Goal: Task Accomplishment & Management: Complete application form

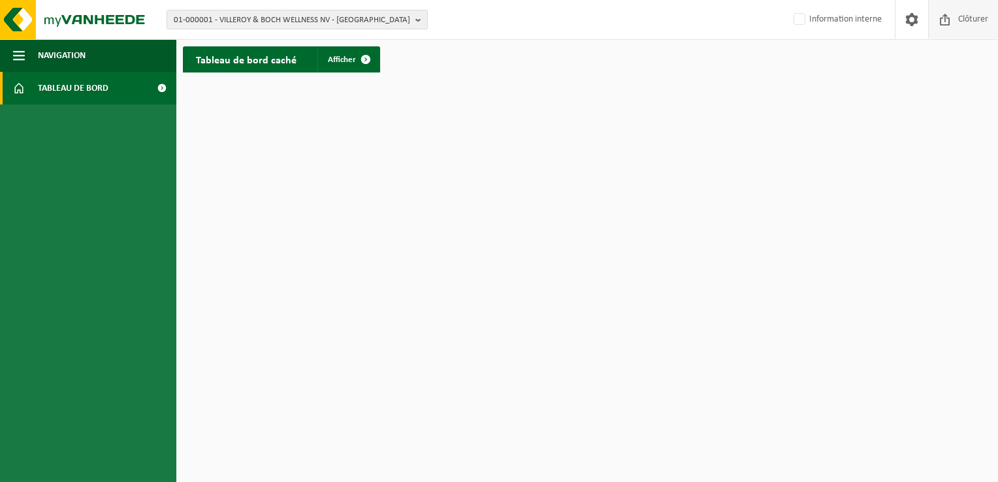
click at [937, 22] on span at bounding box center [946, 19] width 20 height 39
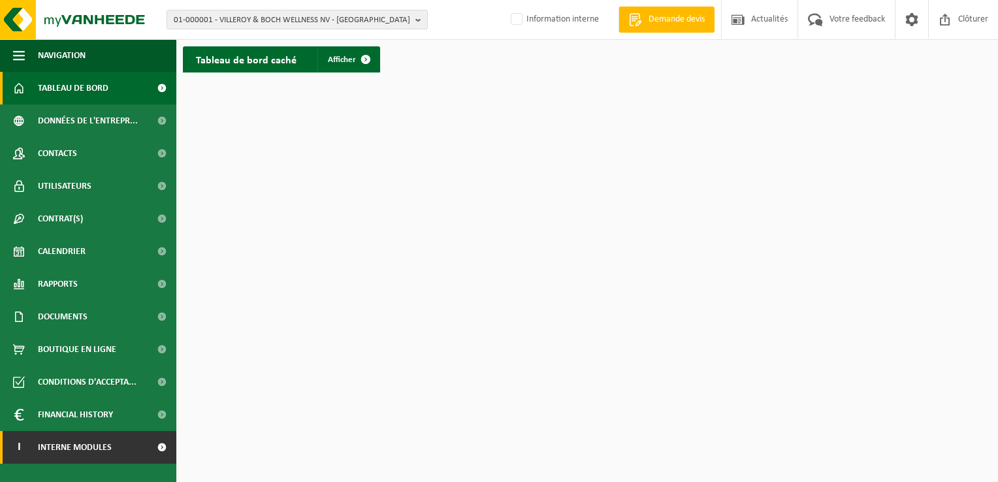
click at [154, 446] on span at bounding box center [161, 447] width 29 height 33
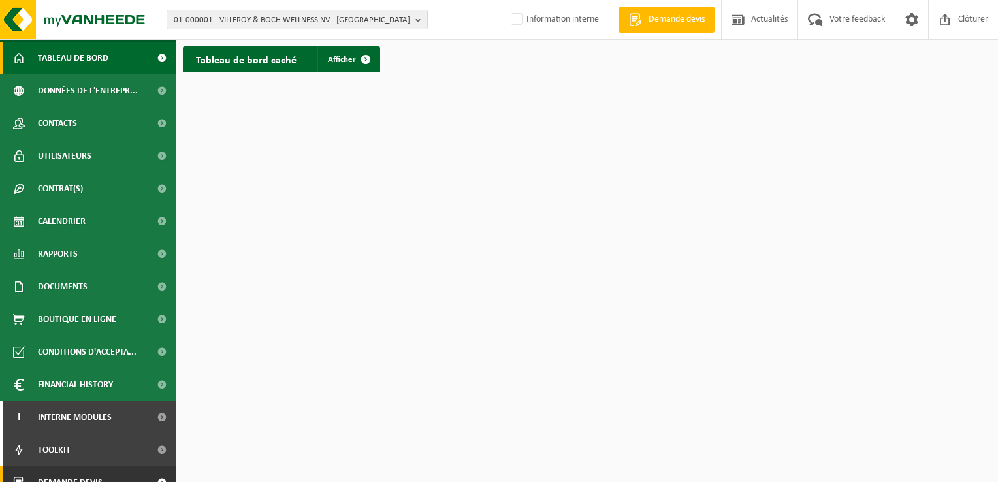
scroll to position [47, 0]
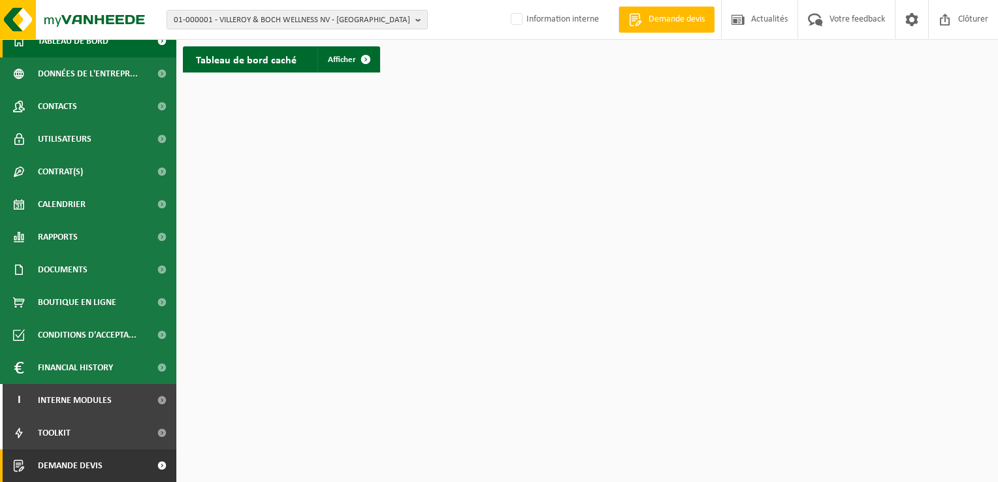
click at [131, 464] on link "Demande devis" at bounding box center [88, 466] width 176 height 33
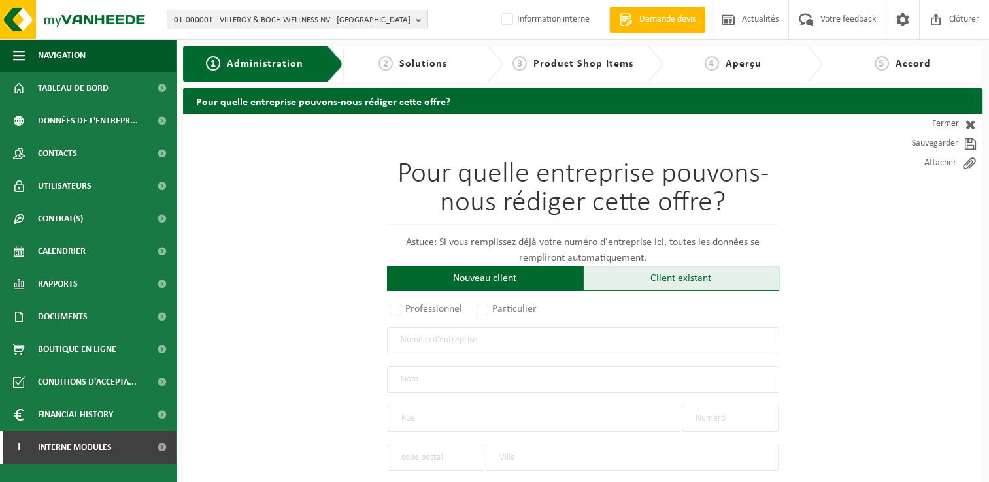
click at [655, 280] on div "Client existant" at bounding box center [681, 278] width 196 height 25
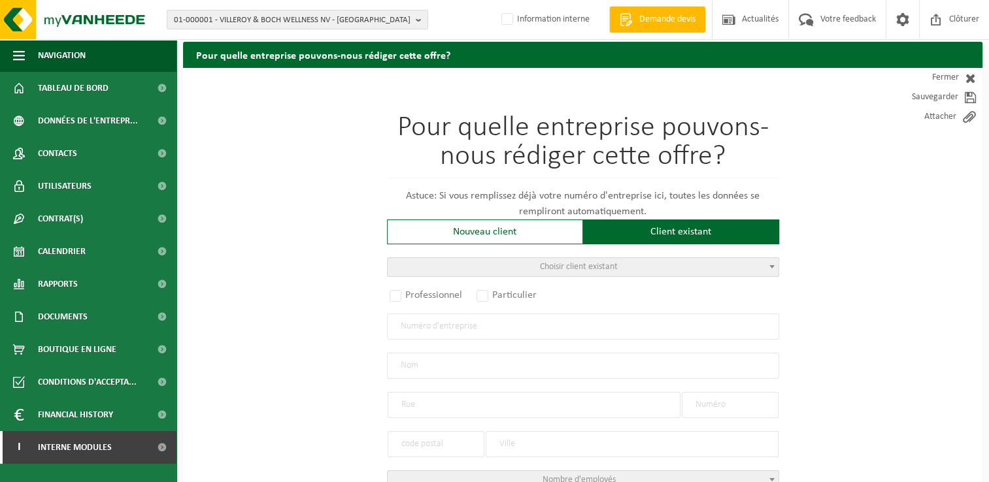
scroll to position [65, 0]
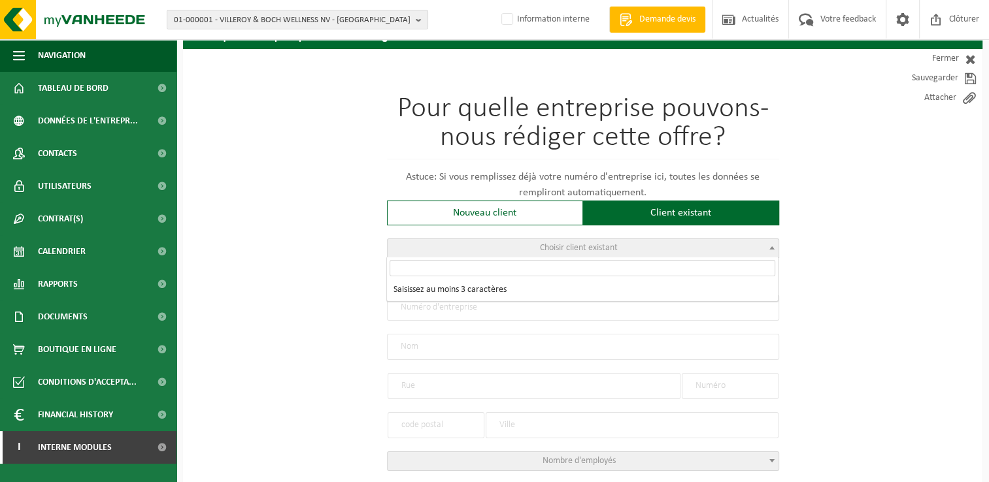
click at [527, 248] on span "Choisir client existant" at bounding box center [582, 248] width 391 height 18
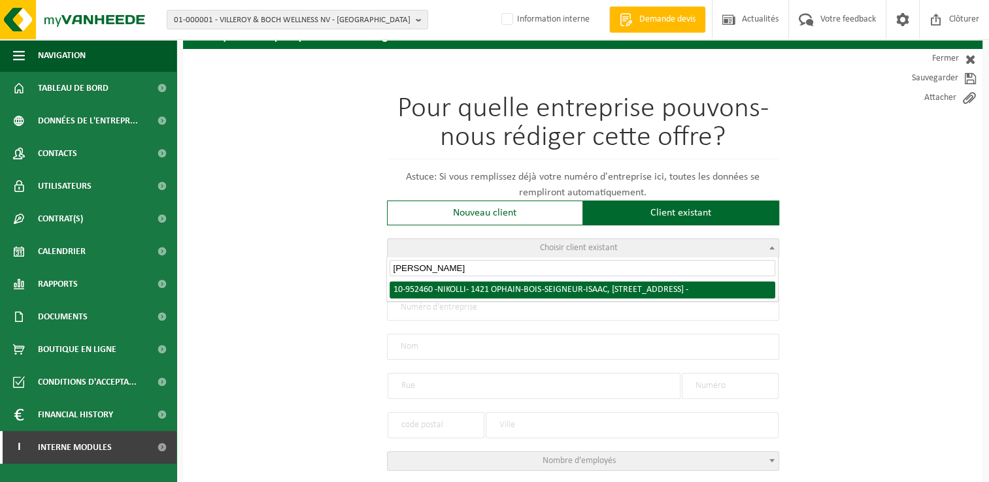
type input "nikolli"
radio input "true"
type input "[PERSON_NAME]"
type input "RUE CASTOR"
type input "2"
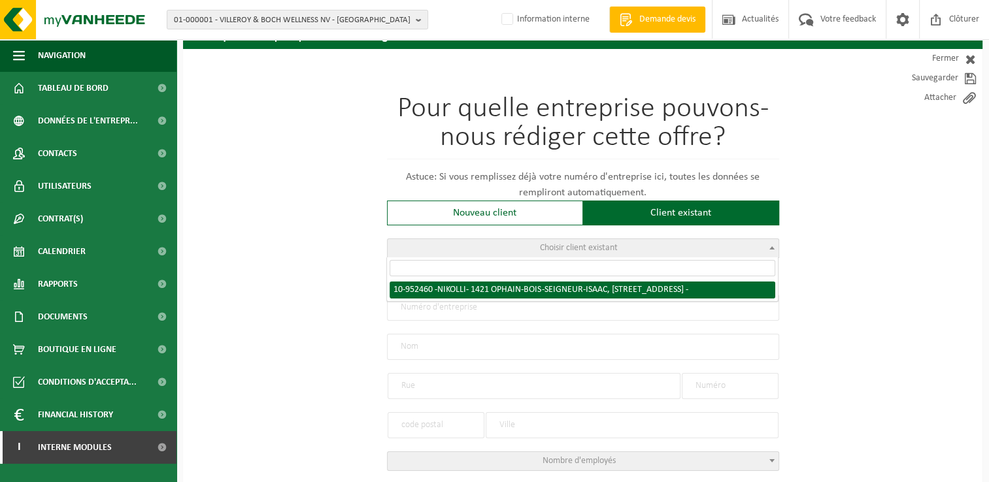
type input "1421"
type input "OPHAIN-BOIS-SEIGNEUR-ISAAC"
select select "11"
type input "[PERSON_NAME]"
type input "RUE CASTOR"
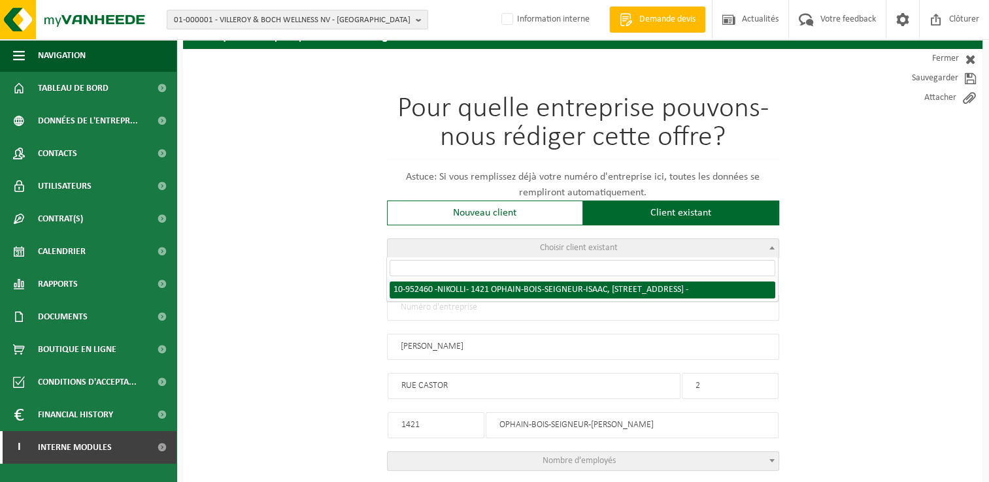
type input "2"
type input "1421"
type input "OPHAIN-BOIS-SEIGNEUR-ISAAC"
select select "146403"
select select
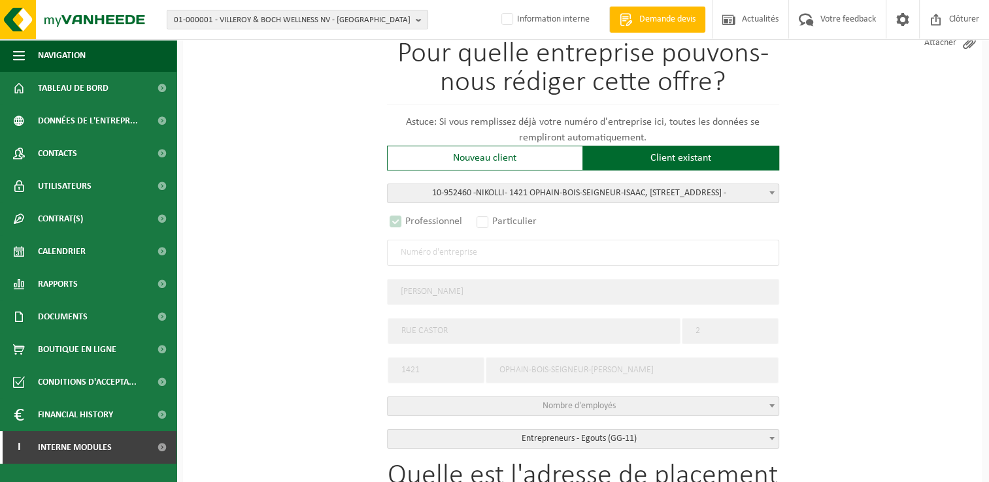
select select "D"
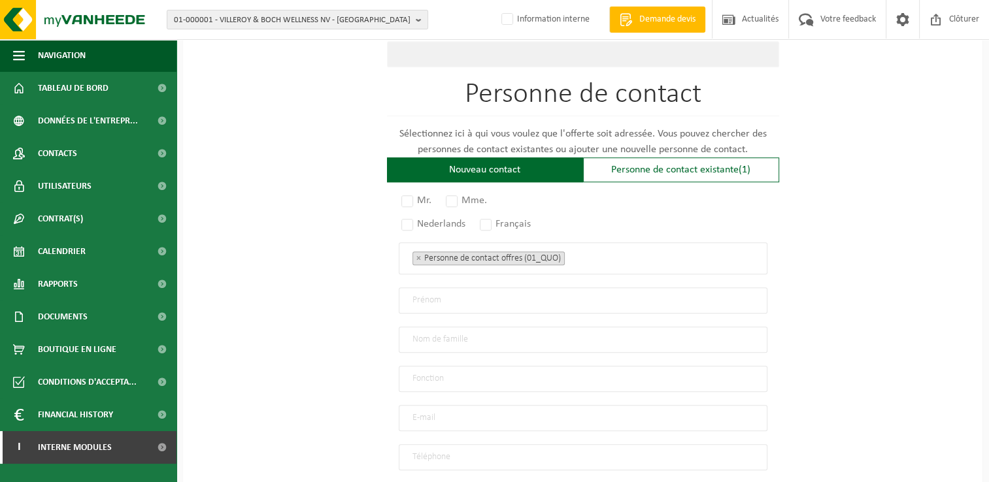
scroll to position [849, 0]
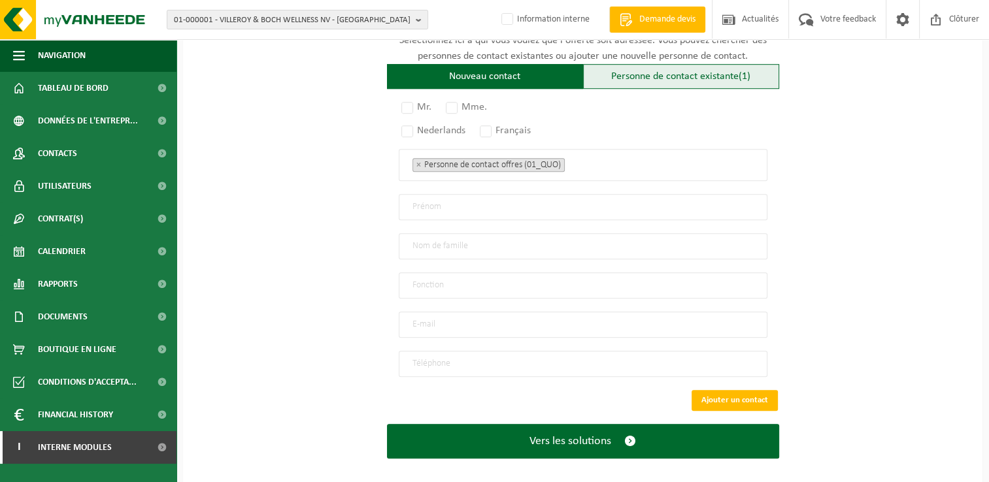
click at [713, 73] on div "Personne de contact existante (1)" at bounding box center [681, 76] width 196 height 25
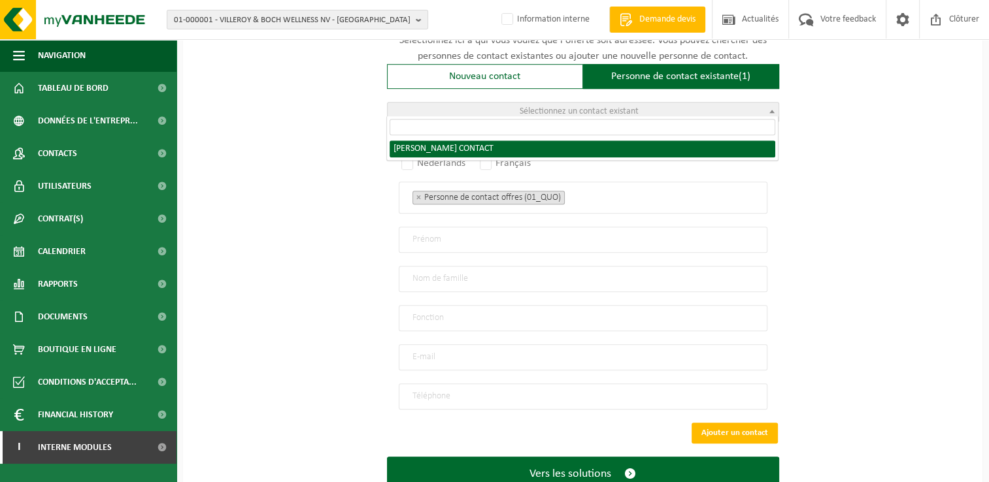
click at [556, 108] on span "Sélectionnez un contact existant" at bounding box center [578, 111] width 119 height 10
radio input "true"
select select "{"code":"10-952461","firstname":"CONTACT","surname":"NIKOLLI","gender":"Unknown…"
type input "CONTACT"
type input "NIKOLLI"
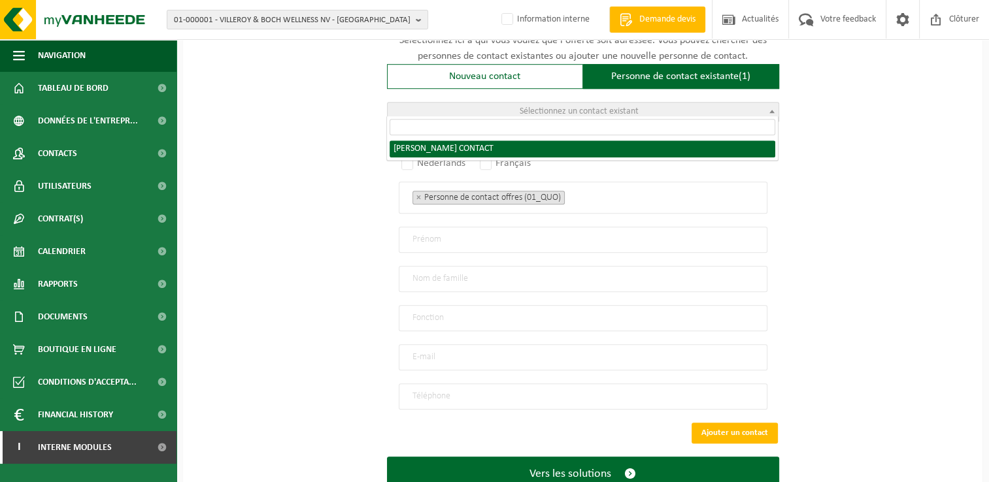
type input "xhorxhinikolli@gmail.com"
type input "0488/369755"
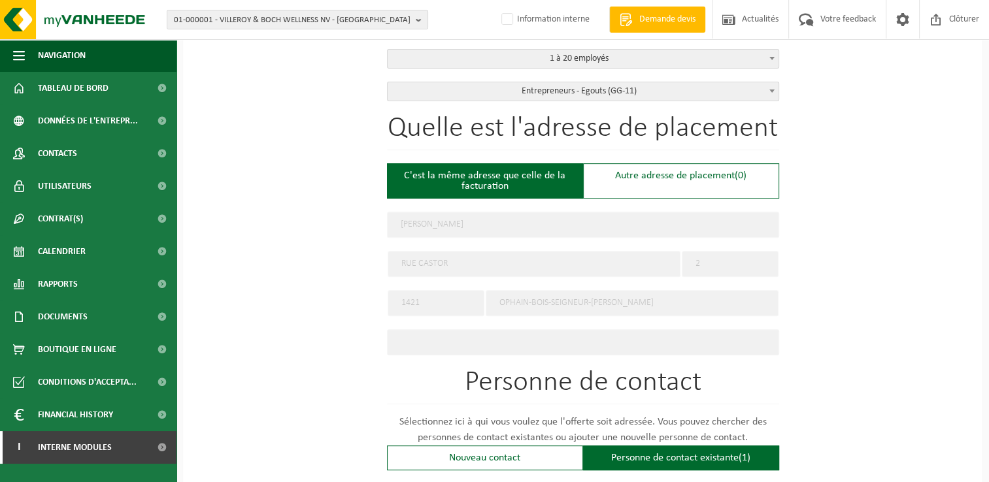
scroll to position [392, 0]
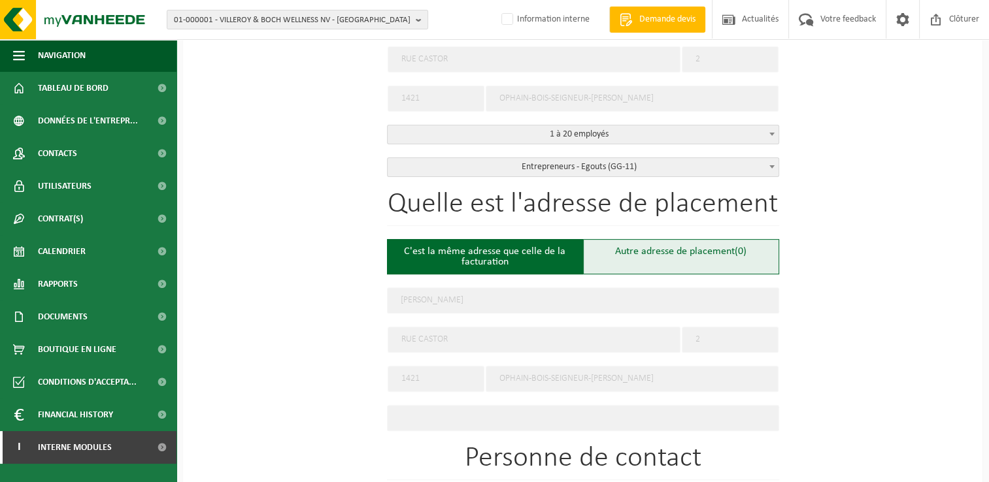
click at [679, 261] on div "Autre adresse de placement (0)" at bounding box center [681, 256] width 196 height 35
type input "Chantier -"
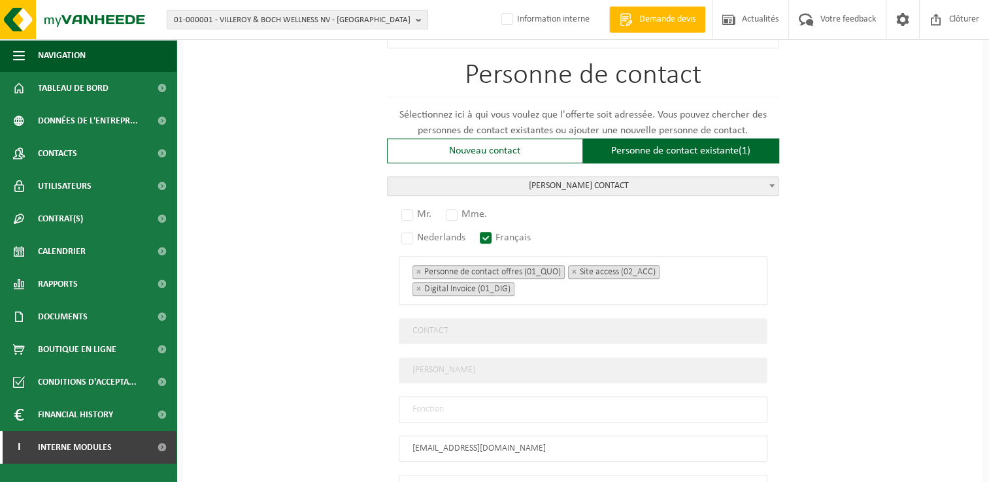
scroll to position [979, 0]
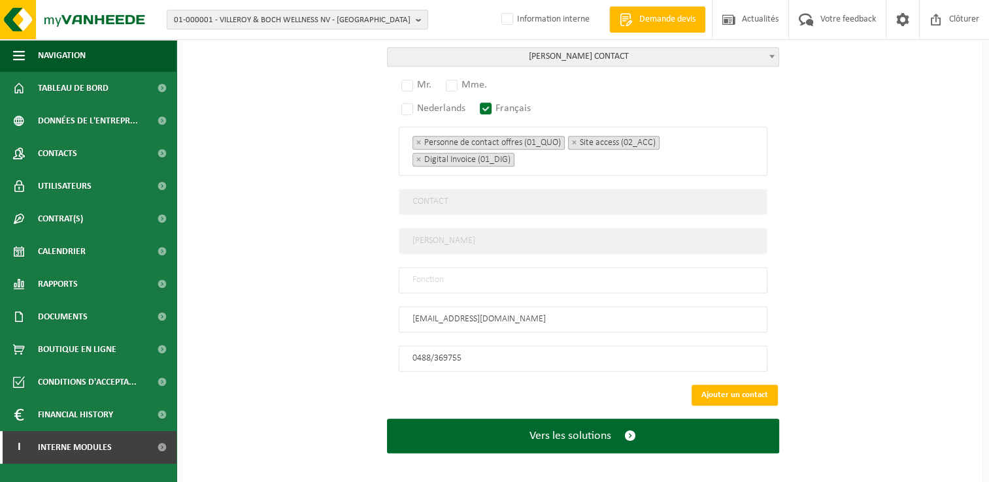
click at [444, 282] on input "text" at bounding box center [583, 280] width 368 height 26
type input "Particulier"
click at [414, 76] on label "Mr." at bounding box center [417, 85] width 37 height 18
radio input "true"
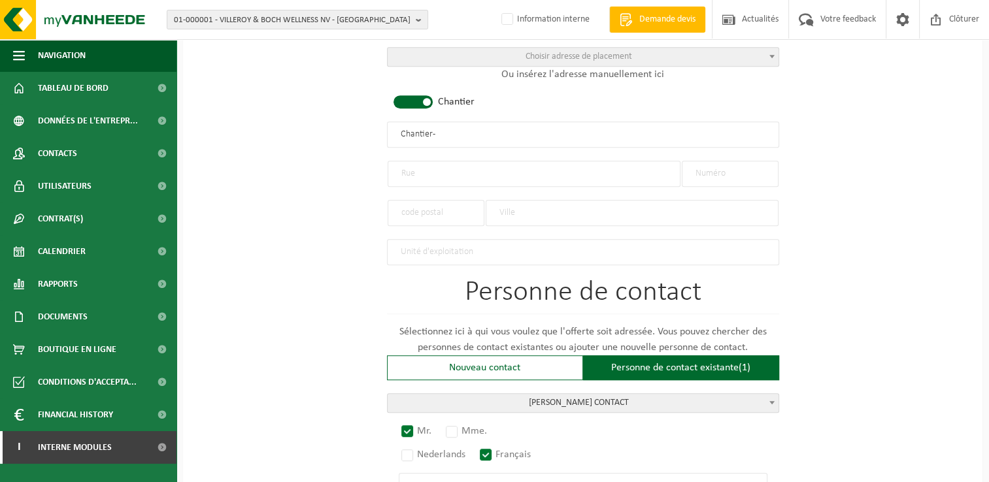
scroll to position [521, 0]
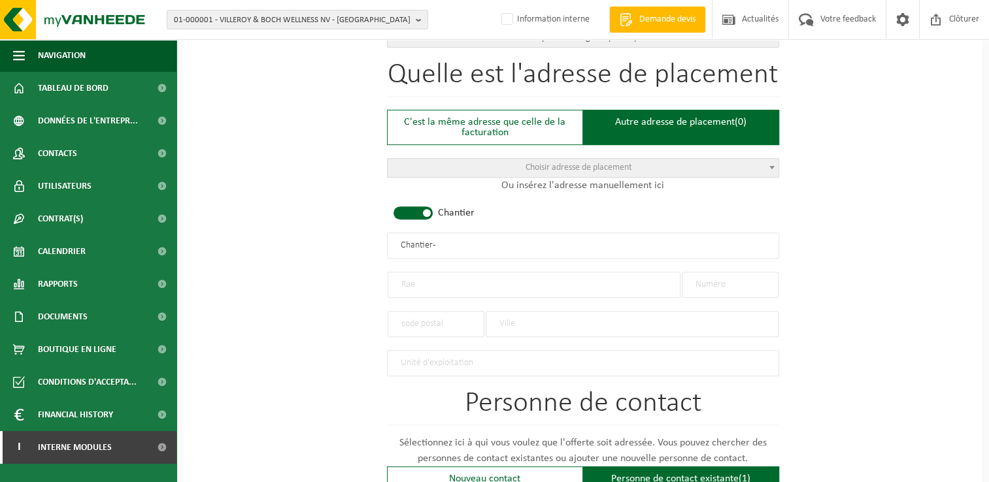
click at [439, 284] on input "text" at bounding box center [533, 285] width 293 height 26
type input "Plateau de la gare"
type input "45"
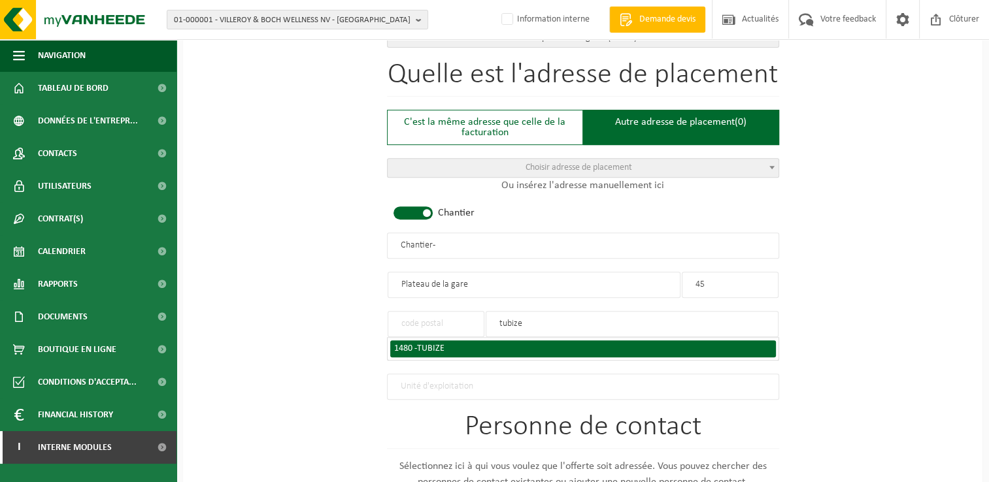
type input "tubize"
click at [439, 344] on span "TUBIZE" at bounding box center [430, 349] width 27 height 10
type input "1480"
type input "TUBIZE"
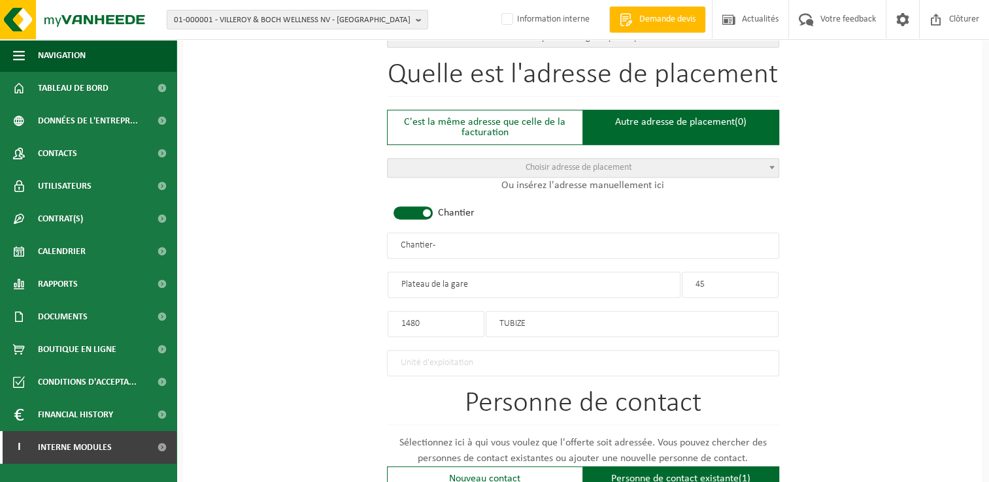
drag, startPoint x: 447, startPoint y: 232, endPoint x: 223, endPoint y: 220, distance: 224.4
click at [223, 220] on div "Pour quelle entreprise pouvons-nous rédiger cette offre? Astuce: Si vous rempli…" at bounding box center [582, 268] width 799 height 1350
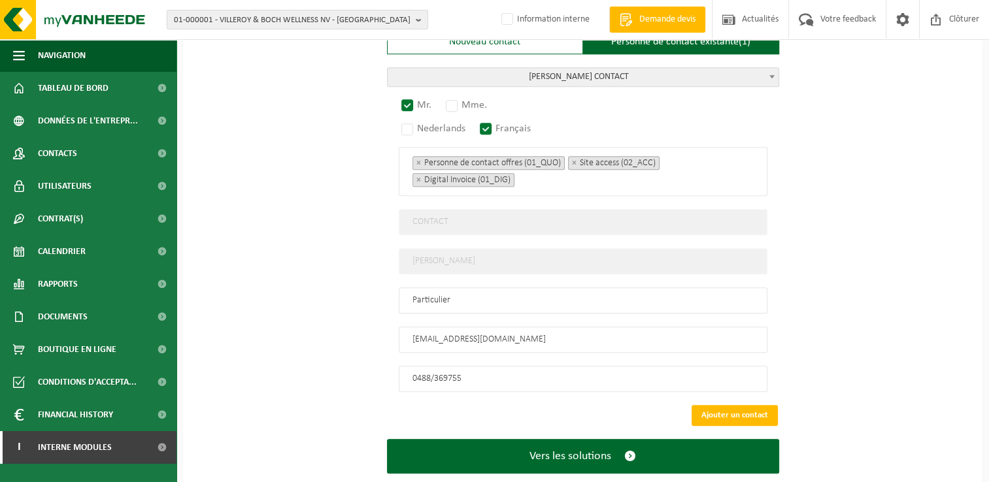
scroll to position [979, 0]
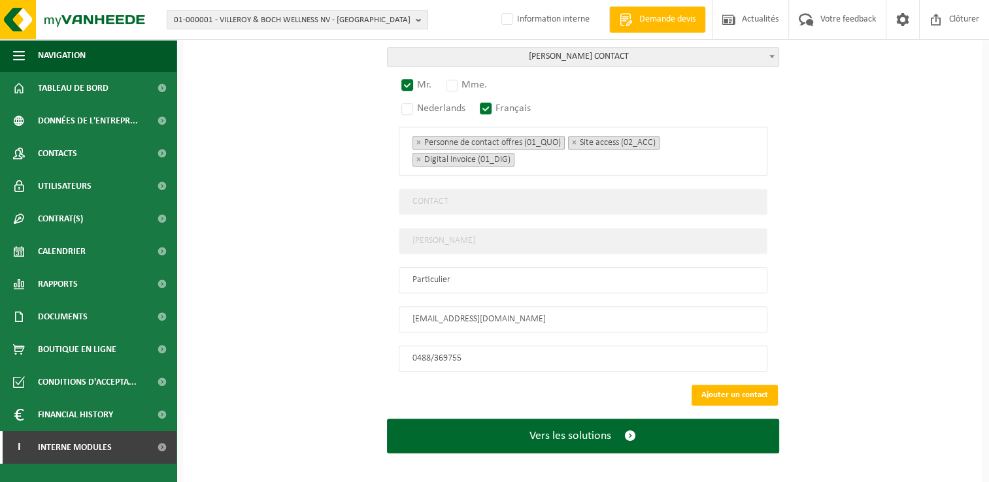
type input "[PERSON_NAME]"
click at [748, 389] on button "Ajouter un contact" at bounding box center [734, 395] width 86 height 21
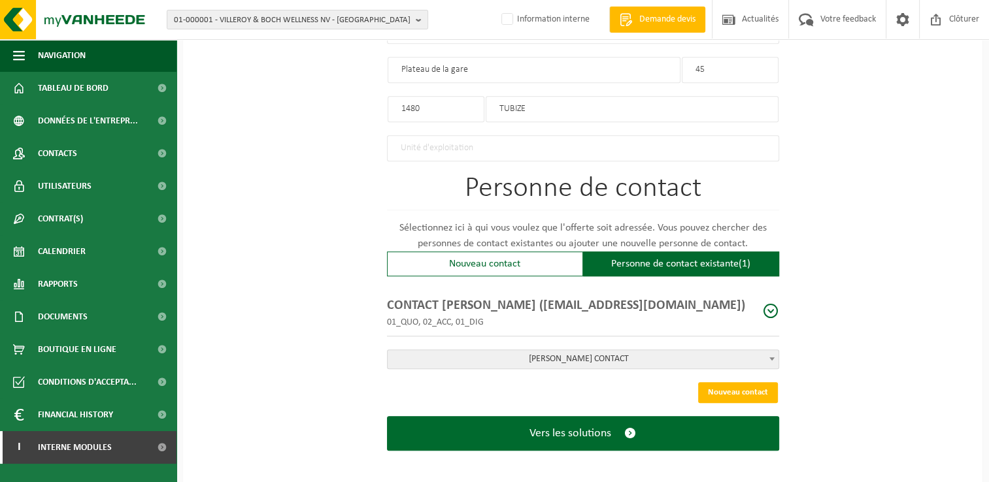
scroll to position [737, 0]
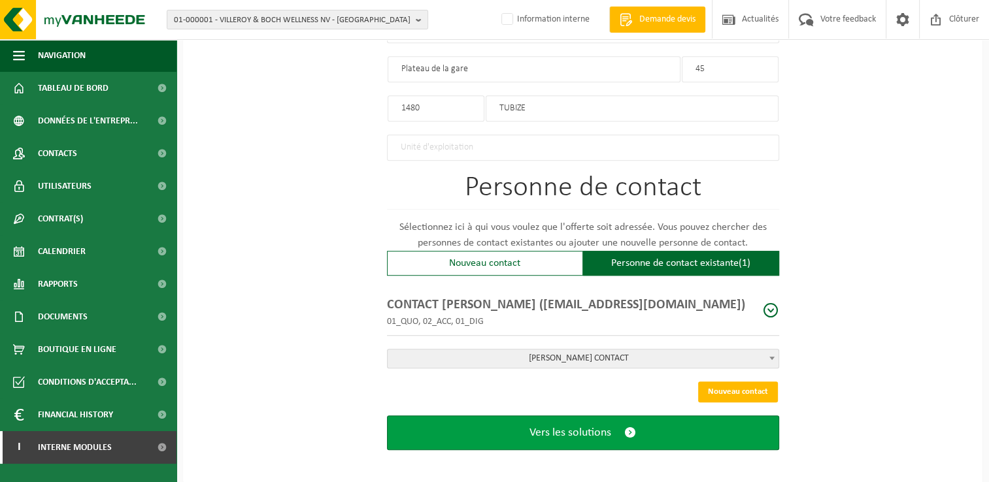
click at [612, 416] on button "Vers les solutions" at bounding box center [583, 433] width 392 height 35
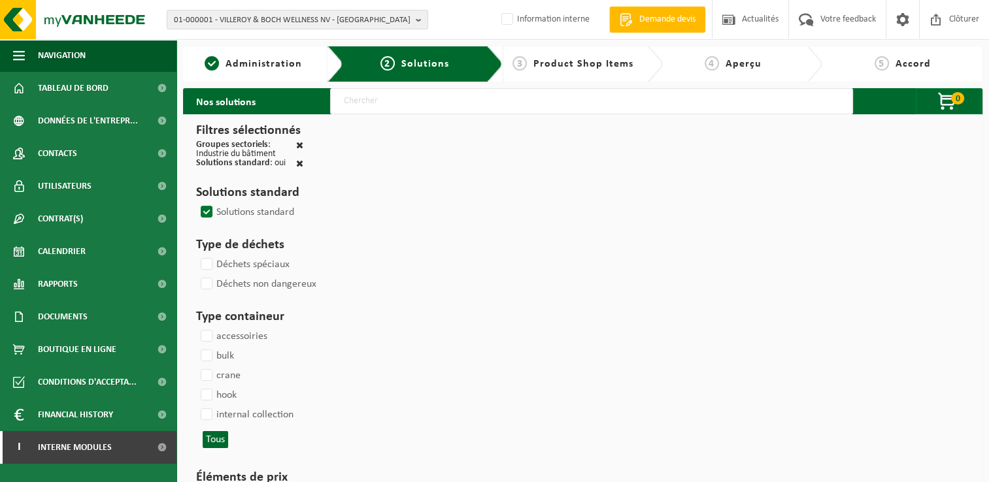
click at [434, 103] on input "text" at bounding box center [591, 101] width 523 height 26
select select
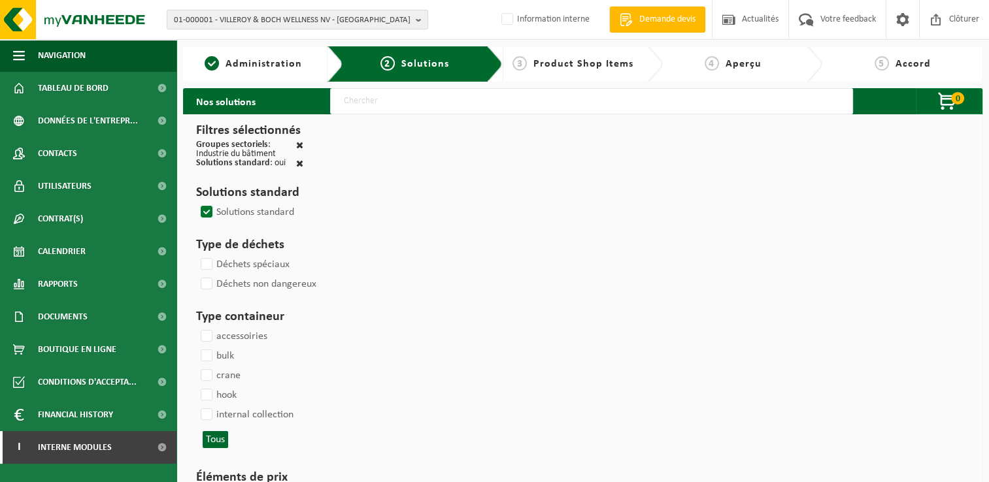
select select
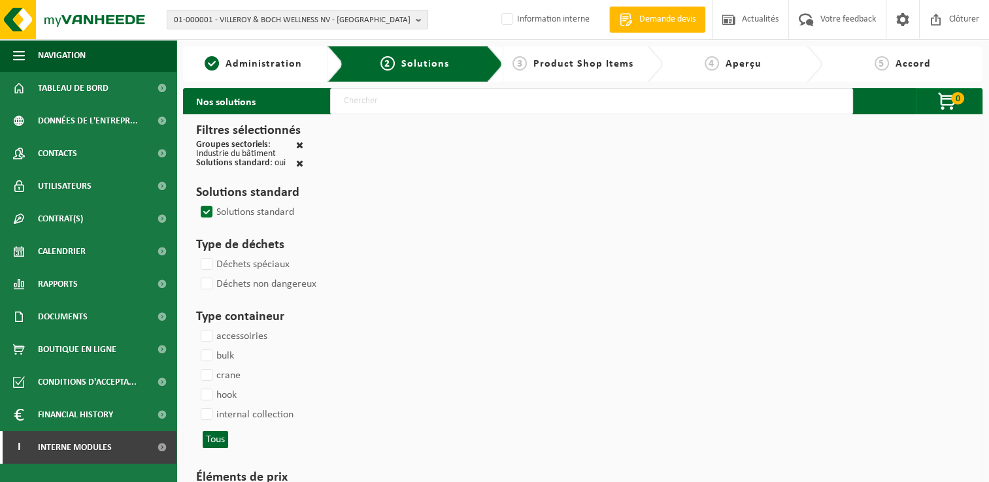
select select
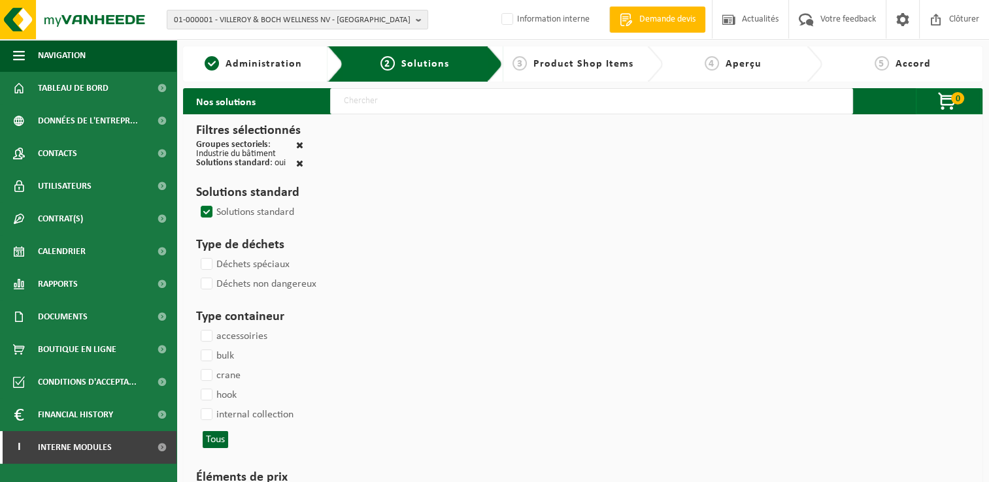
select select
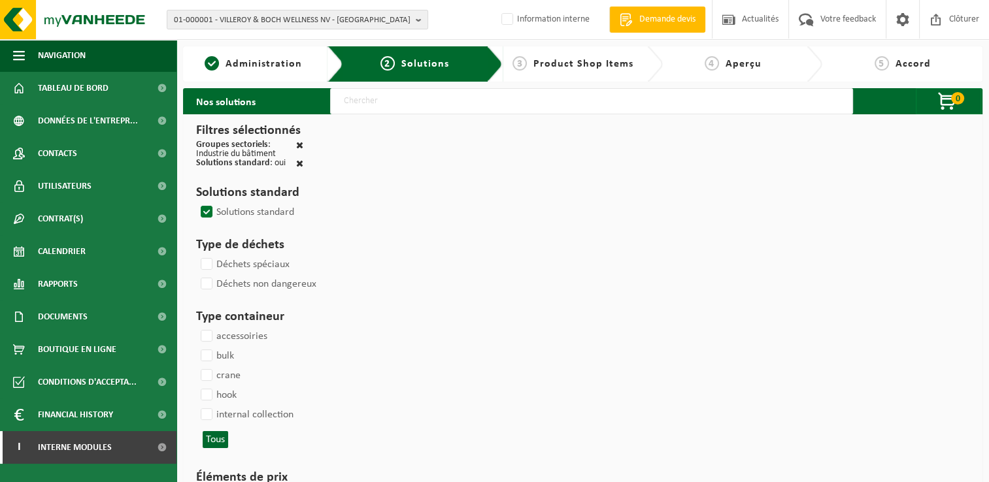
select select
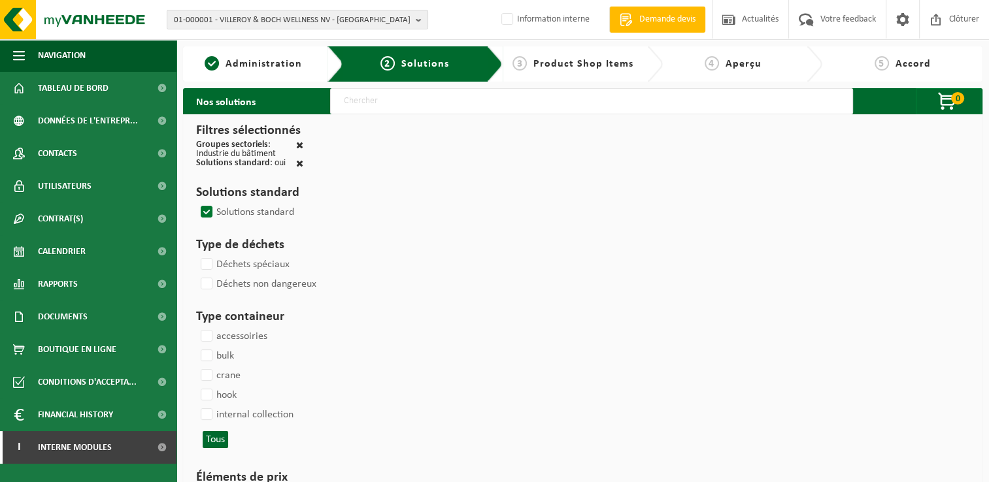
select select
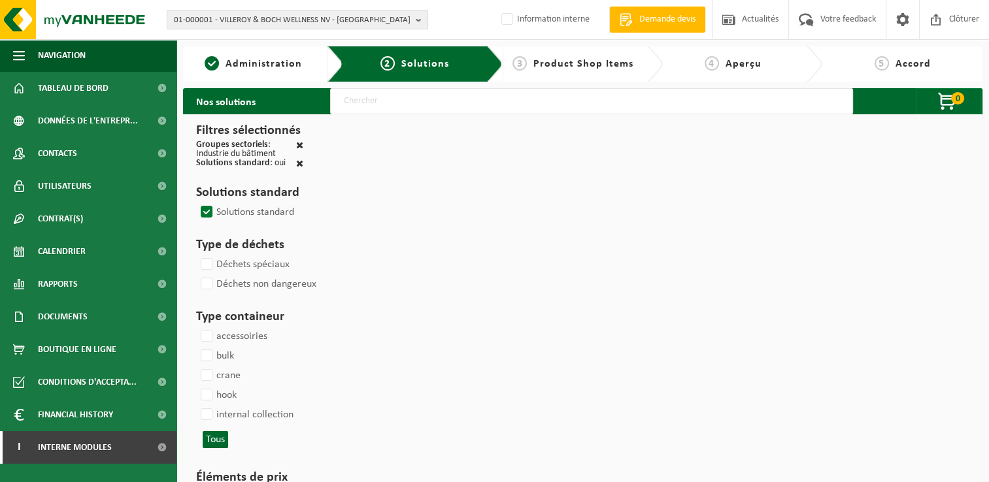
select select
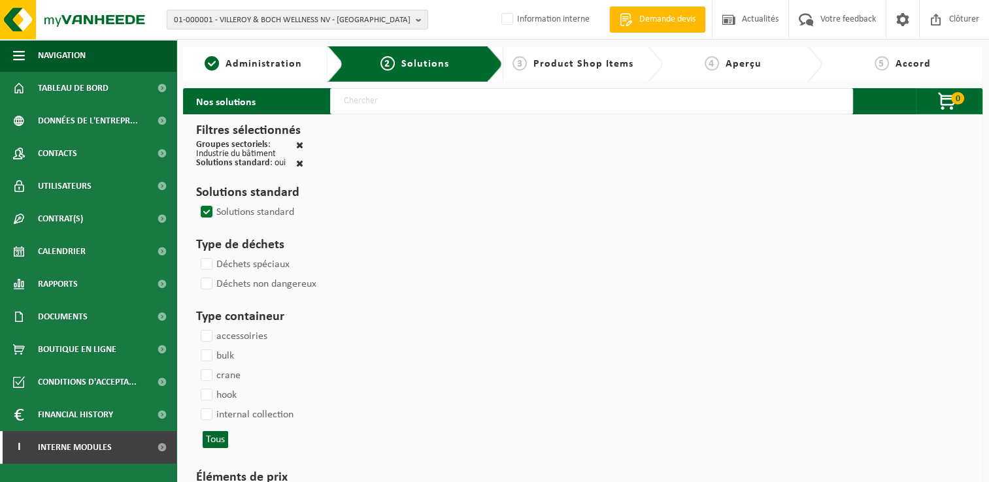
select select
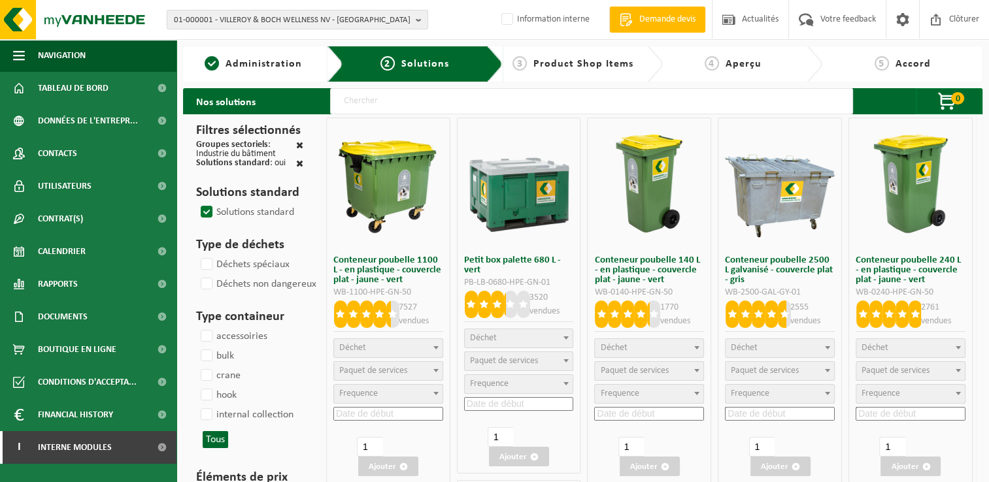
type input "000291"
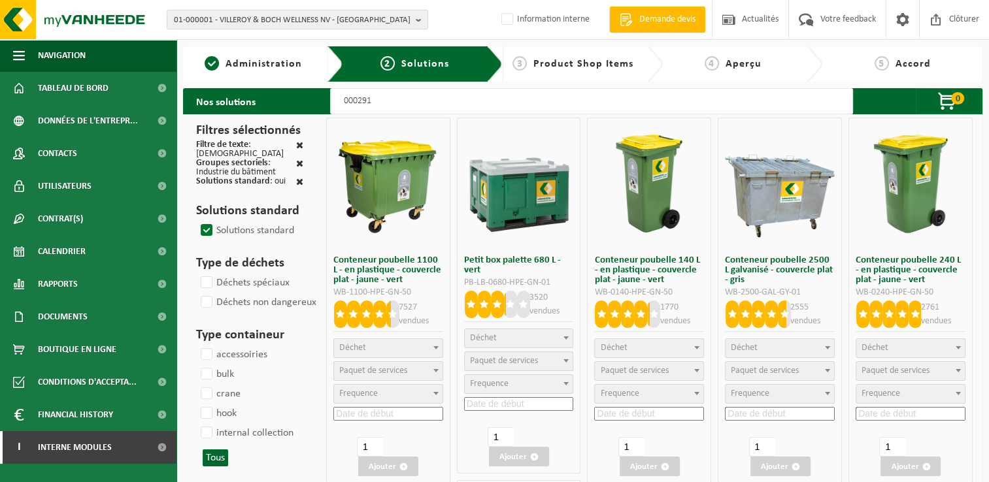
select select
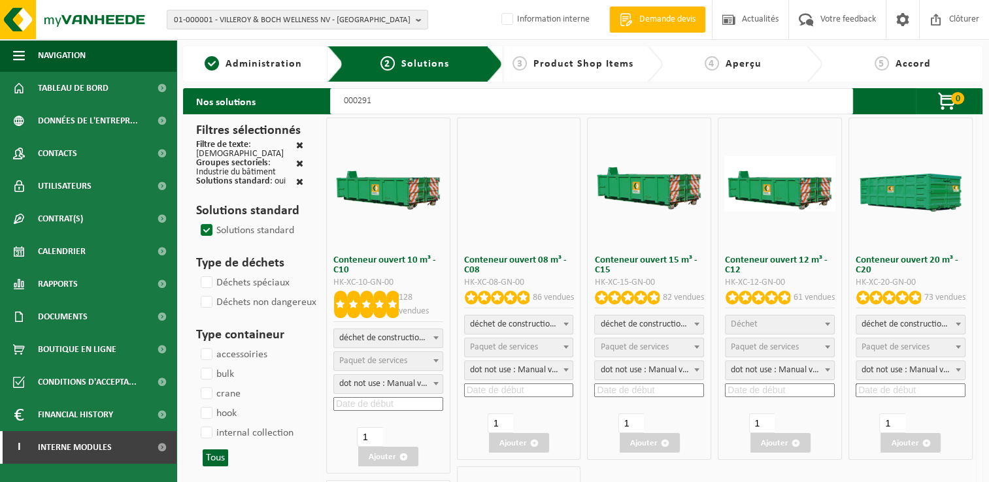
select select
select select "197"
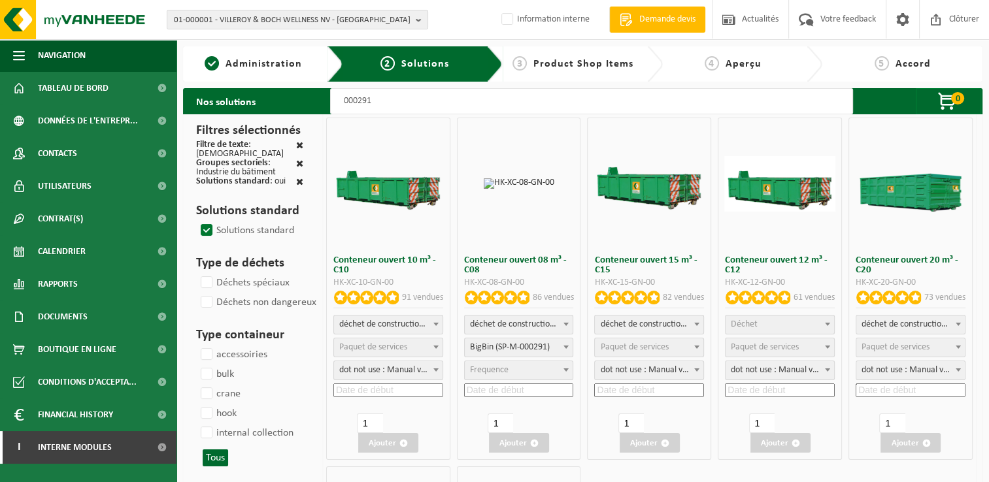
select select
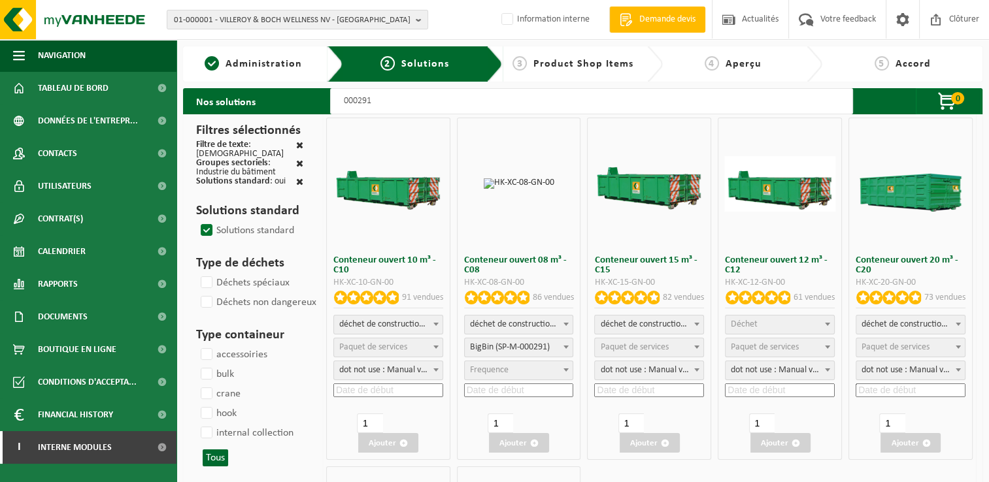
select select
select select "197"
select select
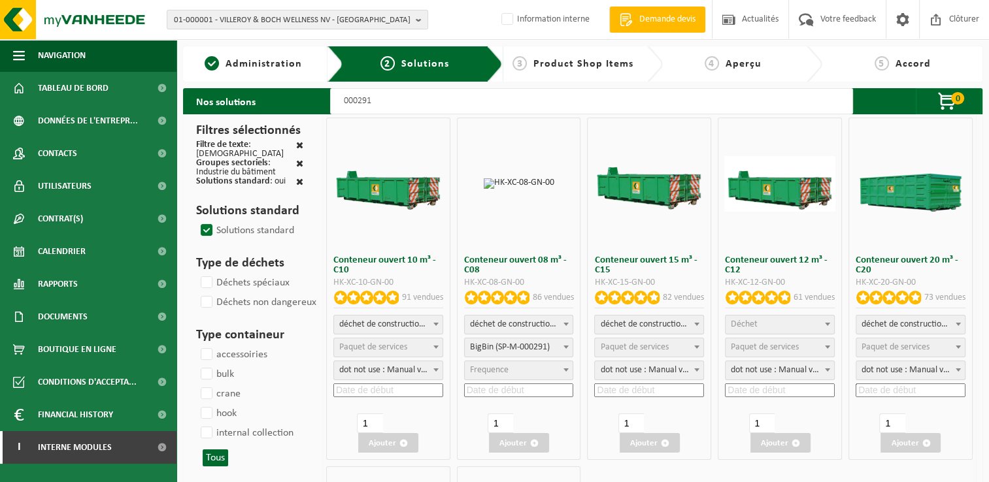
select select "197"
select select
select select "25"
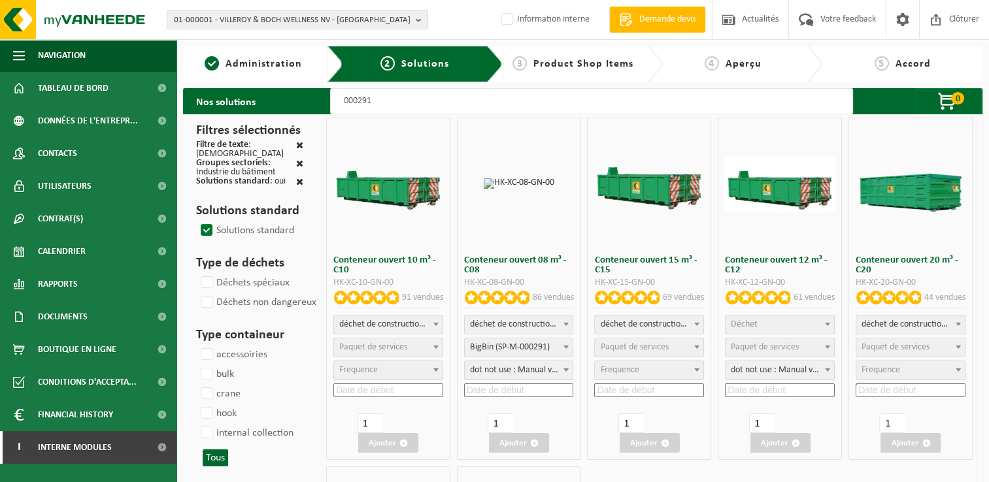
click at [516, 388] on input at bounding box center [519, 391] width 110 height 14
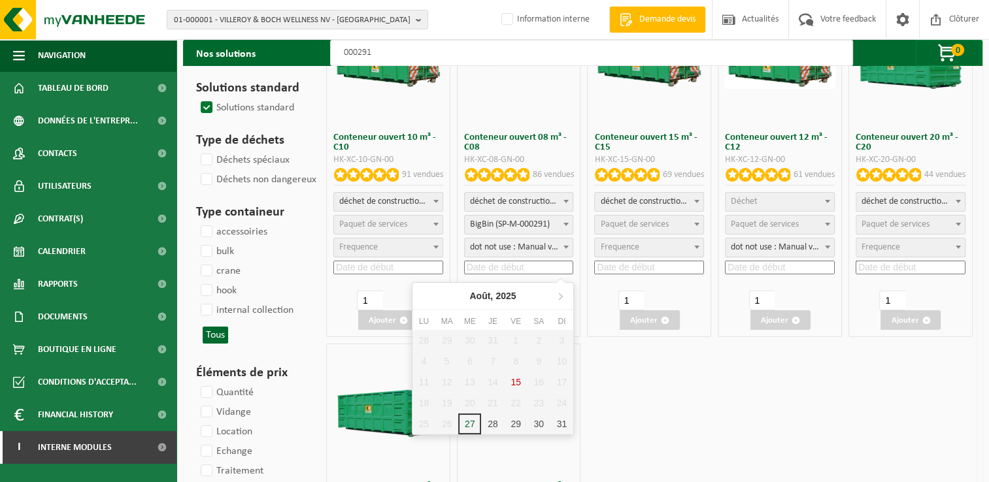
scroll to position [131, 0]
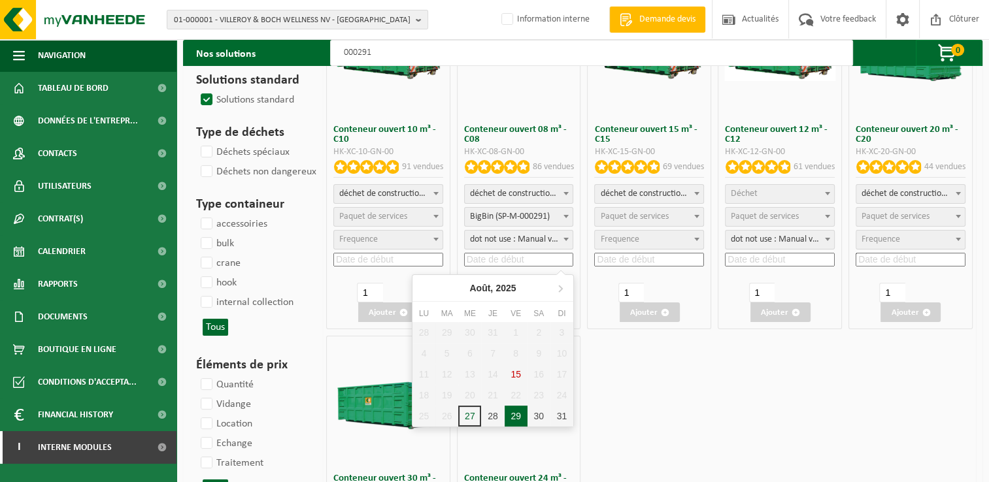
click at [517, 412] on div "29" at bounding box center [515, 416] width 23 height 21
type input "2025-08-29"
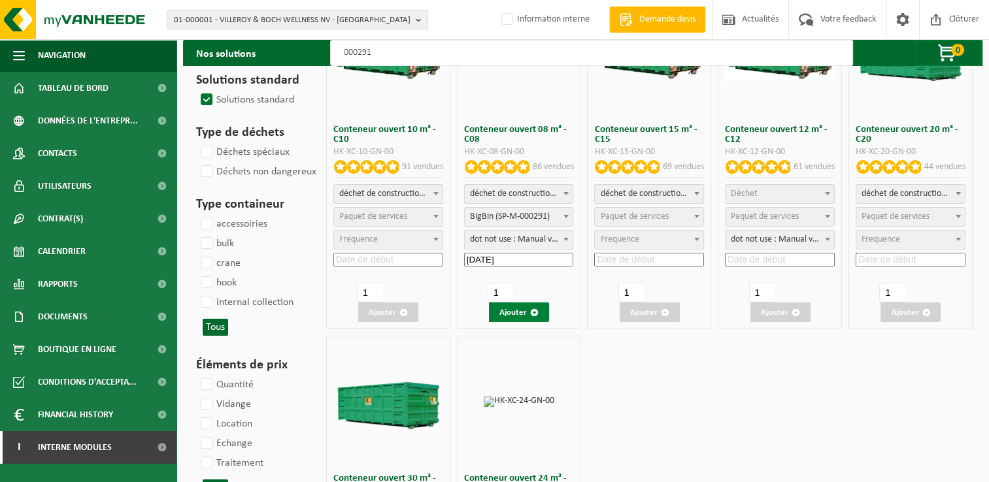
click at [523, 311] on button "Ajouter" at bounding box center [519, 313] width 60 height 20
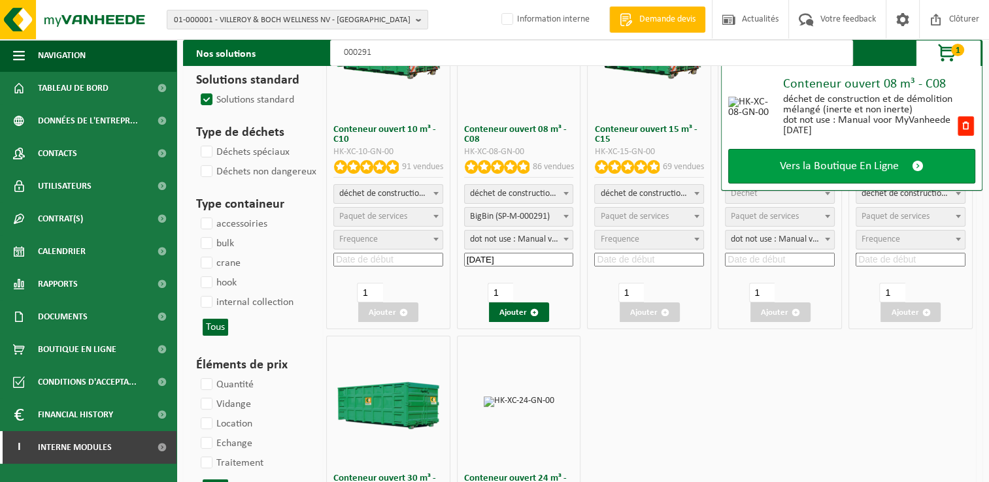
click at [905, 161] on link "Vers la Boutique En Ligne" at bounding box center [851, 166] width 247 height 35
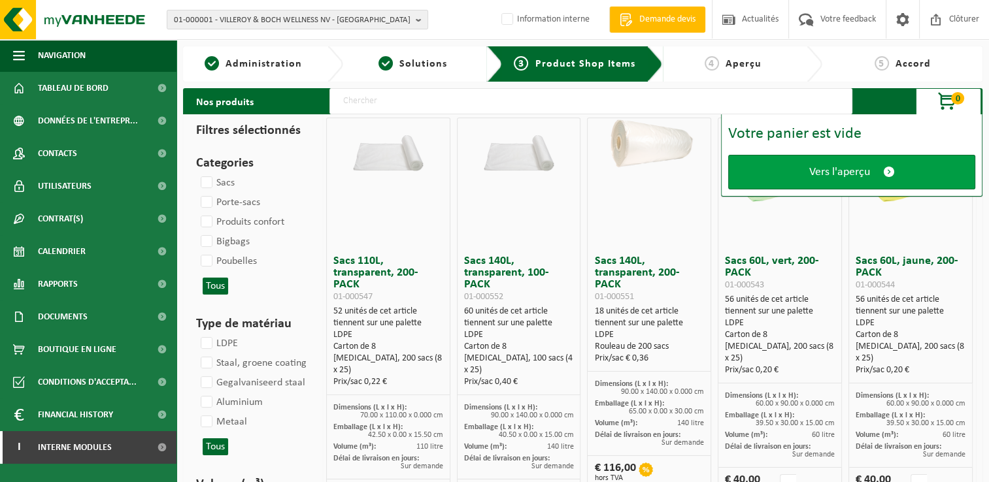
click at [896, 161] on link "Vers l'aperçu" at bounding box center [851, 172] width 247 height 35
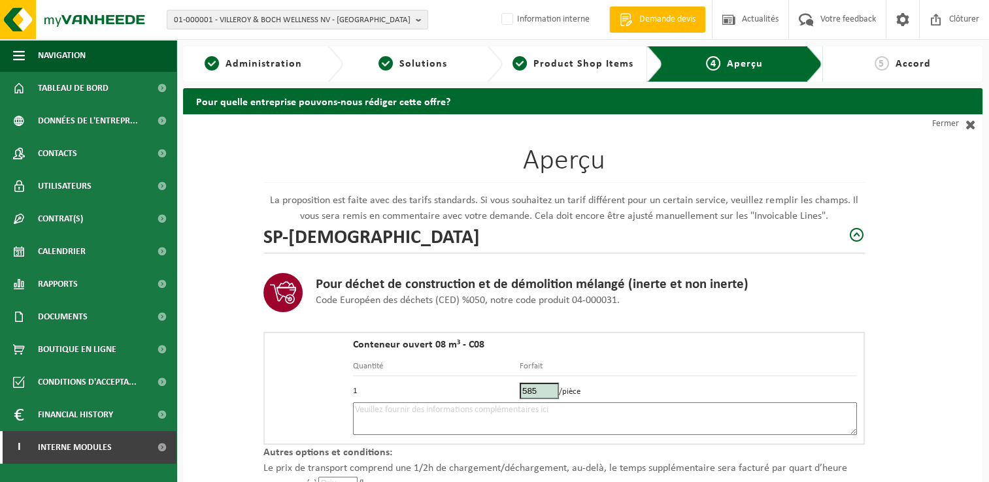
click at [517, 411] on textarea at bounding box center [605, 418] width 504 height 33
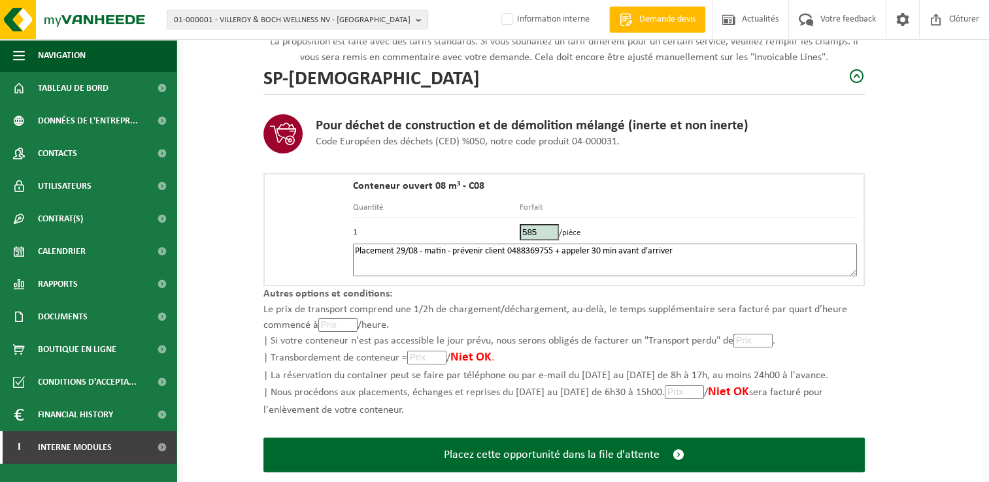
scroll to position [186, 0]
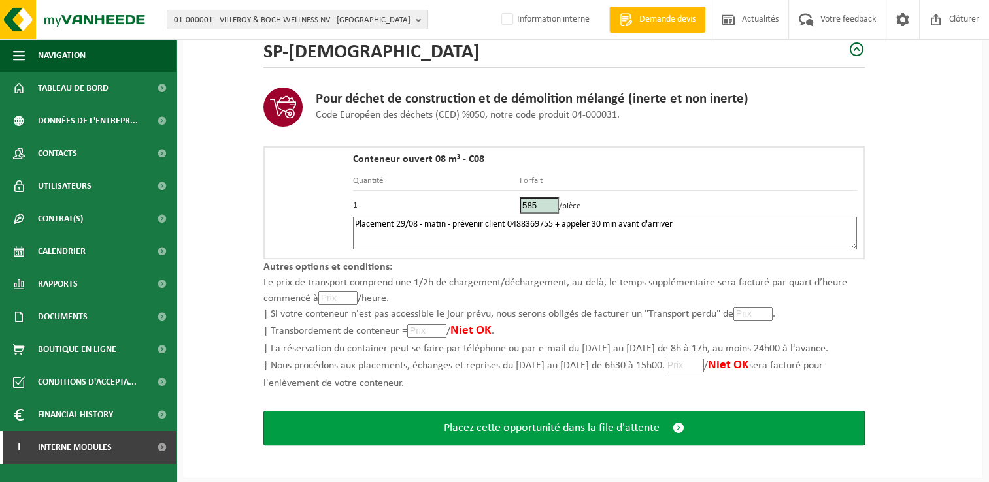
type textarea "Placement 29/08 - matin - prévenir client 0488369755 + appeler 30 min avant d'a…"
click at [605, 421] on span "Placez cette opportunité dans la file d'attente" at bounding box center [552, 428] width 216 height 14
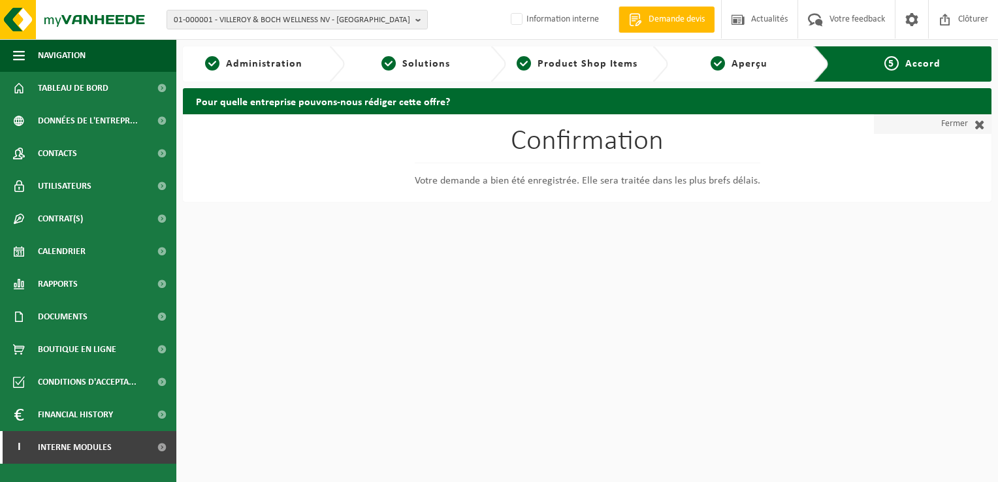
click at [949, 125] on link "Fermer" at bounding box center [933, 124] width 118 height 20
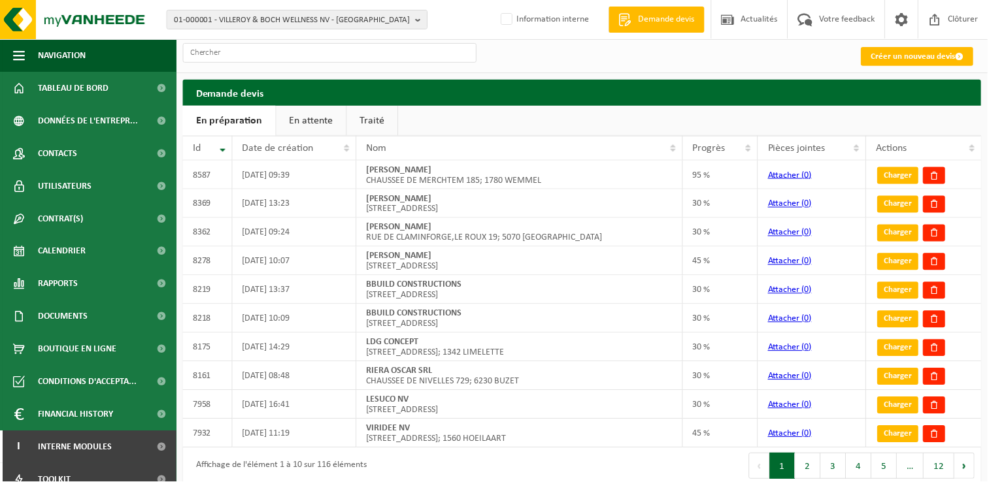
click at [305, 122] on link "En attente" at bounding box center [311, 121] width 70 height 30
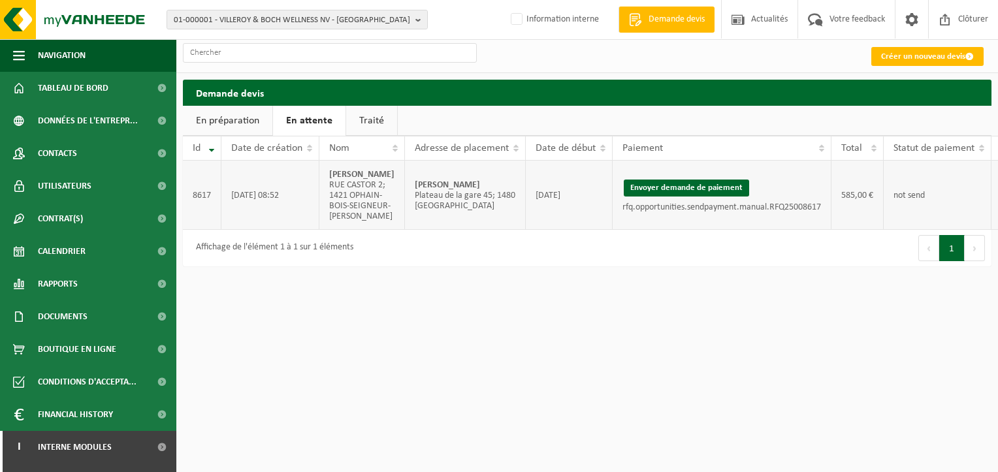
drag, startPoint x: 466, startPoint y: 193, endPoint x: 385, endPoint y: 197, distance: 81.1
click at [405, 197] on td "NIKOLLI - TUBIZE Plateau de la gare 45; 1480 TUBIZE" at bounding box center [465, 195] width 121 height 69
copy strong "[PERSON_NAME]"
click at [685, 197] on button "Envoyer demande de paiement" at bounding box center [686, 188] width 125 height 17
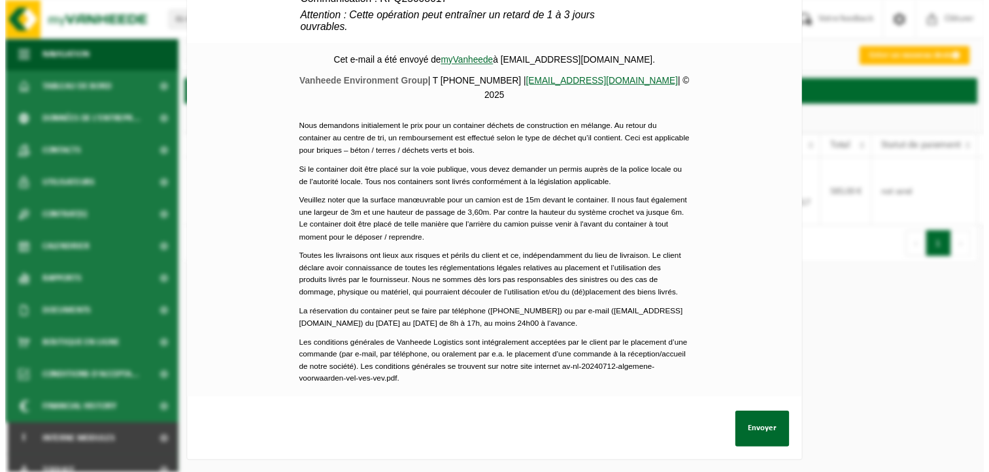
scroll to position [587, 0]
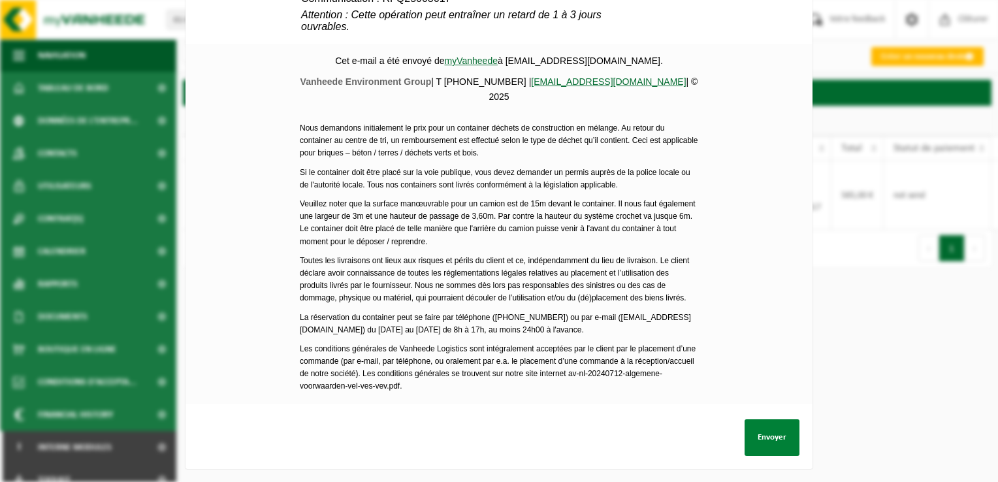
click at [758, 429] on button "Envoyer" at bounding box center [772, 437] width 55 height 37
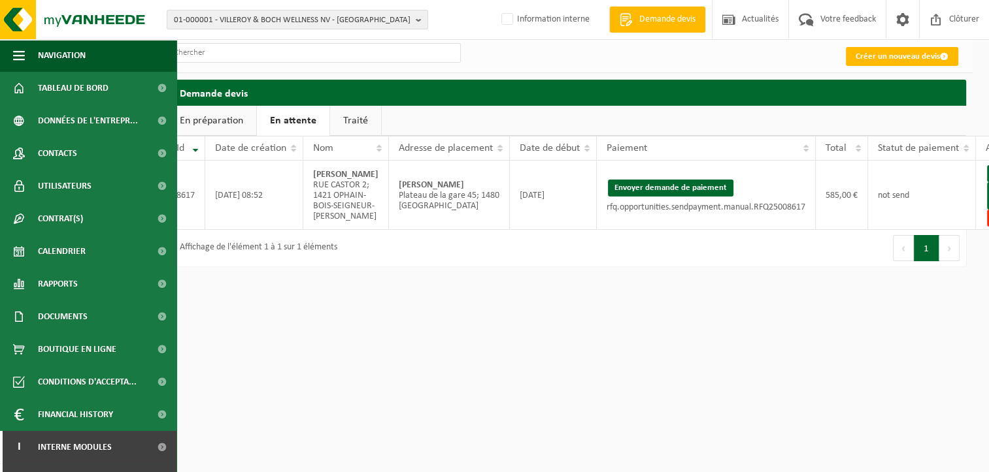
scroll to position [0, 44]
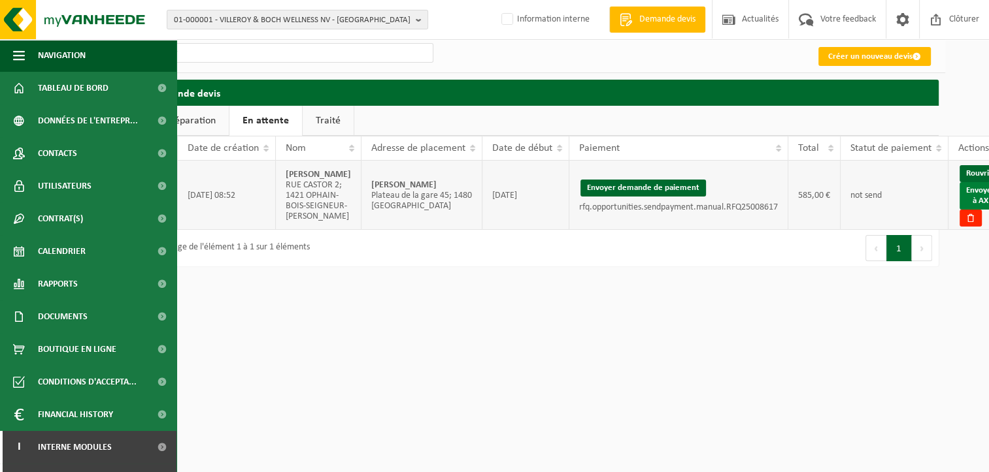
click at [959, 210] on link "Envoyer à AX" at bounding box center [980, 195] width 42 height 27
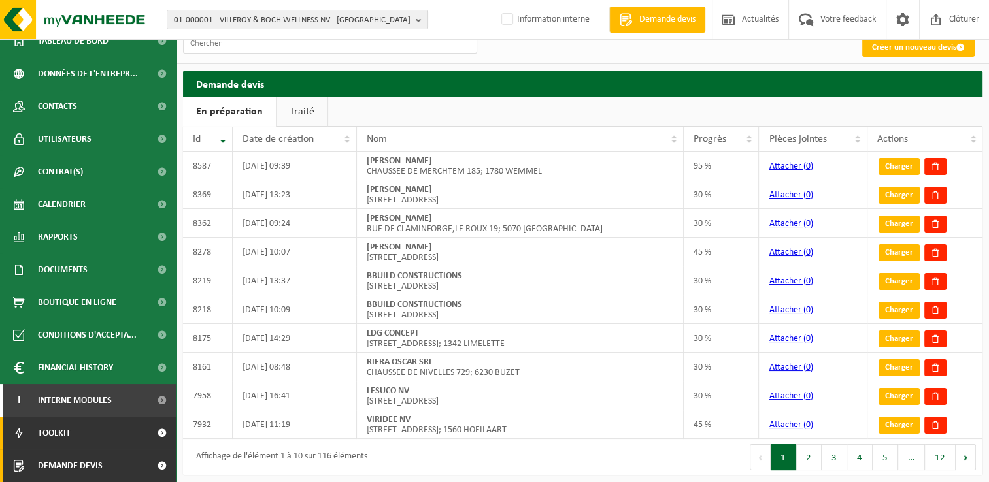
scroll to position [14, 0]
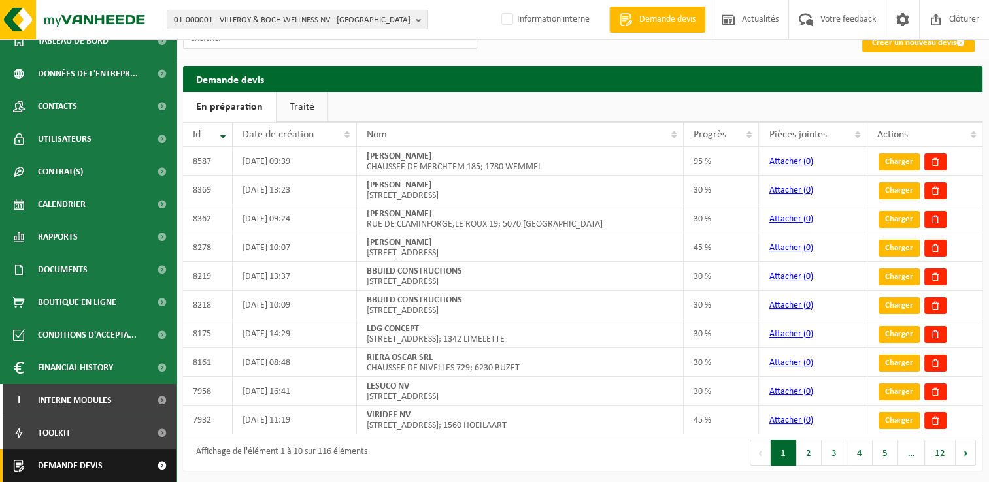
click at [147, 461] on span at bounding box center [161, 466] width 29 height 33
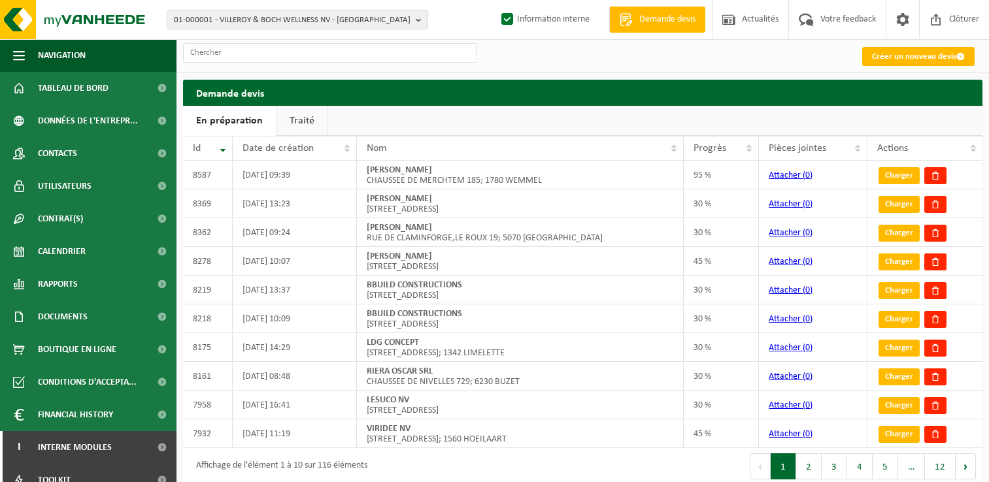
click at [919, 66] on link "Créer un nouveau devis" at bounding box center [918, 56] width 112 height 19
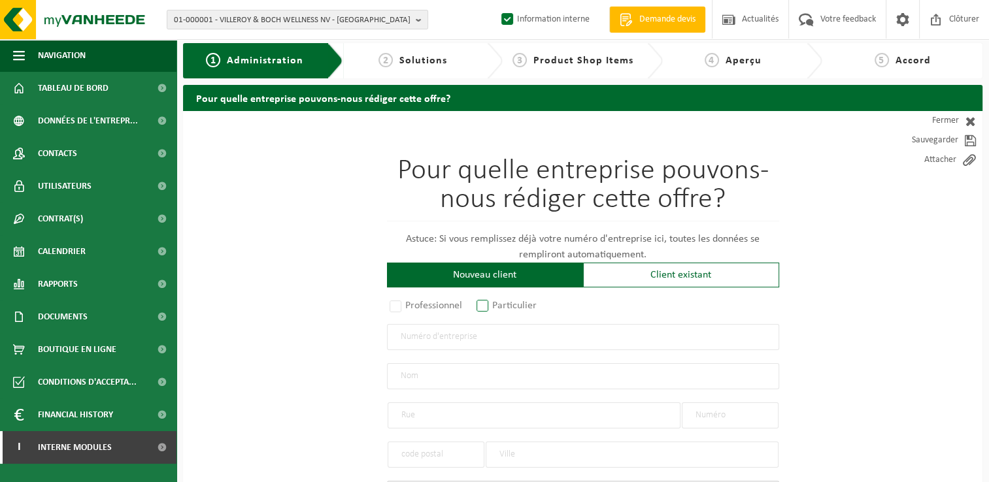
scroll to position [131, 0]
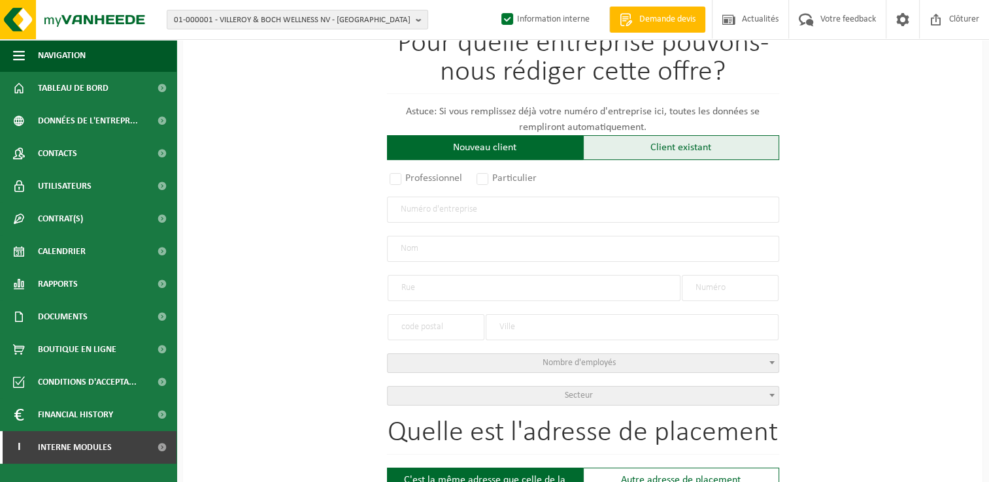
click at [631, 140] on div "Client existant" at bounding box center [681, 147] width 196 height 25
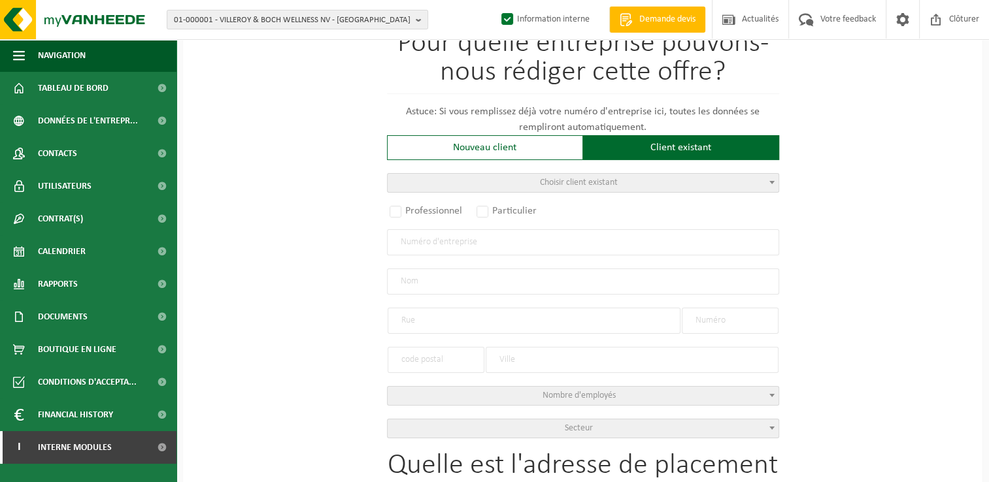
click at [575, 184] on span "Choisir client existant" at bounding box center [579, 183] width 78 height 10
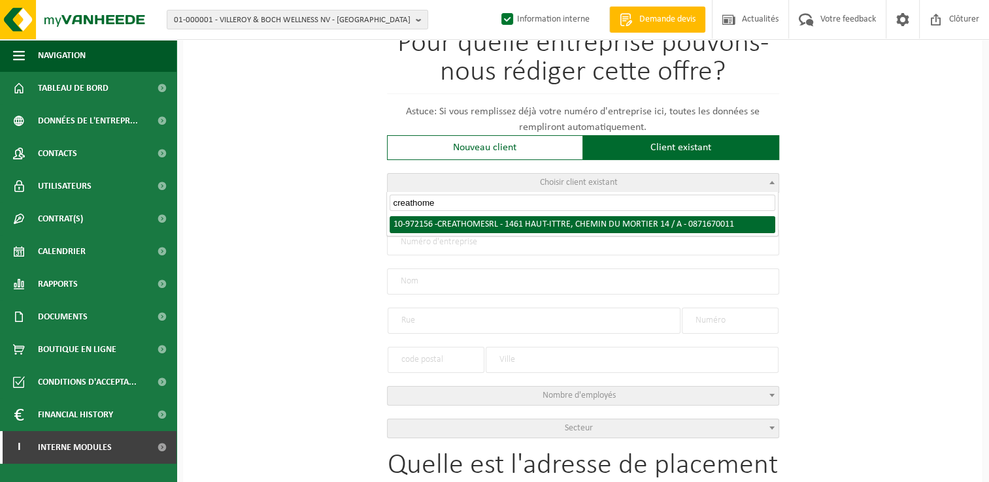
type input "creathome"
select select "156237"
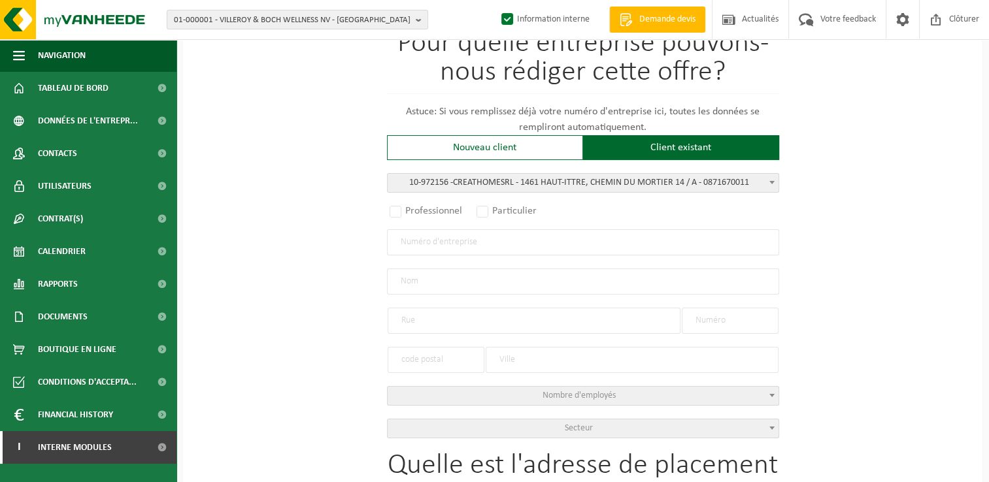
radio input "true"
type input "0871.670.011"
type input "CREATHOME SRL"
type input "CHEMIN DU MORTIER"
type input "14 / A"
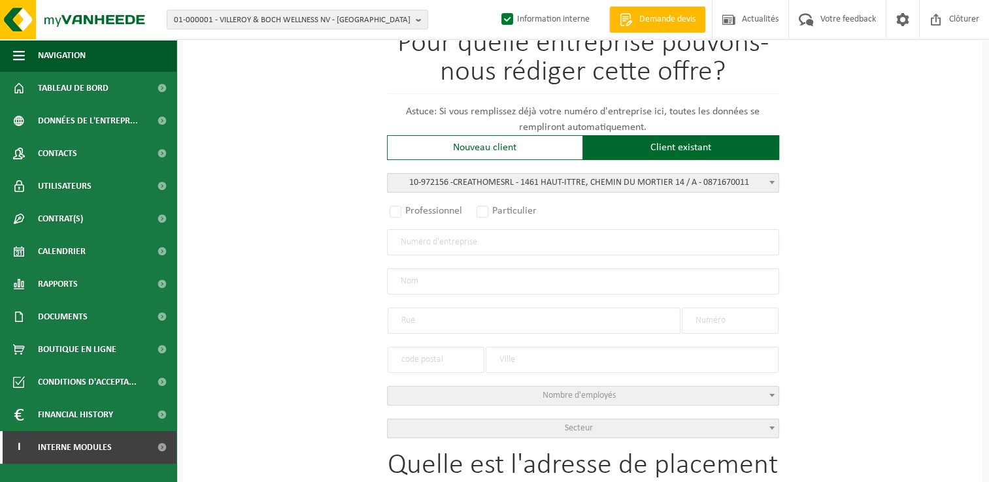
type input "1461"
type input "HAUT-ITTRE"
select select "1144"
type input "CREATHOME SRL"
type input "CHEMIN DU MORTIER"
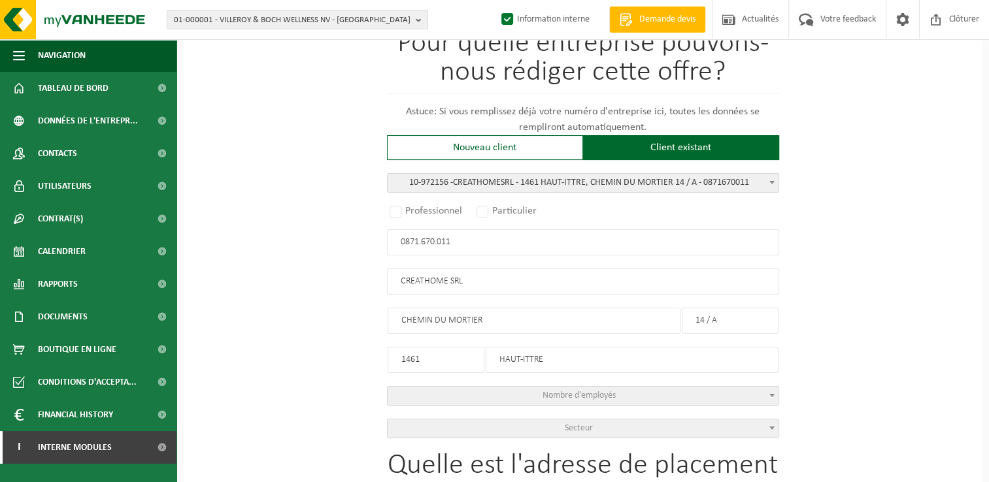
type input "14 / A"
type input "1461"
type input "HAUT-ITTRE"
select select
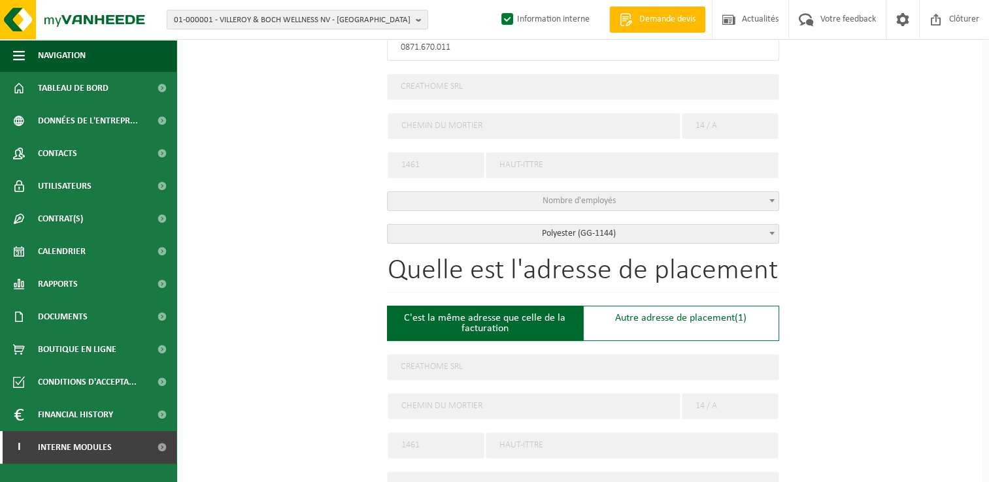
select select "D"
select select
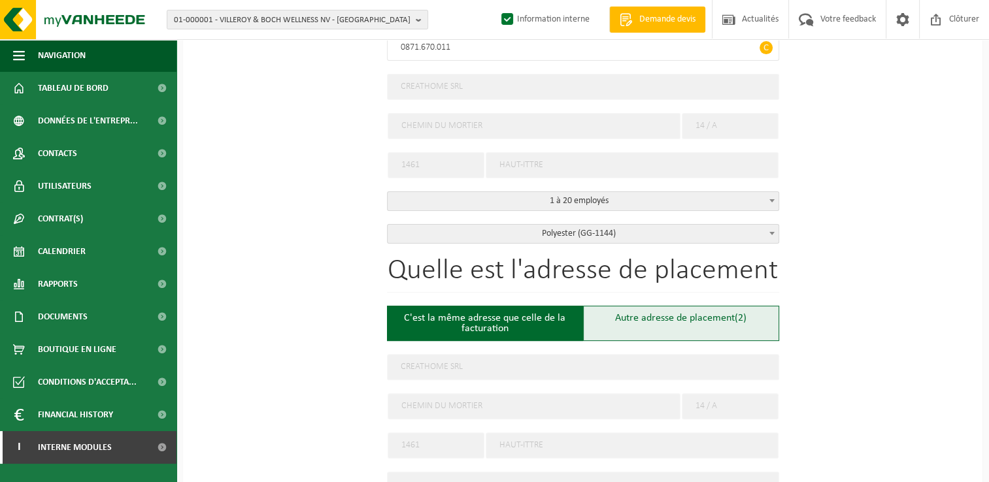
scroll to position [457, 0]
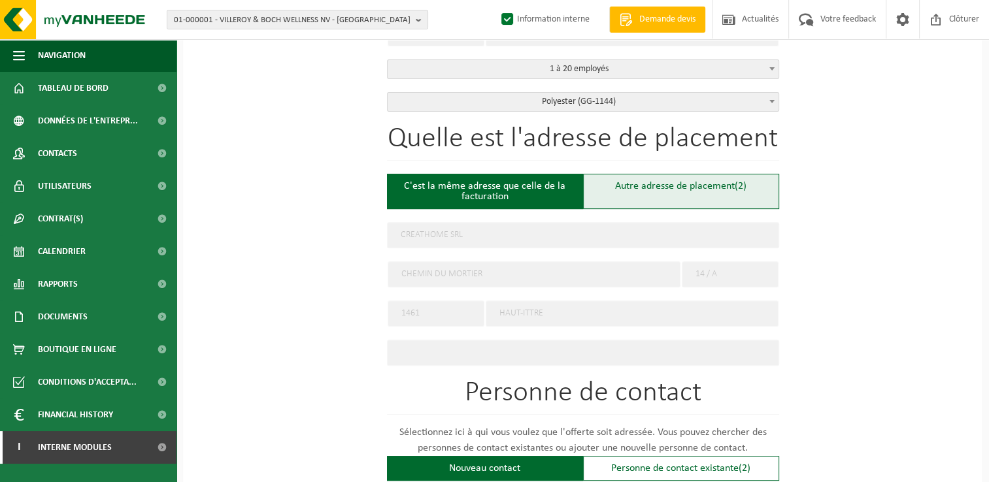
click at [698, 188] on div "Autre adresse de placement (2)" at bounding box center [681, 191] width 196 height 35
type input "Chantier -"
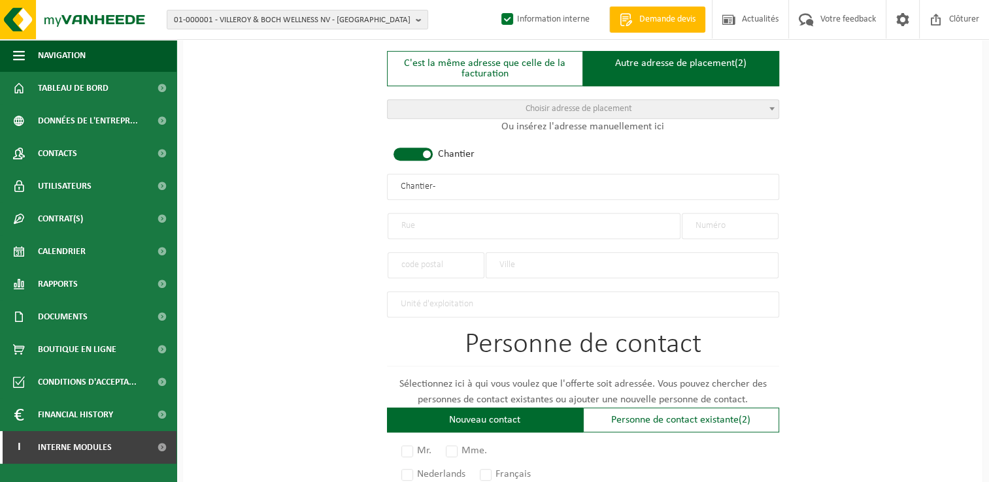
scroll to position [588, 0]
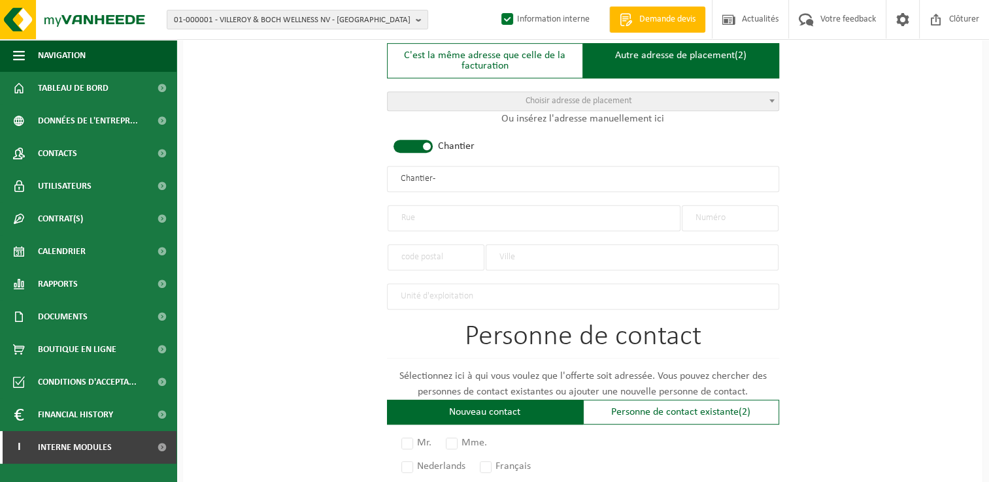
click at [440, 217] on input "text" at bounding box center [533, 218] width 293 height 26
drag, startPoint x: 426, startPoint y: 213, endPoint x: 303, endPoint y: 216, distance: 123.5
click at [303, 216] on div "Pour quelle entreprise pouvons-nous rédiger cette offre? Astuce: Si vous rempli…" at bounding box center [582, 176] width 799 height 1301
type input "Rue JB Vandenbosch"
click at [734, 231] on div at bounding box center [631, 250] width 293 height 39
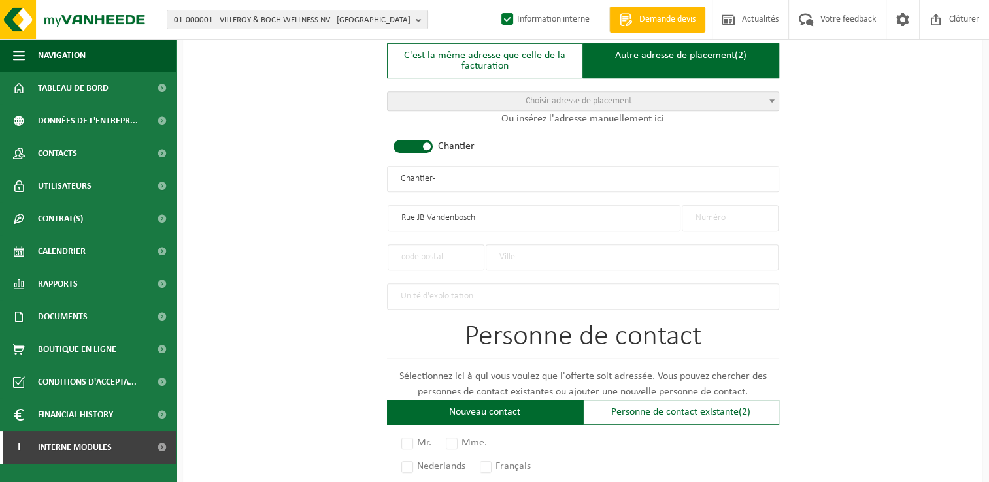
click at [730, 210] on input "text" at bounding box center [729, 218] width 97 height 26
type input "41"
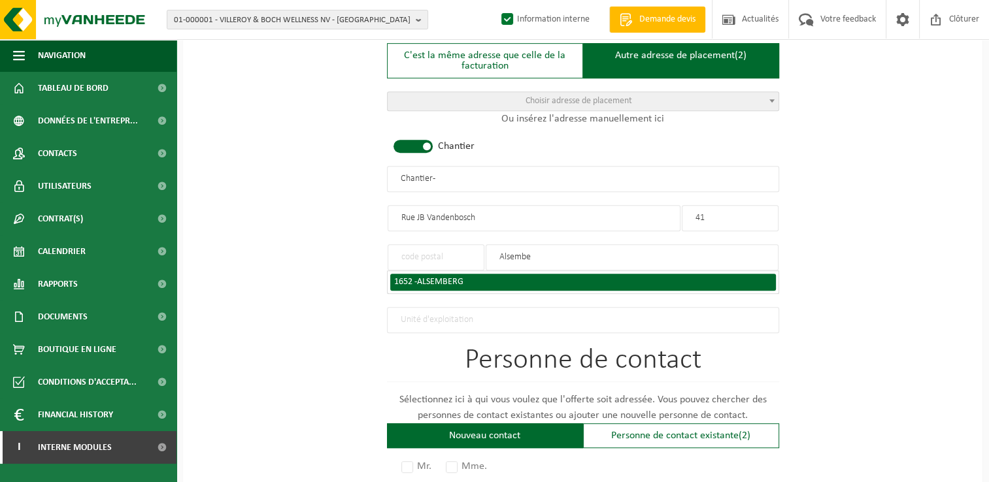
type input "Alsembe"
click at [440, 278] on span "ALSEMBERG" at bounding box center [440, 282] width 46 height 10
type input "1652"
type input "ALSEMBERG"
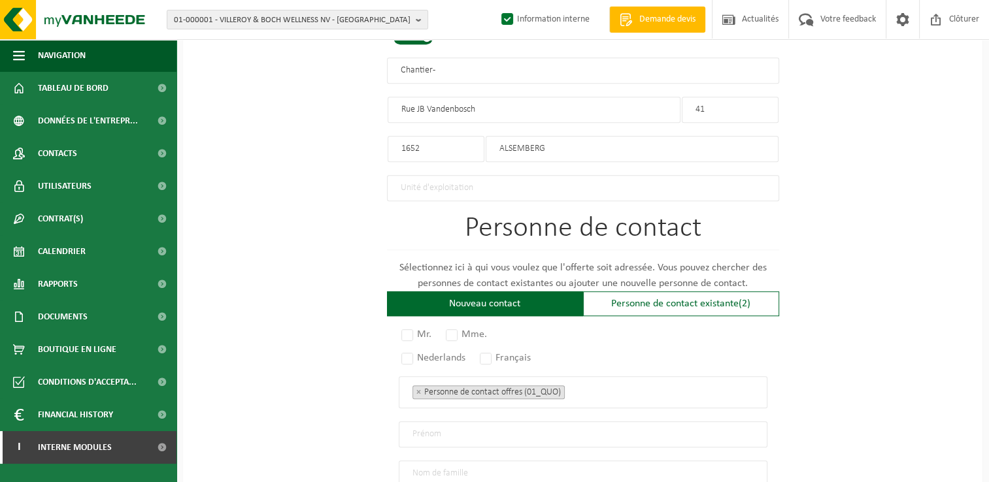
scroll to position [719, 0]
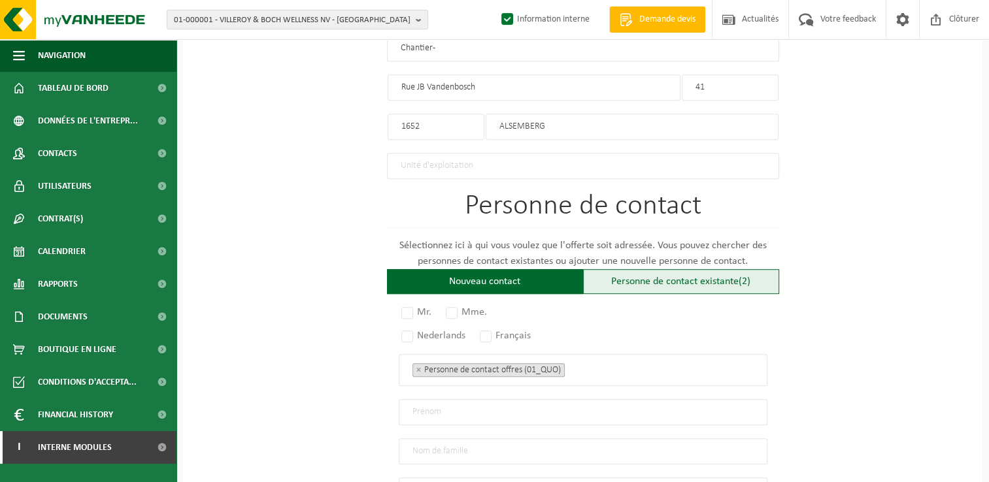
click at [643, 275] on div "Personne de contact existante (2)" at bounding box center [681, 281] width 196 height 25
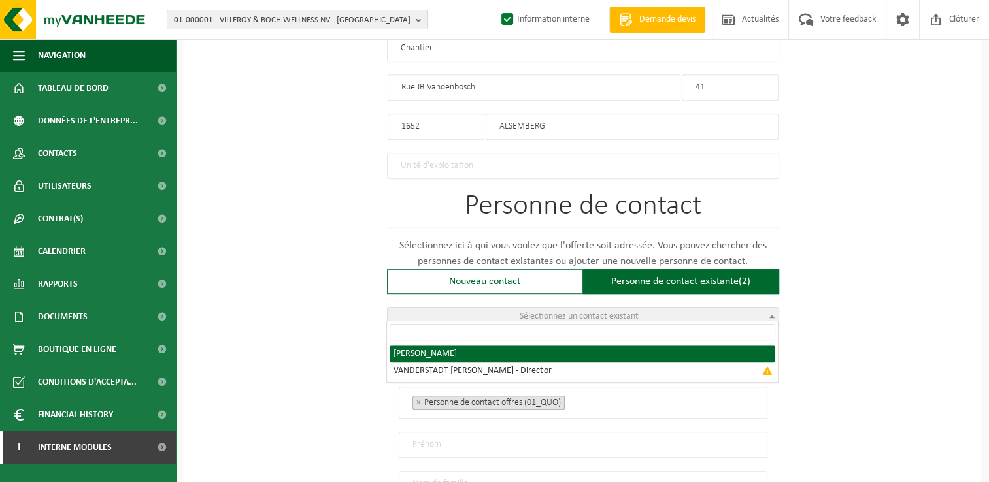
click at [593, 317] on span "Sélectionnez un contact existant" at bounding box center [582, 317] width 391 height 18
radio input "true"
select select "{"code":"10-972157","firstname":"FRÉDÉRIC","surname":"VANDERSTADT","gender":"Un…"
type input "FRÉDÉRIC"
type input "VANDERSTADT"
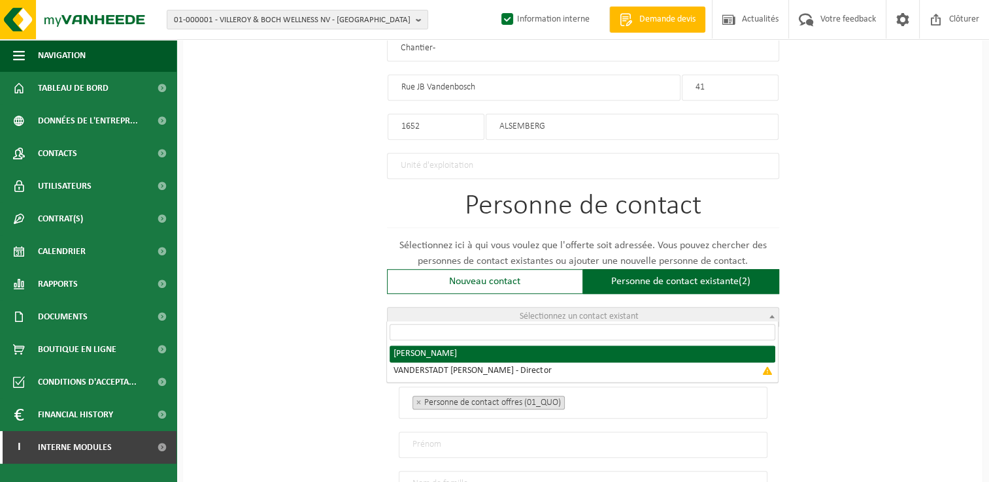
type input "info@creathome.be"
type input "+32 472897022"
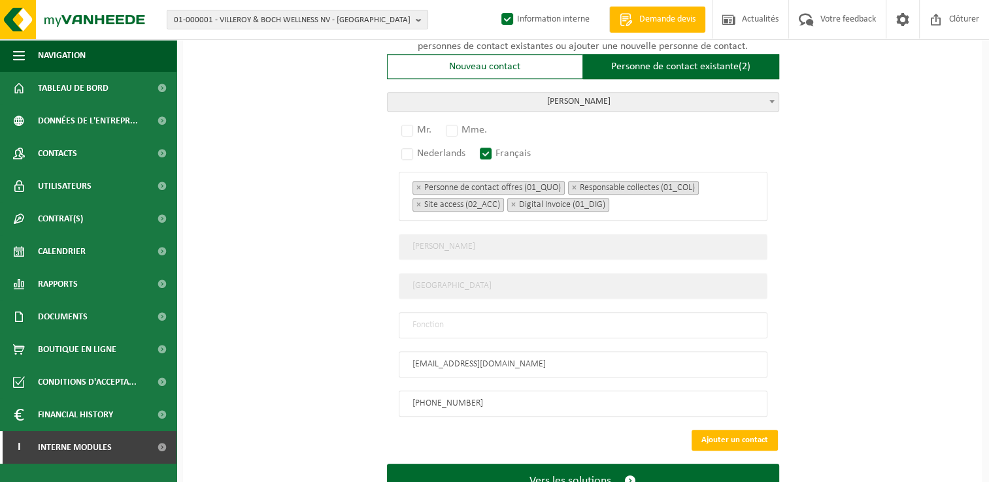
scroll to position [913, 0]
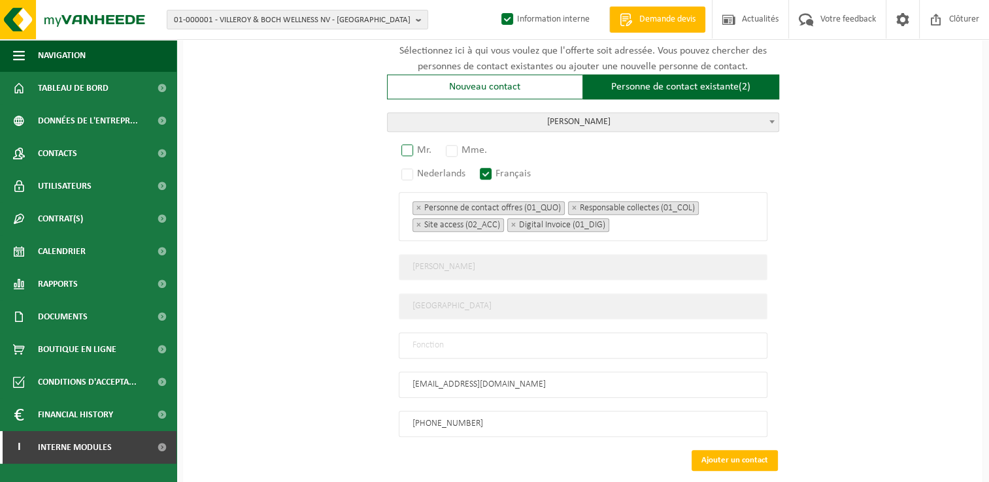
click at [419, 144] on label "Mr." at bounding box center [417, 150] width 37 height 18
radio input "true"
click at [481, 334] on input "text" at bounding box center [583, 346] width 368 height 26
type input "Manager"
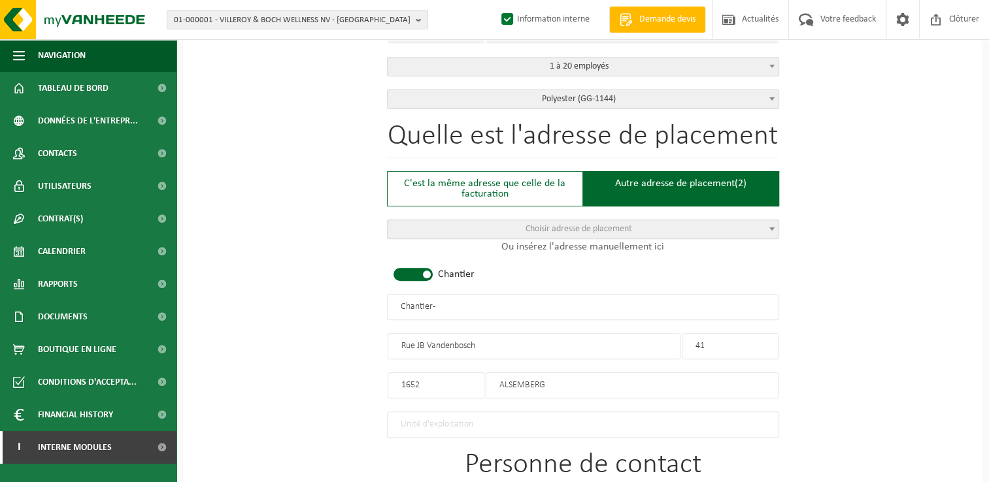
scroll to position [456, 0]
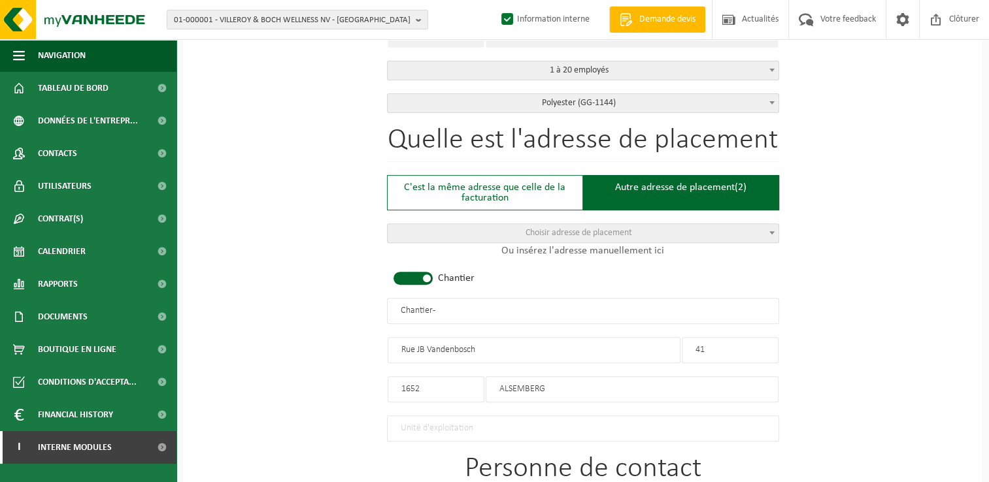
drag, startPoint x: 485, startPoint y: 311, endPoint x: 261, endPoint y: 323, distance: 225.1
click at [261, 323] on div "Pour quelle entreprise pouvons-nous rédiger cette offre? Astuce: Si vous rempli…" at bounding box center [582, 333] width 799 height 1350
click at [447, 309] on input "CREATHOME - [GEOGRAPHIC_DATA]" at bounding box center [583, 311] width 392 height 26
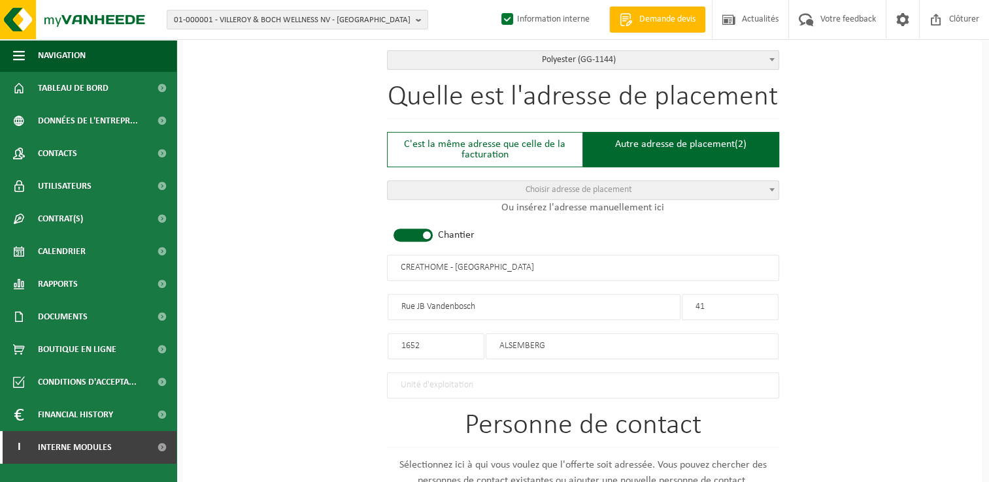
scroll to position [521, 0]
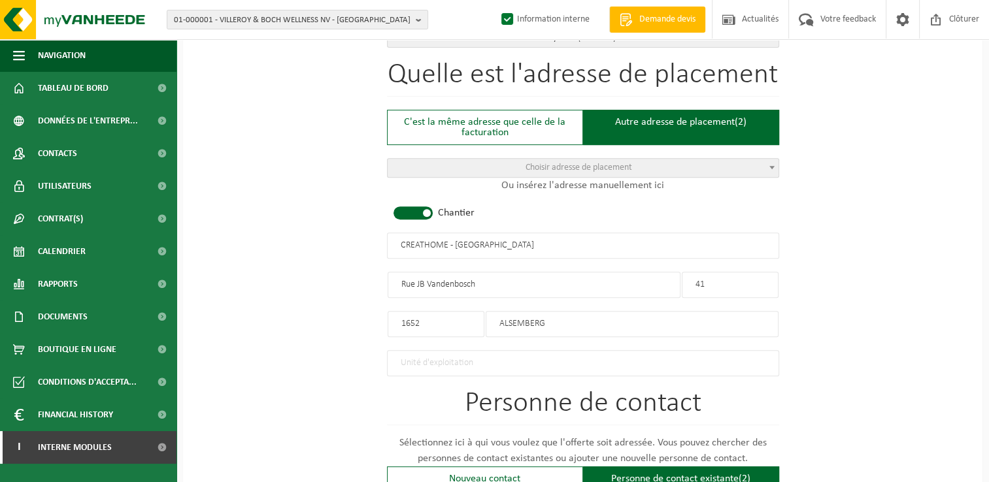
type input "CREATHOME - ALSEMBERG"
drag, startPoint x: 510, startPoint y: 283, endPoint x: 308, endPoint y: 289, distance: 201.3
click at [308, 289] on div "Pour quelle entreprise pouvons-nous rédiger cette offre? Astuce: Si vous rempli…" at bounding box center [582, 268] width 799 height 1350
drag, startPoint x: 476, startPoint y: 278, endPoint x: 255, endPoint y: 279, distance: 220.8
click at [255, 279] on div "Pour quelle entreprise pouvons-nous rédiger cette offre? Astuce: Si vous rempli…" at bounding box center [582, 268] width 799 height 1350
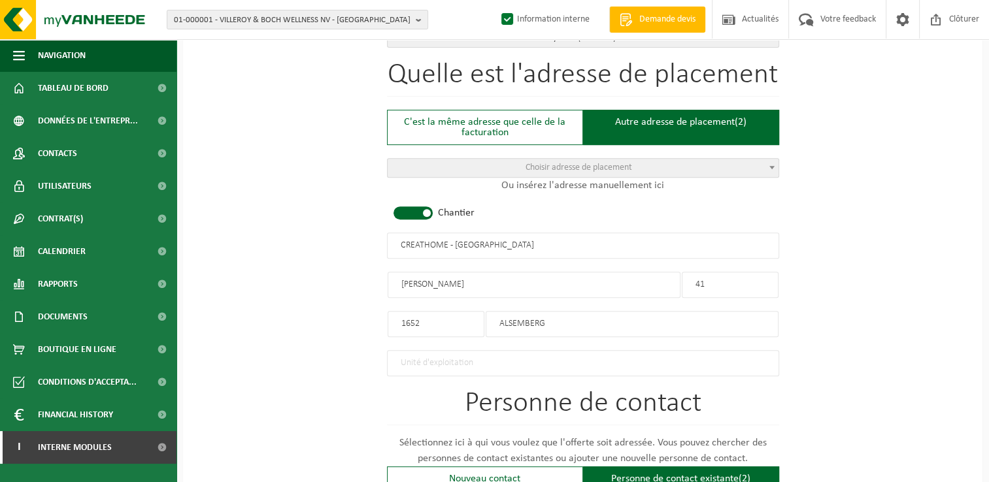
click at [409, 282] on input "J.B Vandenboschstraat" at bounding box center [533, 285] width 293 height 26
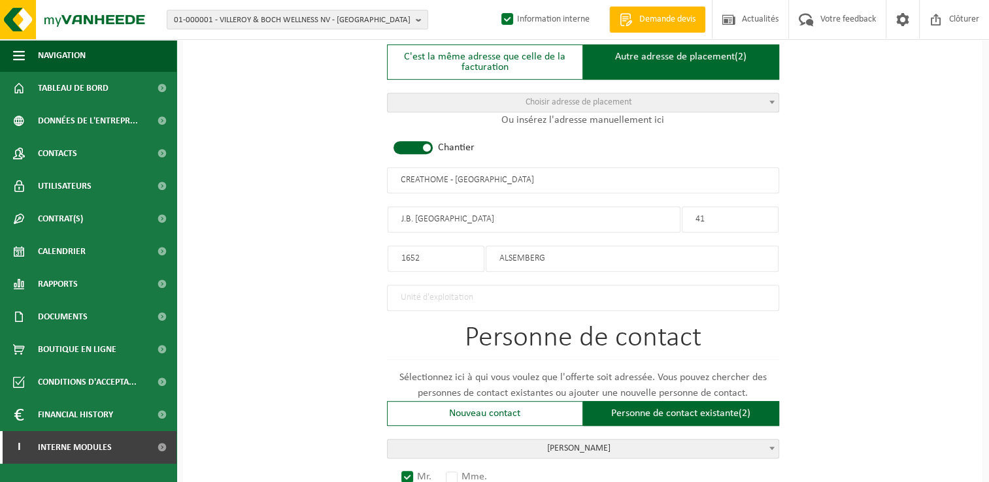
scroll to position [783, 0]
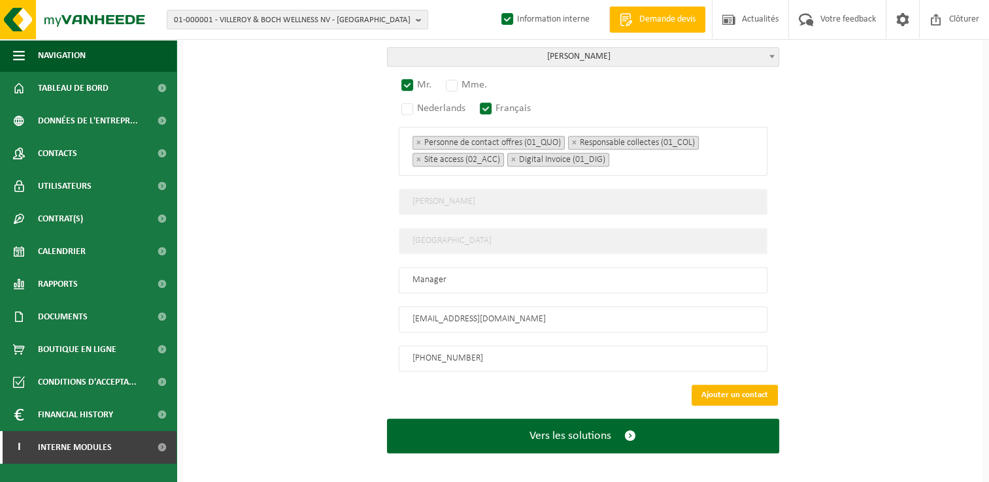
type input "J.B. Vandenboschstraat"
click at [723, 385] on button "Ajouter un contact" at bounding box center [734, 395] width 86 height 21
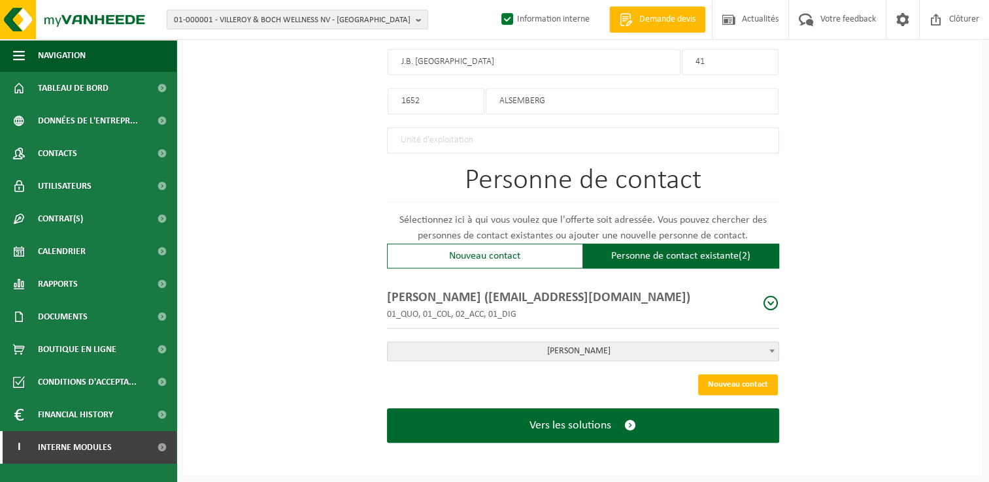
scroll to position [737, 0]
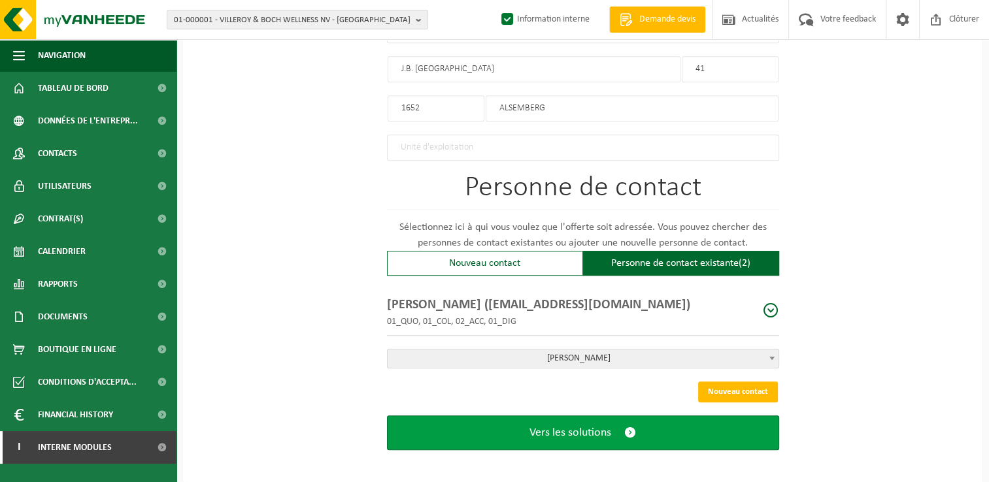
click at [574, 426] on span "Vers les solutions" at bounding box center [570, 433] width 82 height 14
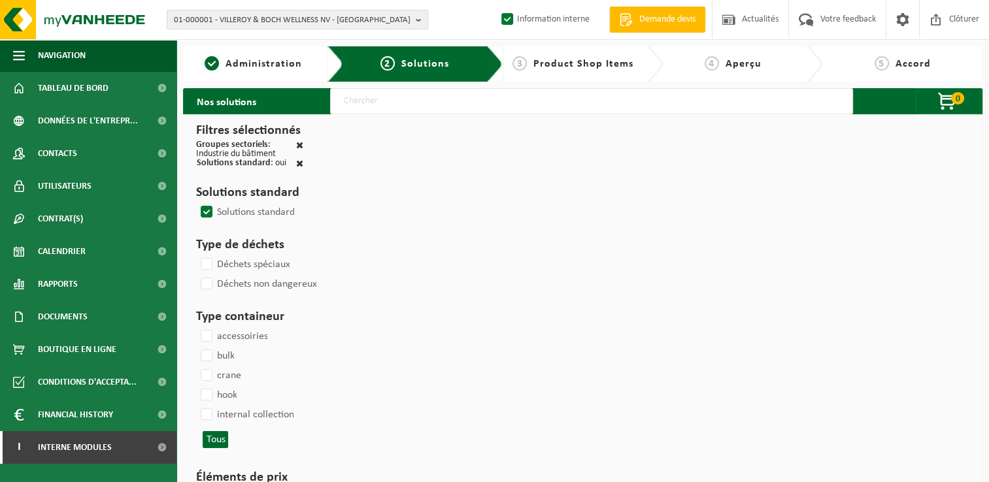
drag, startPoint x: 363, startPoint y: 102, endPoint x: 366, endPoint y: 108, distance: 6.7
click at [363, 102] on input "text" at bounding box center [591, 101] width 523 height 26
type input "000291"
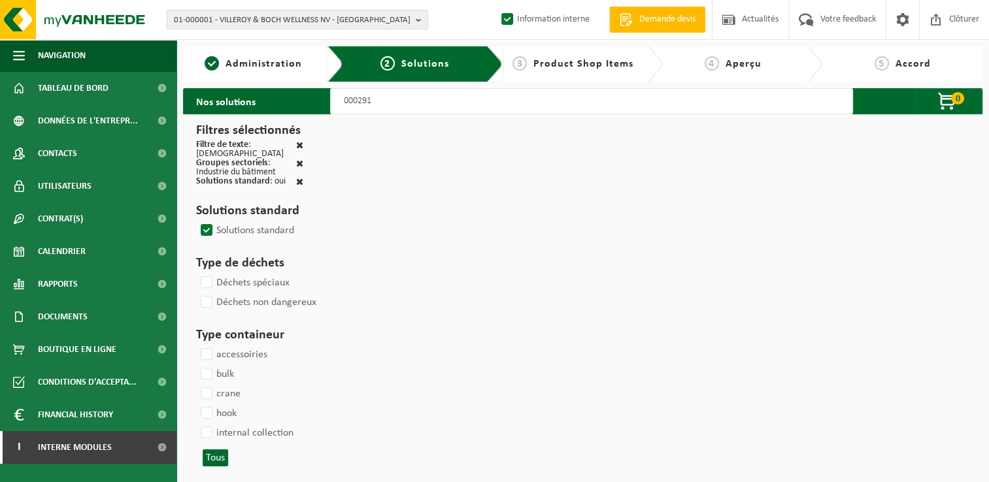
select select
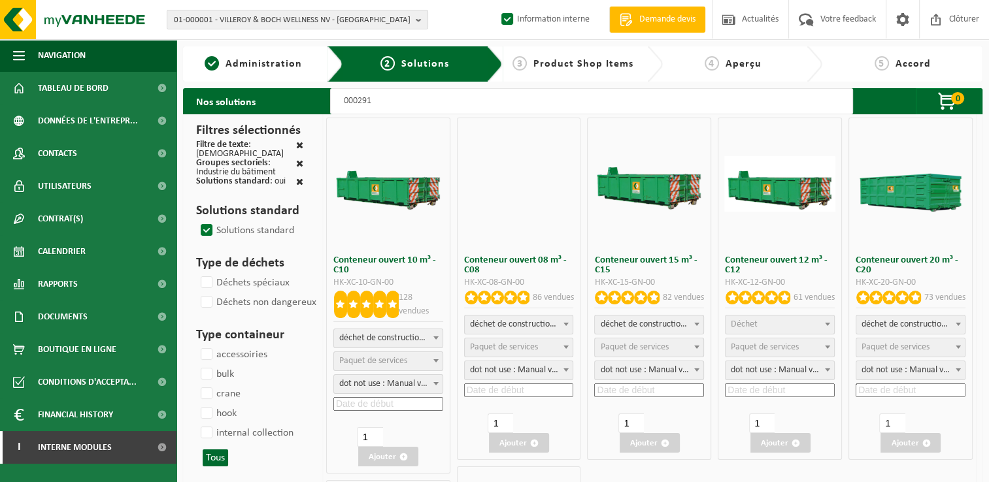
select select
select select "197"
select select
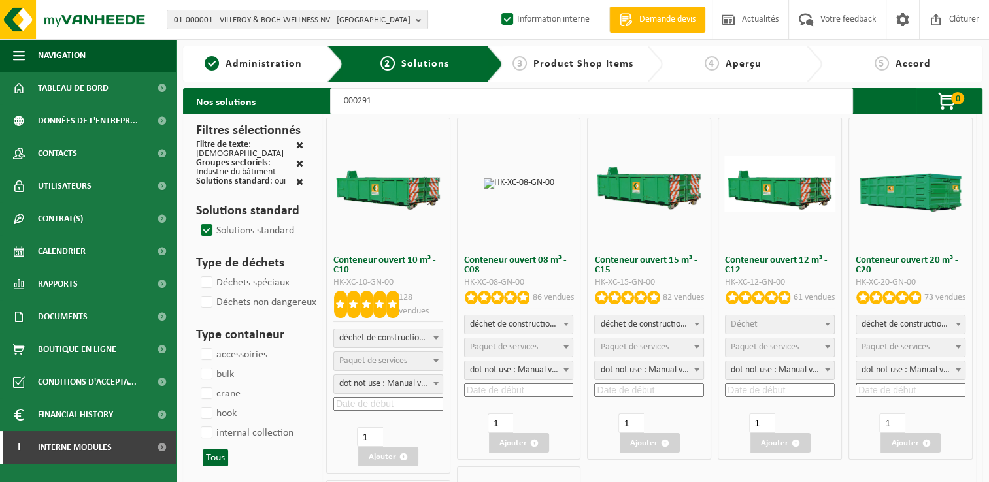
select select
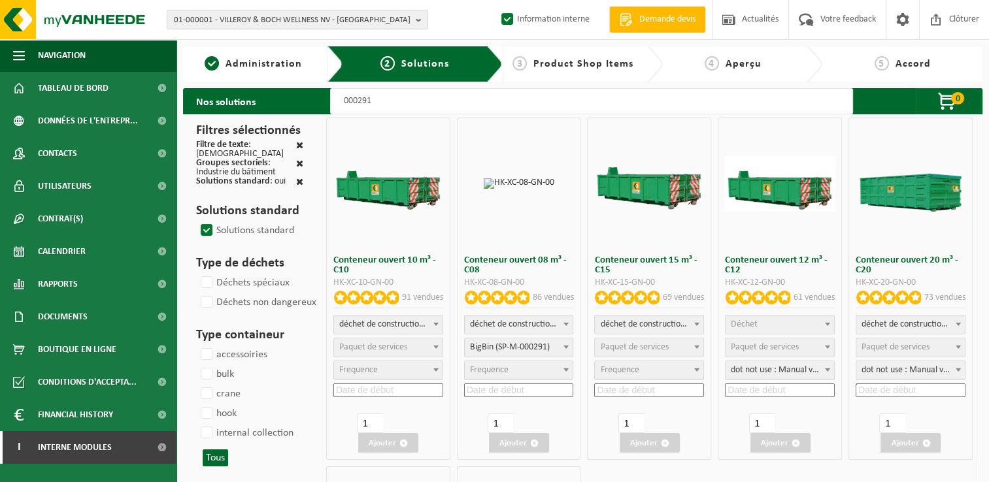
select select
select select "197"
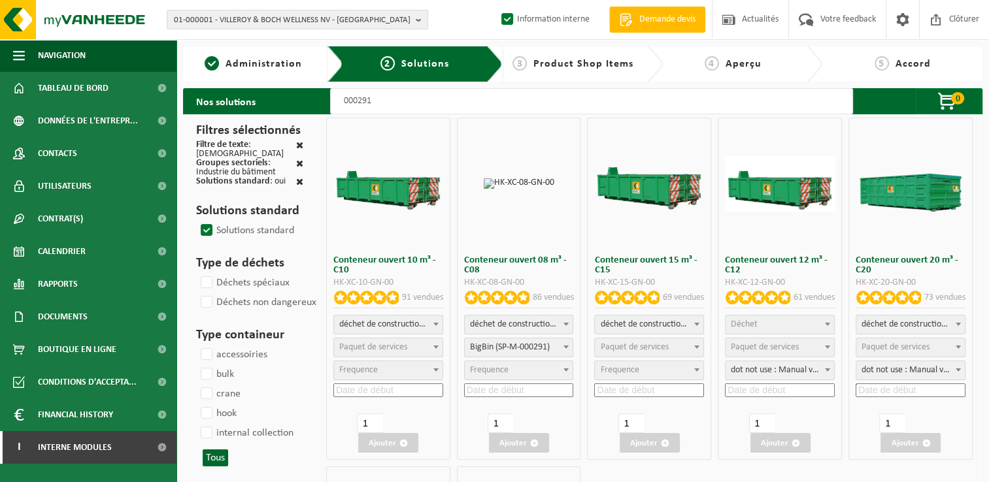
select select
select select "197"
select select
select select "25"
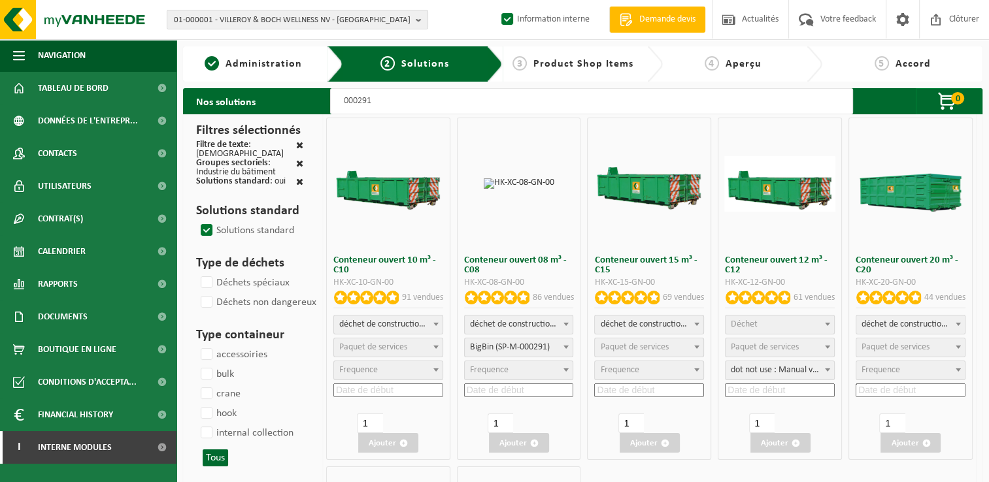
select select "25"
click at [504, 386] on input at bounding box center [519, 391] width 110 height 14
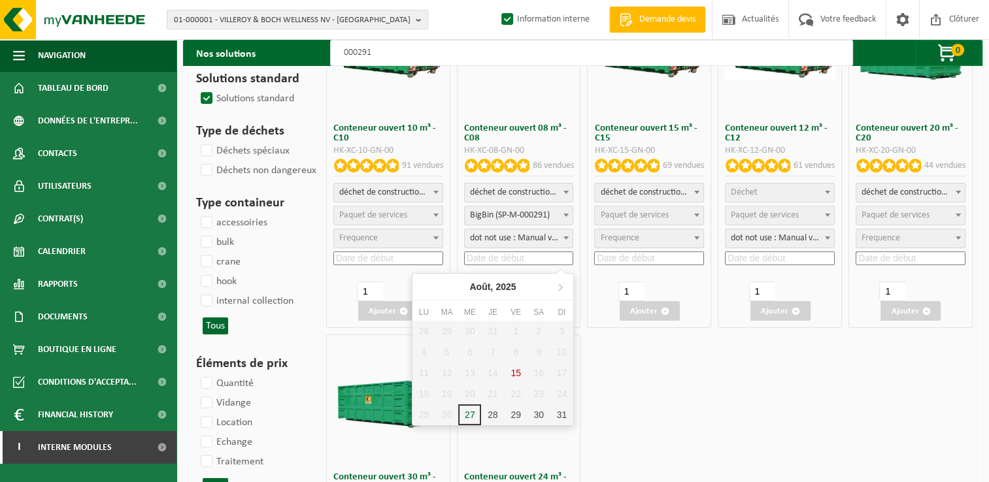
scroll to position [327, 0]
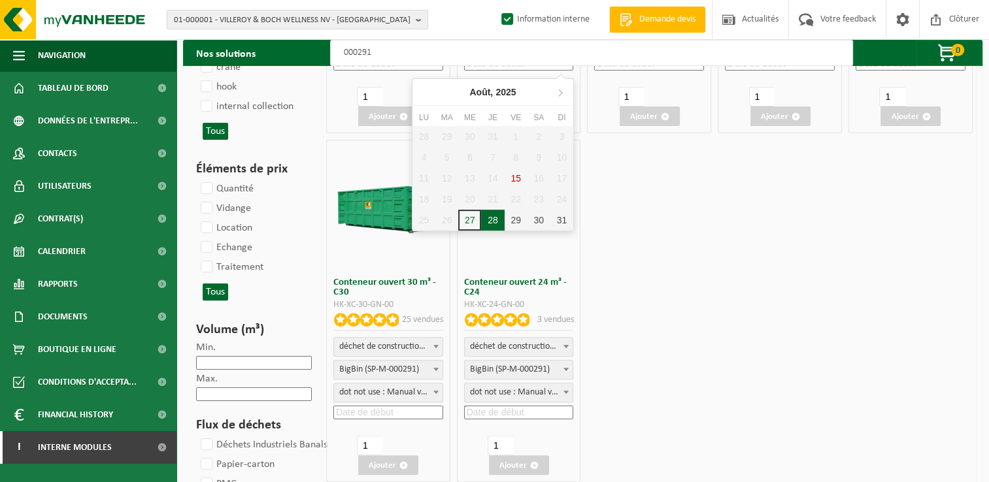
click at [492, 220] on div "28" at bounding box center [492, 220] width 23 height 21
type input "2025-08-28"
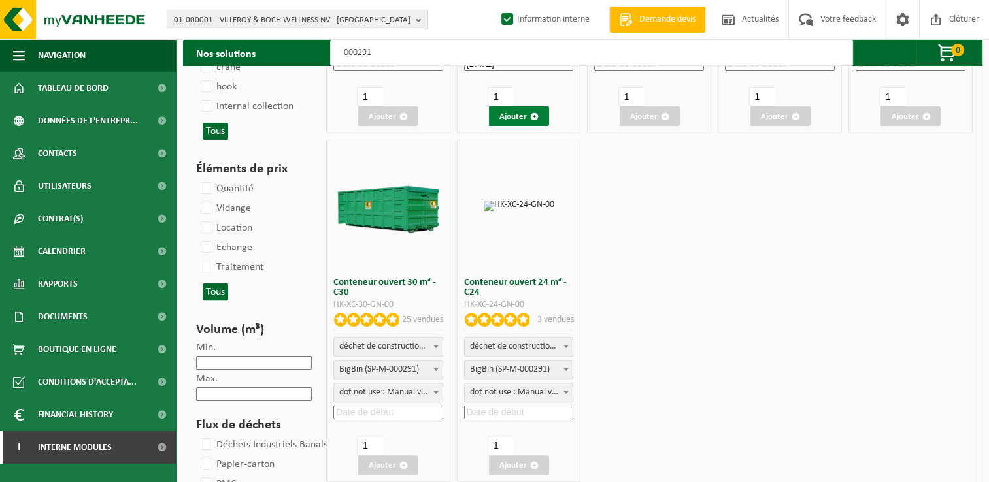
click at [518, 118] on button "Ajouter" at bounding box center [519, 116] width 60 height 20
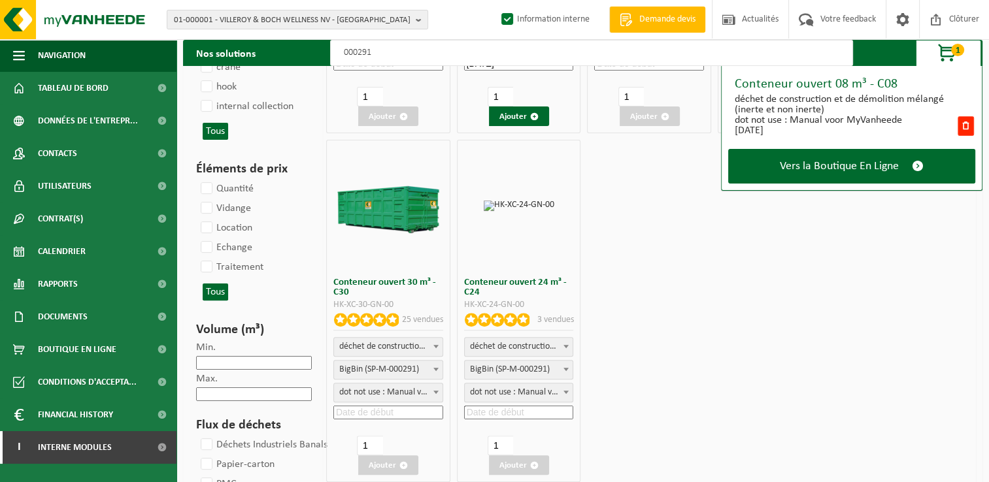
scroll to position [131, 0]
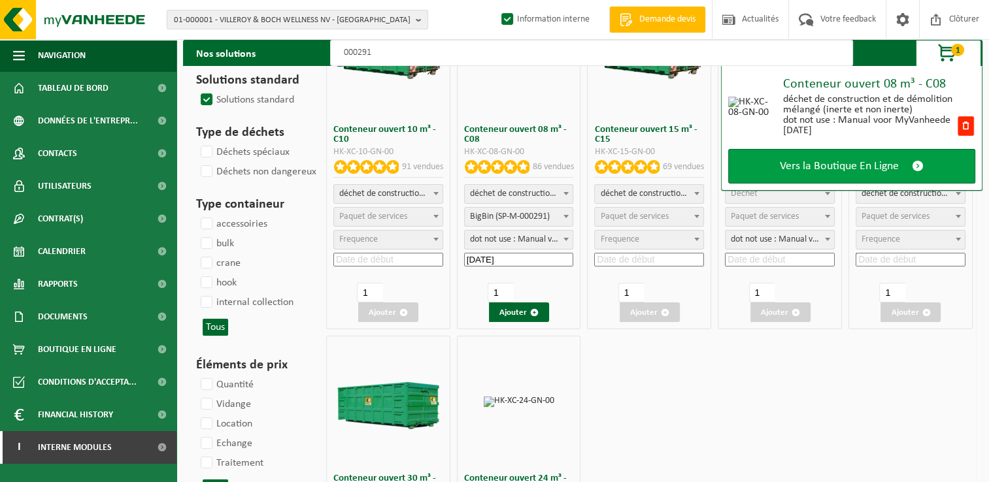
click at [907, 170] on link "Vers la Boutique En Ligne" at bounding box center [851, 166] width 247 height 35
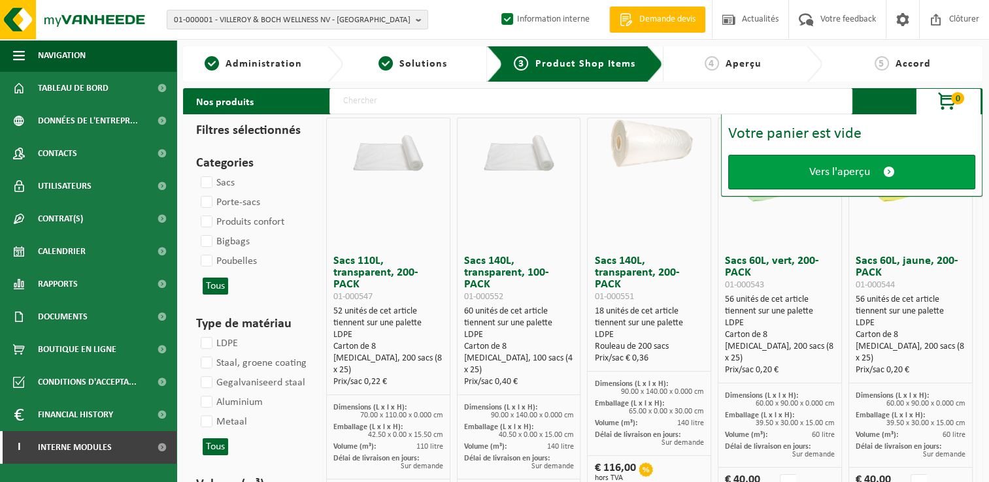
click at [857, 163] on link "Vers l'aperçu" at bounding box center [851, 172] width 247 height 35
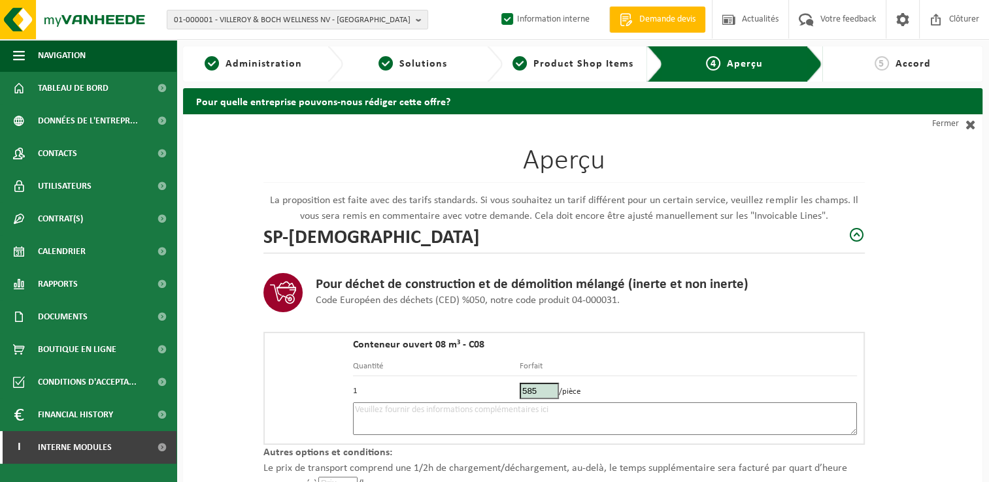
click at [445, 419] on textarea at bounding box center [605, 418] width 504 height 33
click at [505, 413] on textarea "Placement 28/08 - Alee de garage -" at bounding box center [605, 418] width 504 height 33
paste textarea "472897022"
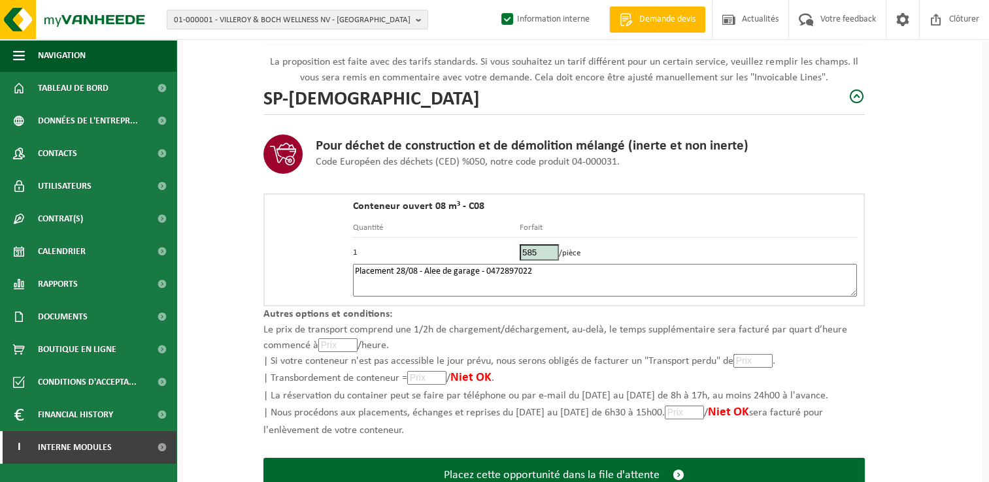
scroll to position [186, 0]
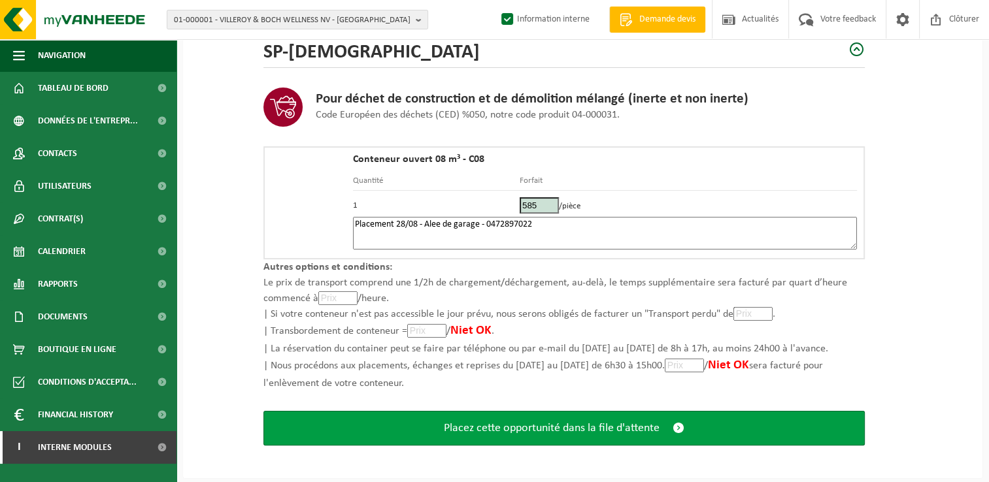
type textarea "Placement 28/08 - Alee de garage - 0472897022"
click at [582, 425] on span "Placez cette opportunité dans la file d'attente" at bounding box center [552, 428] width 216 height 14
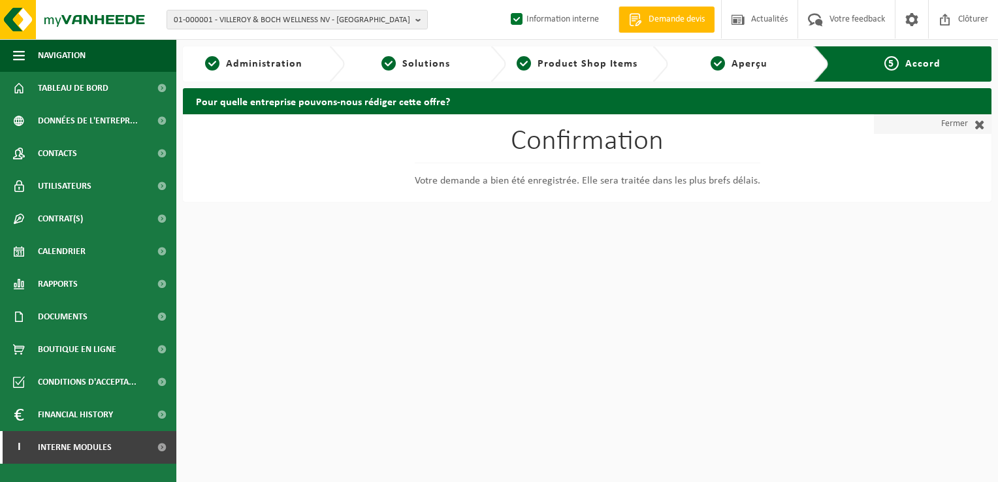
click at [955, 126] on link "Fermer" at bounding box center [933, 124] width 118 height 20
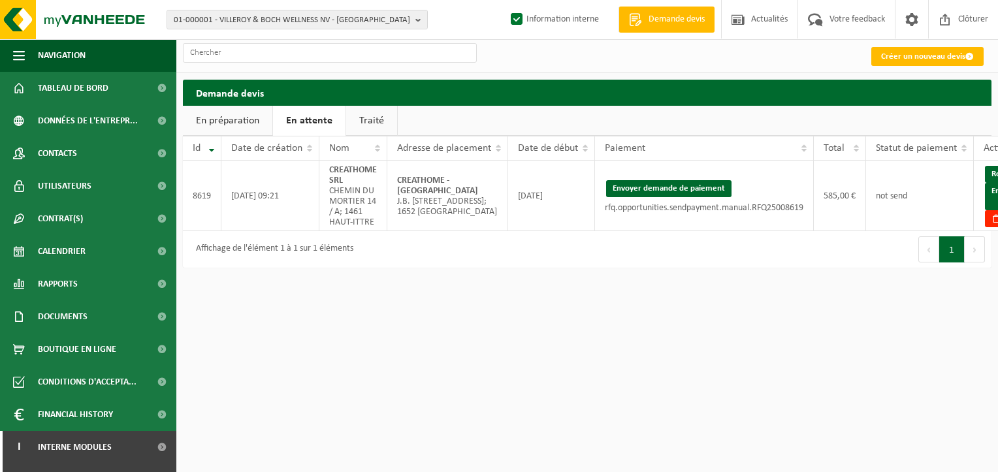
click at [319, 122] on link "En attente" at bounding box center [309, 121] width 73 height 30
drag, startPoint x: 446, startPoint y: 189, endPoint x: 393, endPoint y: 180, distance: 54.2
click at [393, 180] on td "CREATHOME - ALSEMBERG J.B. Vandenboschstraat 41; 1652 ALSEMBERG" at bounding box center [447, 196] width 121 height 71
copy strong "CREATHOME - [GEOGRAPHIC_DATA]"
drag, startPoint x: 669, startPoint y: 190, endPoint x: 563, endPoint y: 67, distance: 162.6
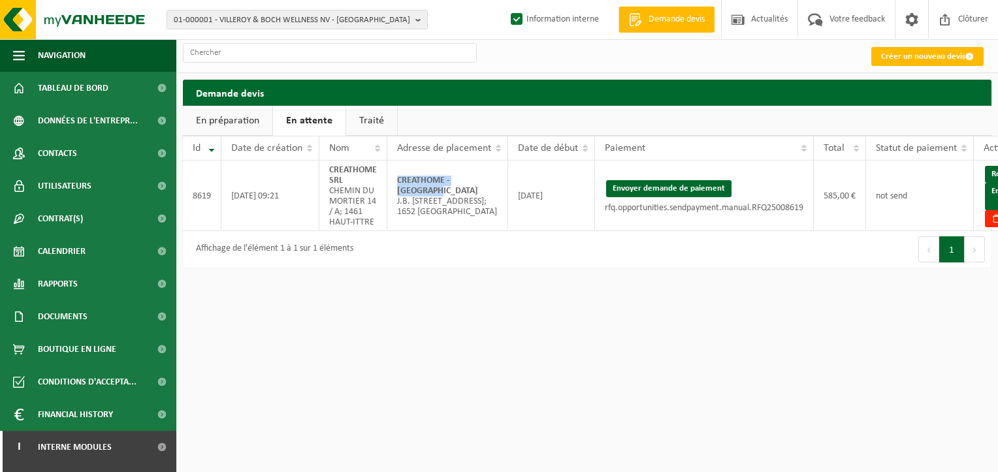
click at [669, 190] on button "Envoyer demande de paiement" at bounding box center [668, 188] width 125 height 17
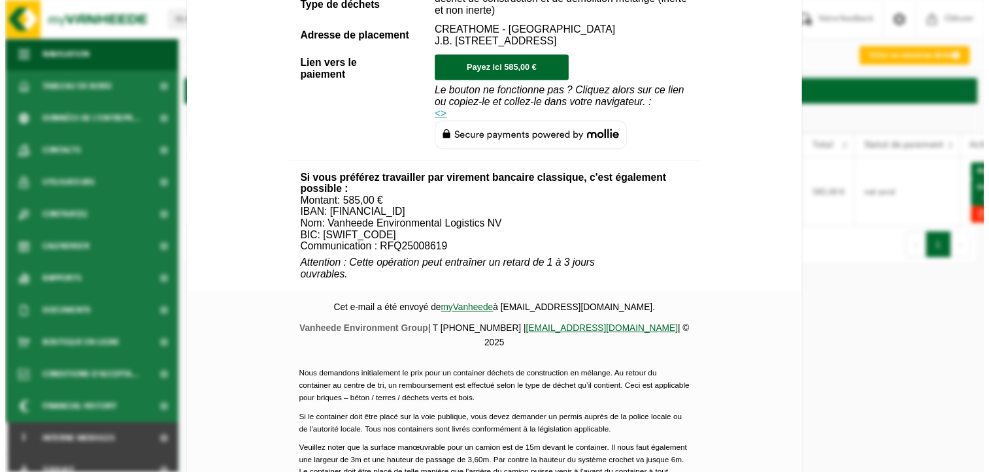
scroll to position [587, 0]
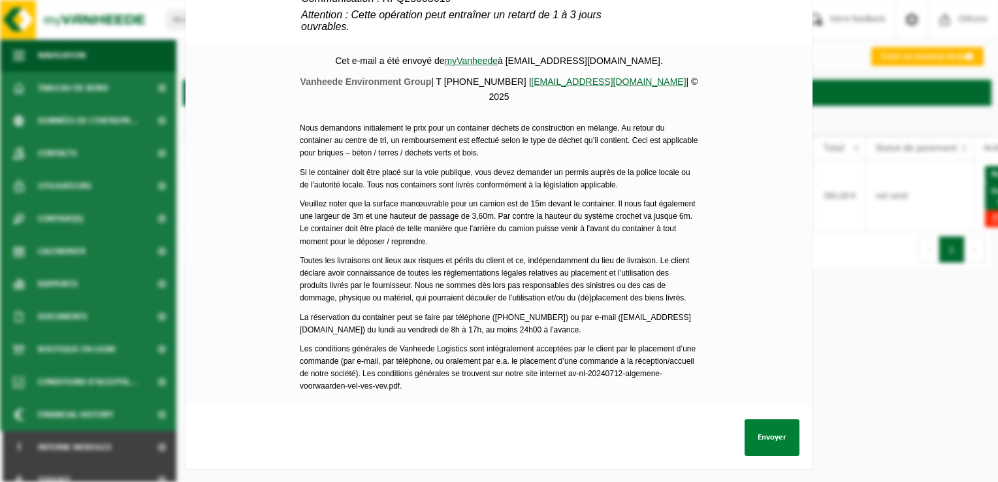
click at [764, 433] on button "Envoyer" at bounding box center [772, 437] width 55 height 37
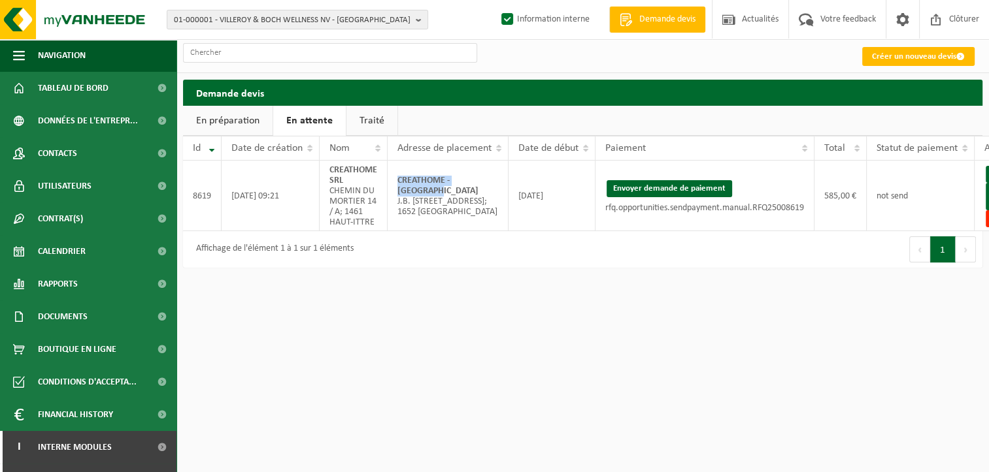
scroll to position [0, 51]
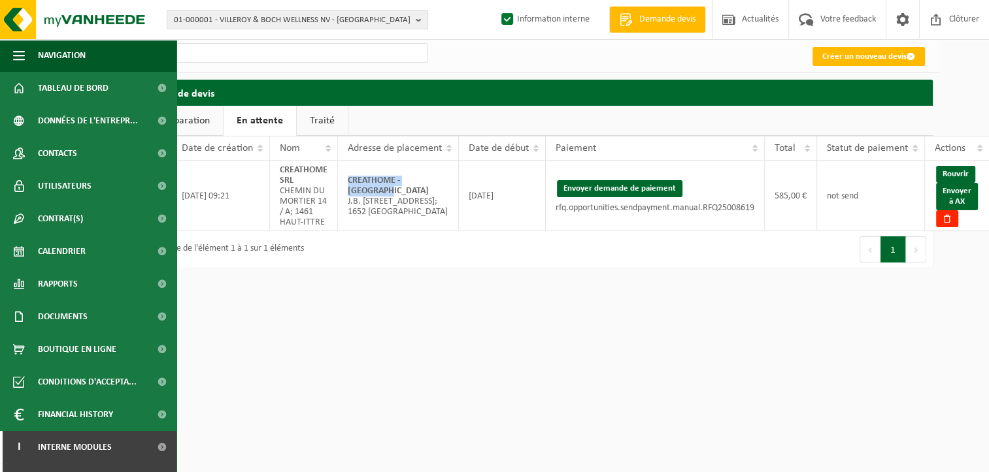
drag, startPoint x: 950, startPoint y: 200, endPoint x: 566, endPoint y: 56, distance: 410.2
click at [950, 200] on link "Envoyer à AX" at bounding box center [957, 196] width 42 height 27
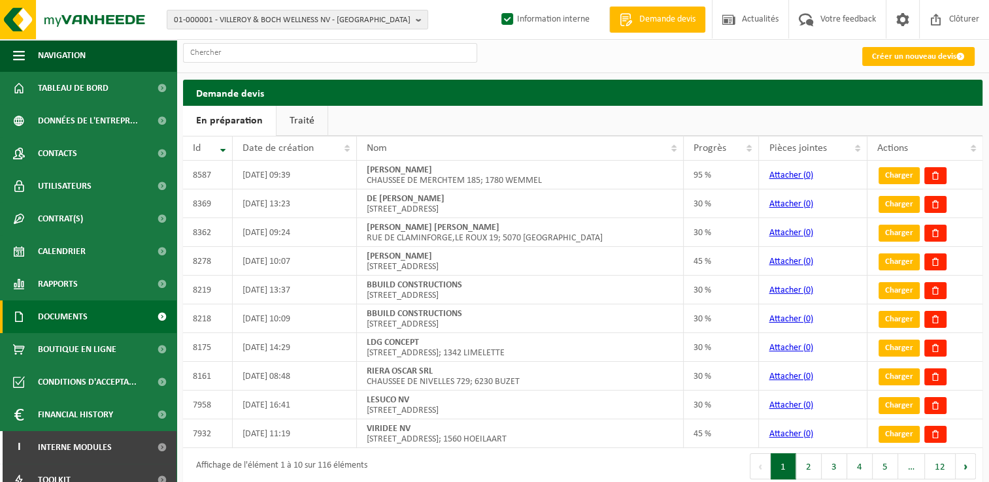
scroll to position [47, 0]
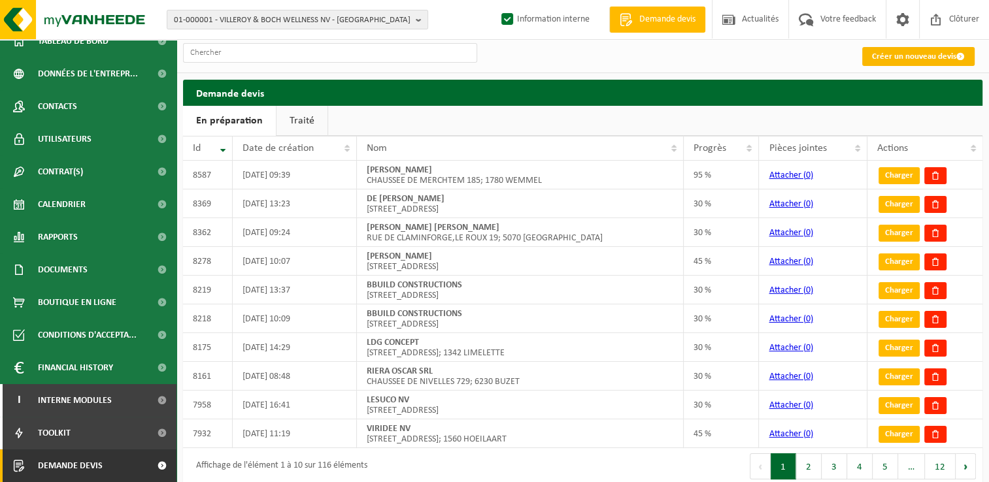
click at [945, 59] on link "Créer un nouveau devis" at bounding box center [918, 56] width 112 height 19
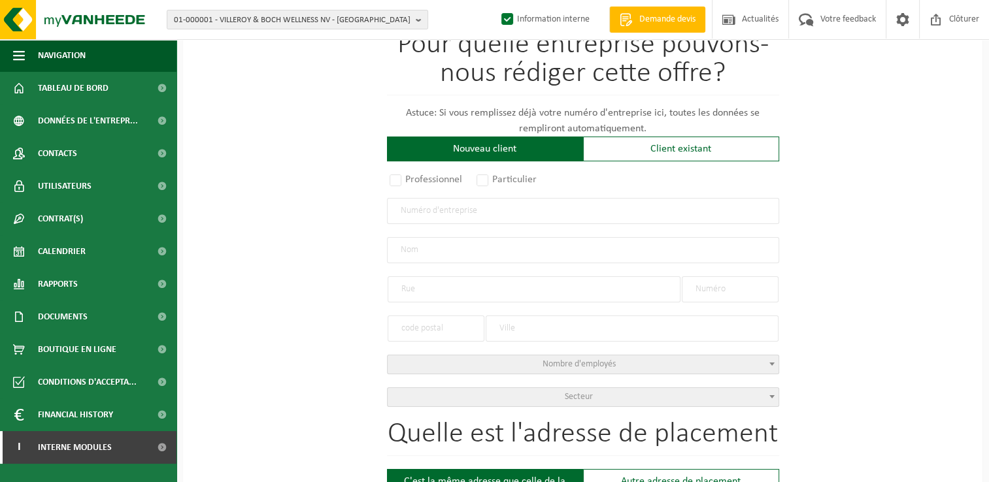
scroll to position [131, 0]
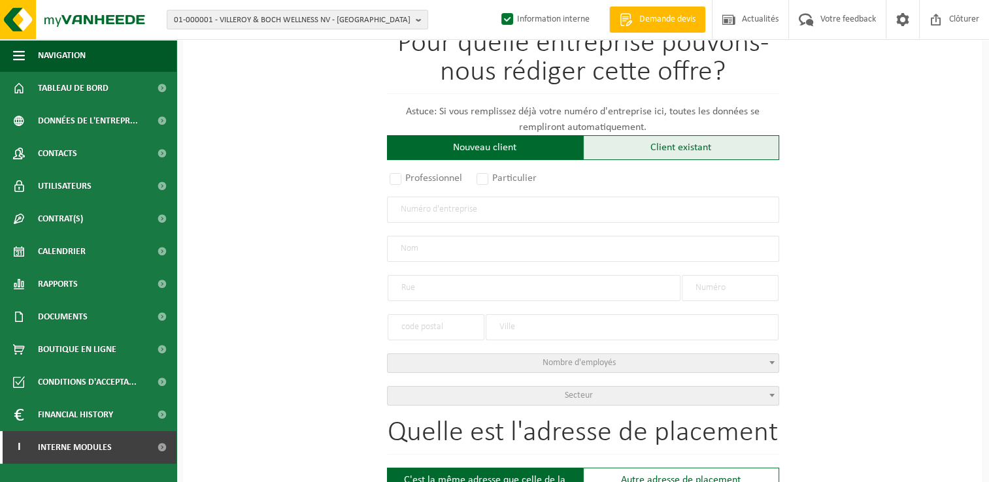
click at [689, 141] on div "Client existant" at bounding box center [681, 147] width 196 height 25
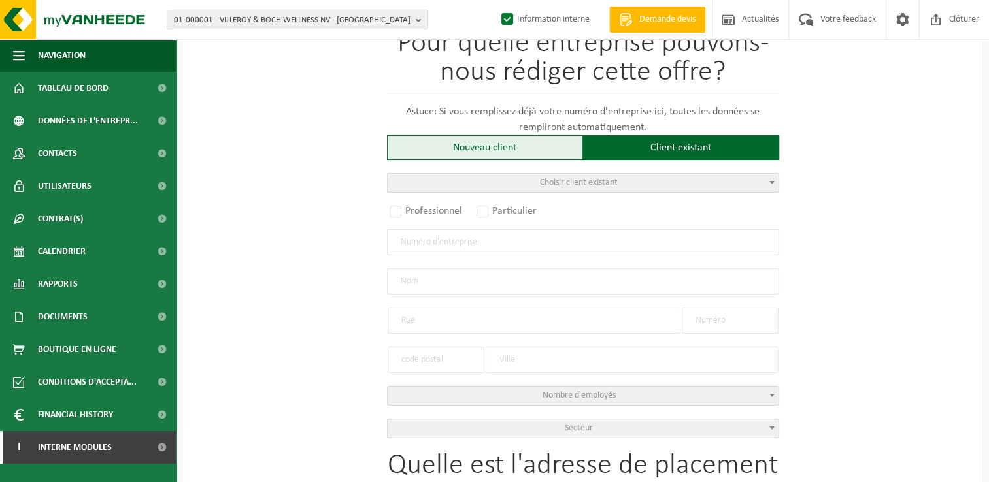
click at [519, 157] on div "Nouveau client" at bounding box center [485, 147] width 196 height 25
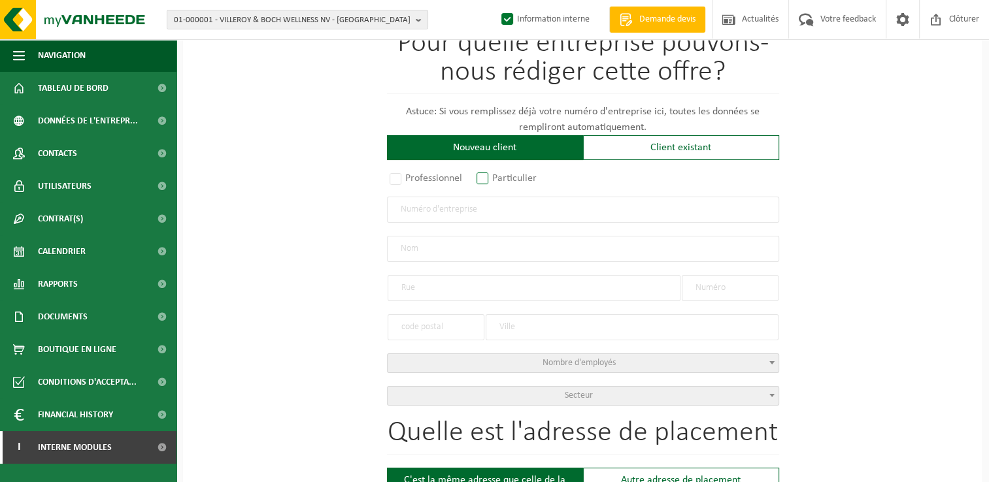
click at [491, 184] on label "Particulier" at bounding box center [507, 178] width 67 height 18
click at [495, 306] on input "Particulier" at bounding box center [499, 310] width 8 height 8
radio input "true"
select select "P"
select select "1707"
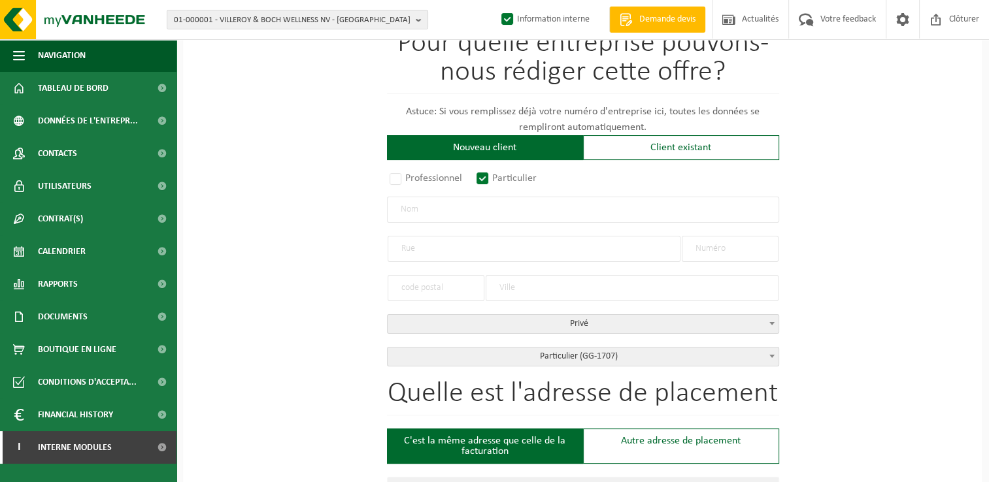
click at [436, 218] on input "text" at bounding box center [583, 210] width 392 height 26
click at [426, 212] on input "CZESMALOWICZ" at bounding box center [583, 210] width 392 height 26
click at [512, 206] on input "CZESNALOWICZ" at bounding box center [583, 210] width 392 height 26
type input "CZESNALOWICZ MONIQUE"
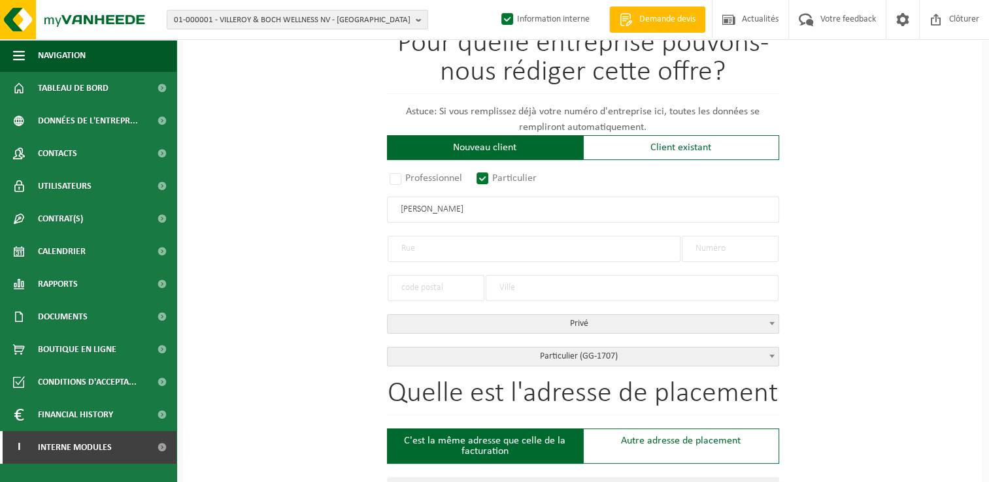
drag, startPoint x: 402, startPoint y: 239, endPoint x: 625, endPoint y: 264, distance: 223.5
click at [402, 239] on input "text" at bounding box center [533, 249] width 293 height 26
type input "EDMOND VANDERVAREN STRAAT"
type input "72"
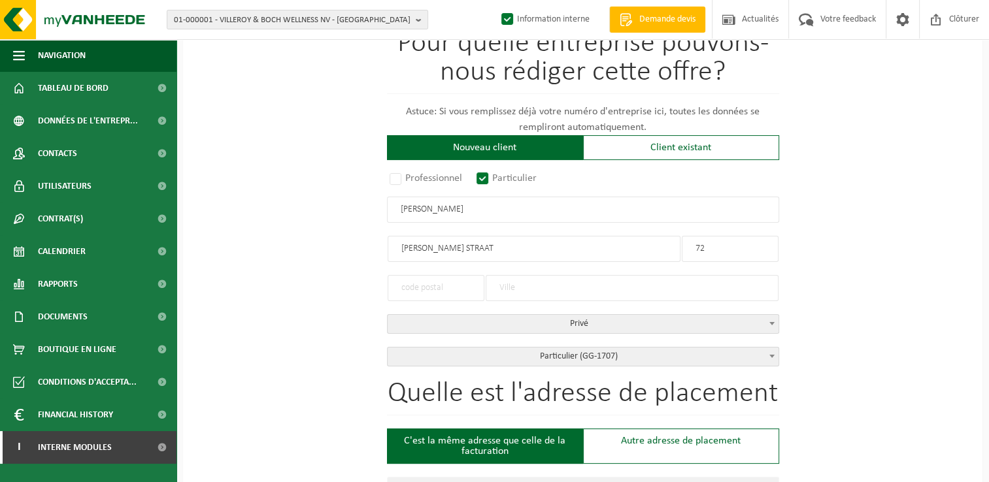
type input "72"
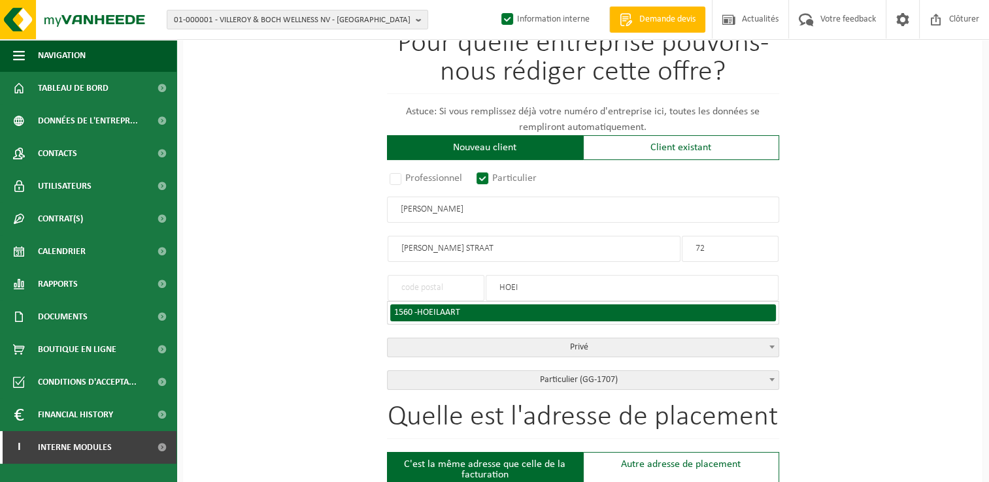
type input "HOEI"
click at [445, 315] on span "HOEILAART" at bounding box center [438, 313] width 43 height 10
type input "1560"
type input "HOEILAART"
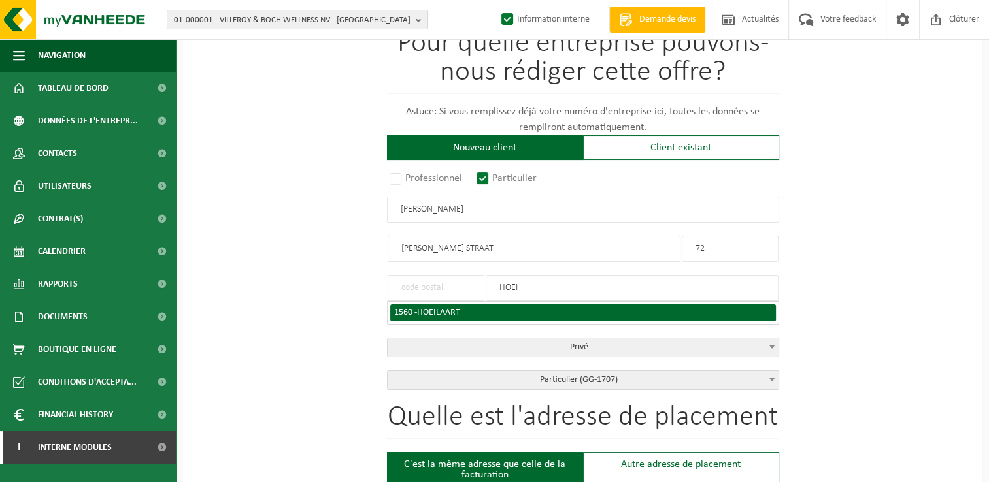
type input "1560"
type input "HOEILAART"
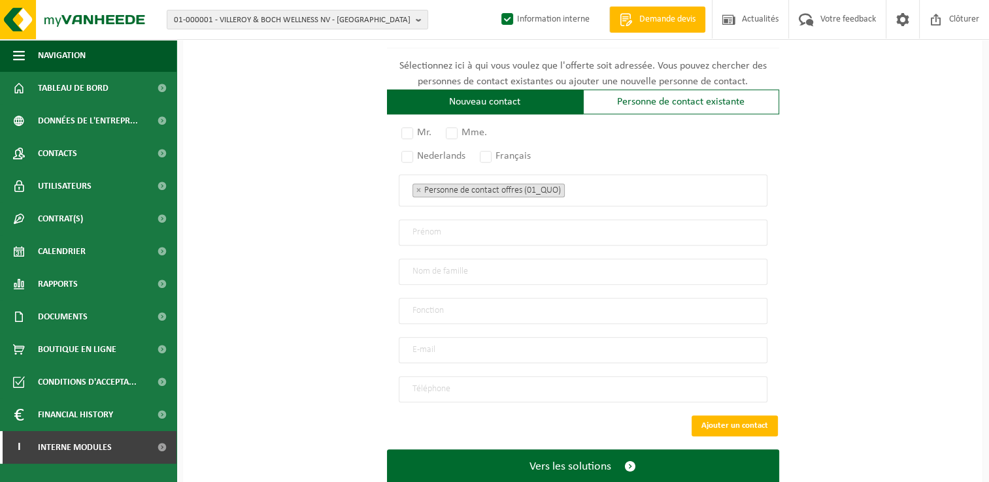
scroll to position [783, 0]
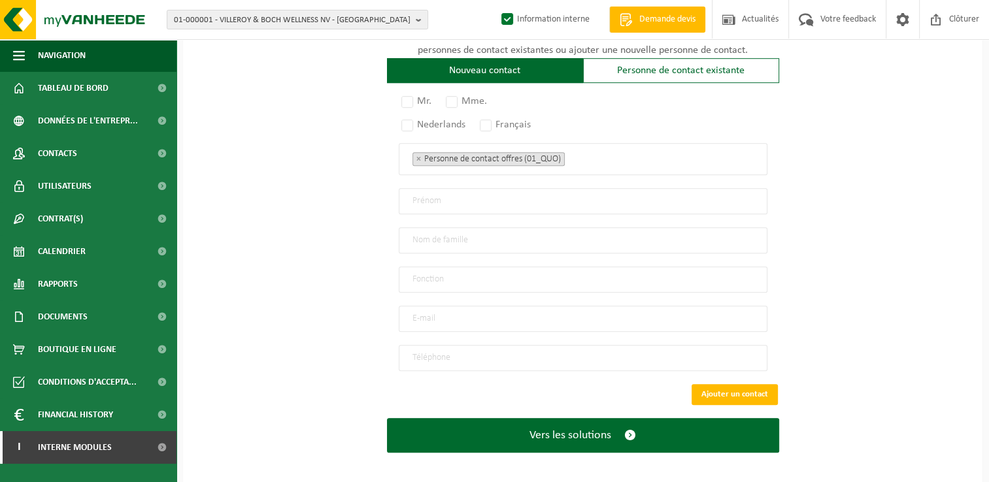
click at [444, 310] on input "email" at bounding box center [583, 319] width 368 height 26
type input "moczes@proton.mo"
click at [497, 359] on input "tel" at bounding box center [583, 358] width 368 height 26
type input "+32 472 13 81 14"
click at [453, 196] on input "text" at bounding box center [583, 201] width 368 height 26
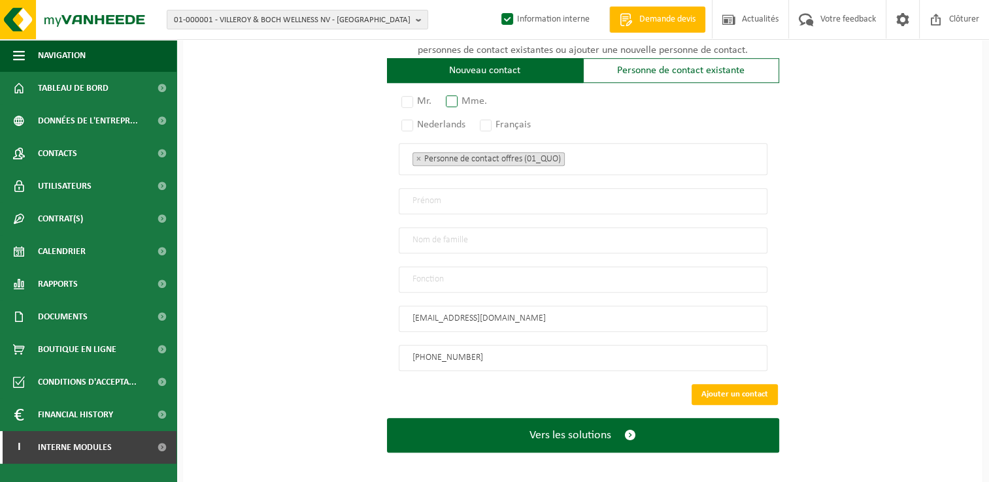
click at [458, 95] on label "Mme." at bounding box center [467, 101] width 48 height 18
radio input "true"
click at [489, 122] on label "Français" at bounding box center [505, 125] width 57 height 18
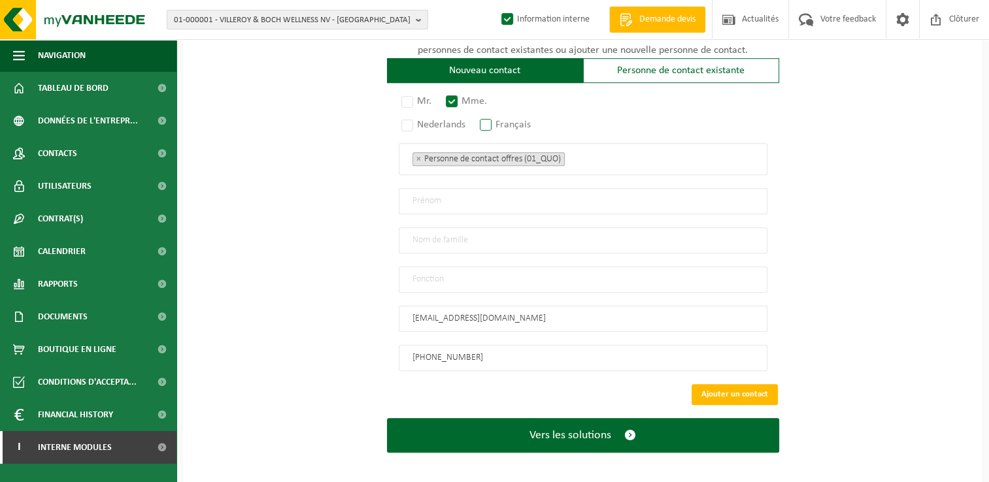
radio input "true"
click at [480, 189] on input "text" at bounding box center [583, 201] width 368 height 26
type input "m"
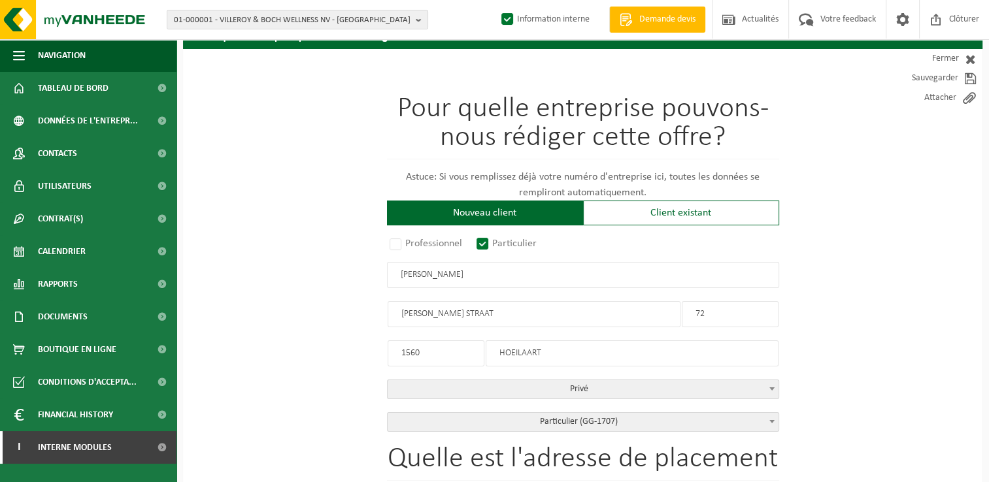
scroll to position [65, 0]
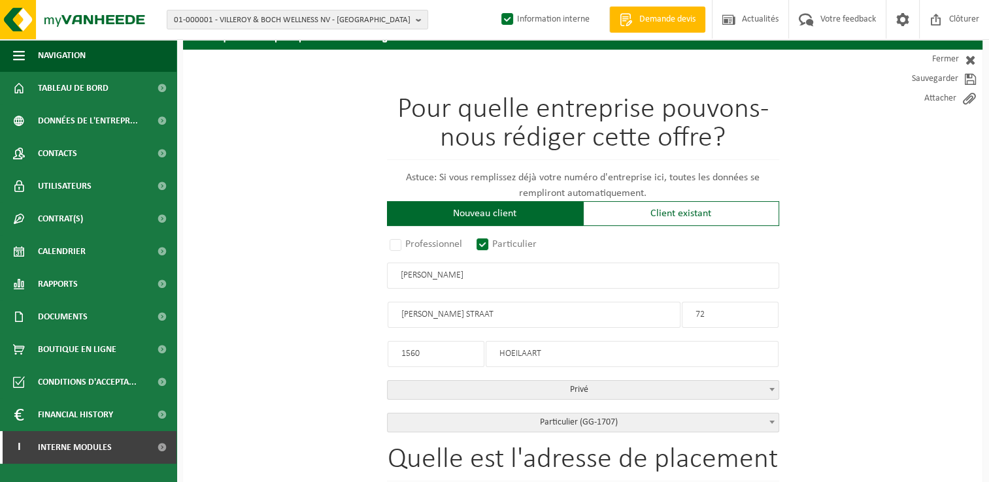
type input "Monique"
drag, startPoint x: 457, startPoint y: 276, endPoint x: 354, endPoint y: 275, distance: 103.2
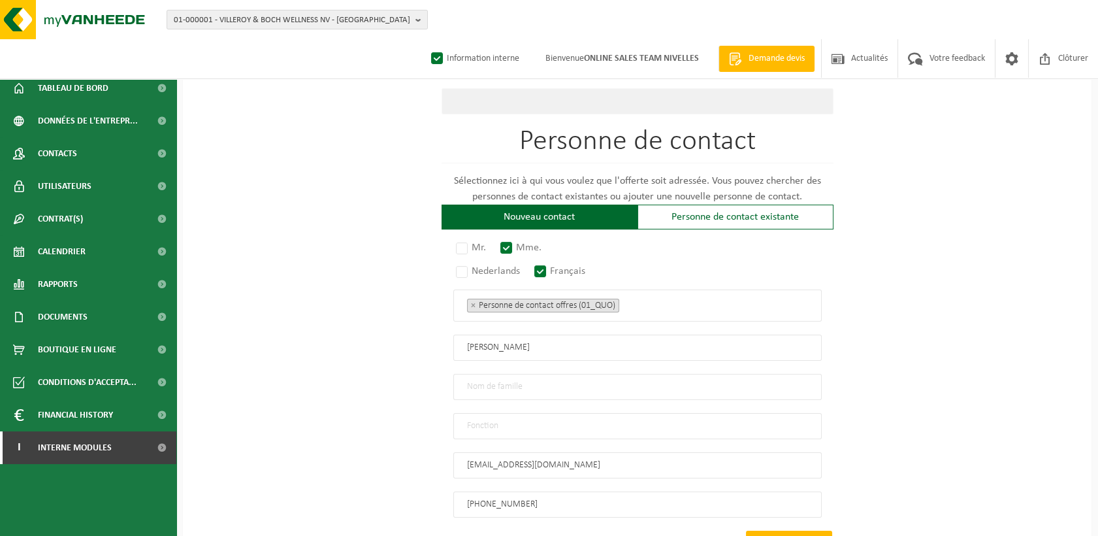
scroll to position [727, 0]
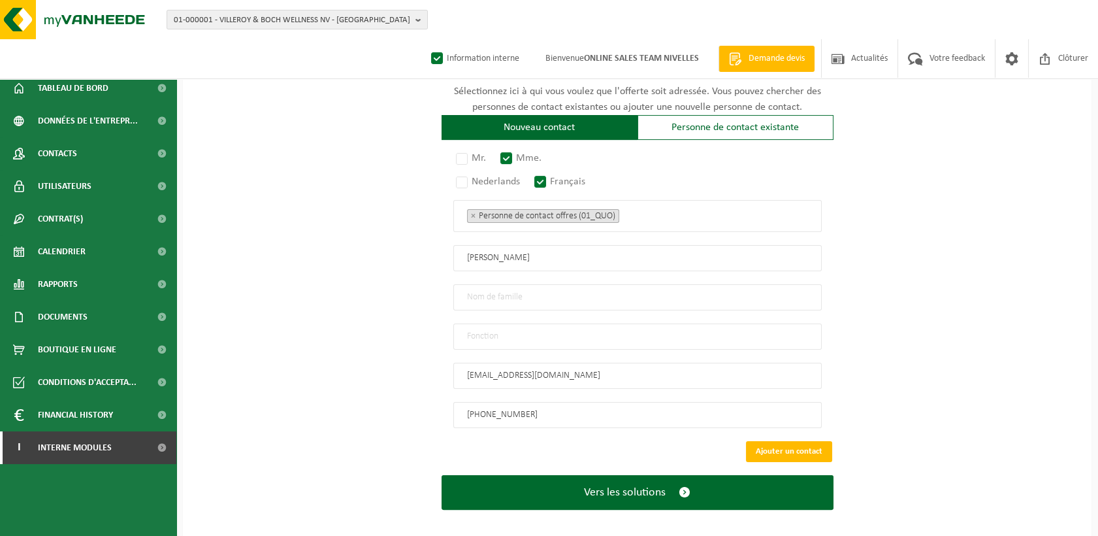
click at [493, 287] on input "text" at bounding box center [637, 297] width 368 height 26
paste input "CZESNALOWICZ"
type input "CZESNALOWICZ"
click at [482, 323] on input "text" at bounding box center [637, 336] width 368 height 26
type input "Particulier"
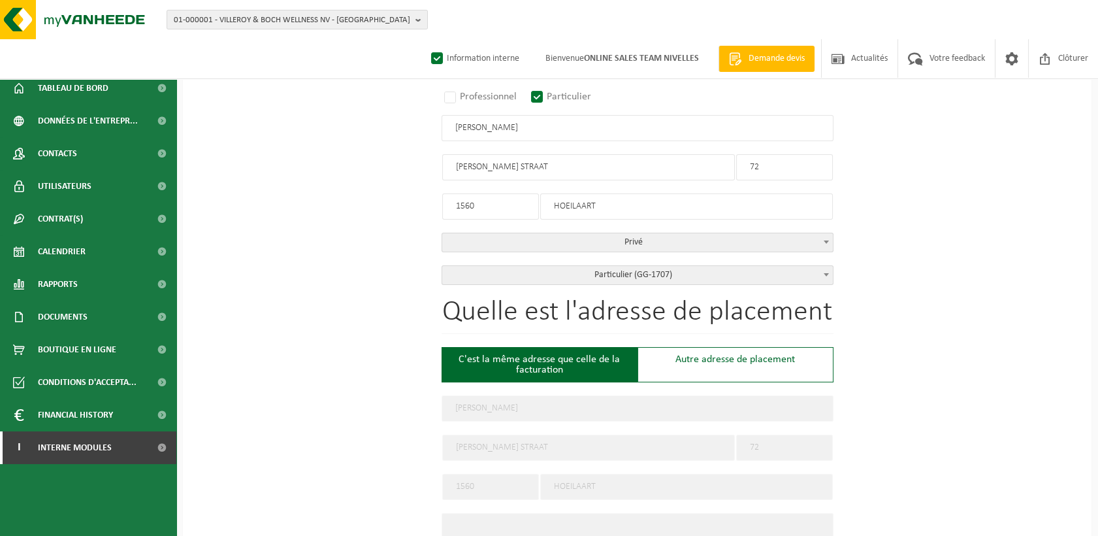
scroll to position [146, 0]
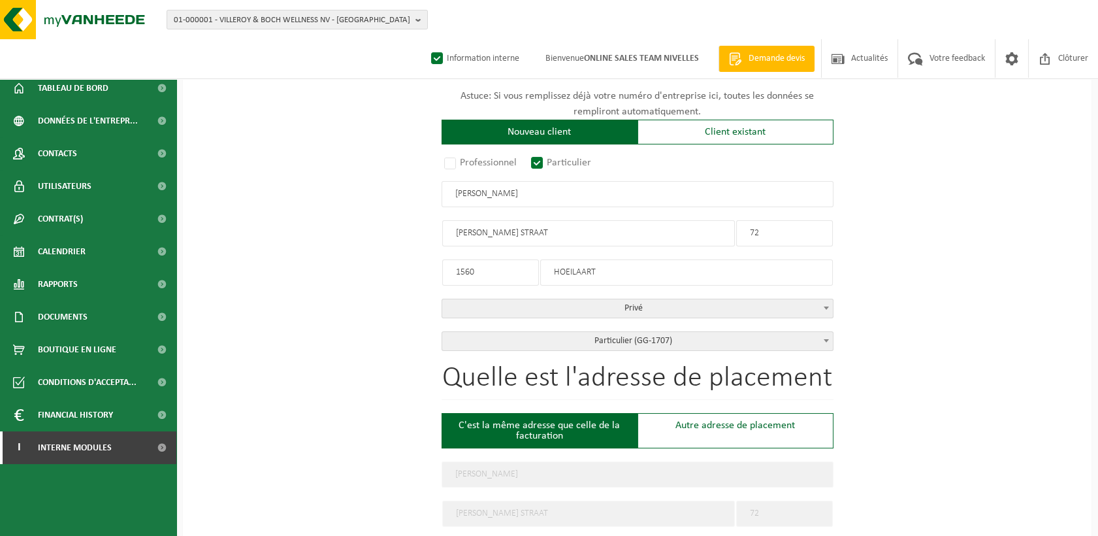
click at [531, 229] on input "EDMOND VANDERVAREN STRAAT" at bounding box center [588, 233] width 293 height 26
type input "EDMOND VANDERVAEREN STRAAT"
click at [555, 231] on input "EDMOND VANDERVAEREN STRAAT" at bounding box center [588, 233] width 293 height 26
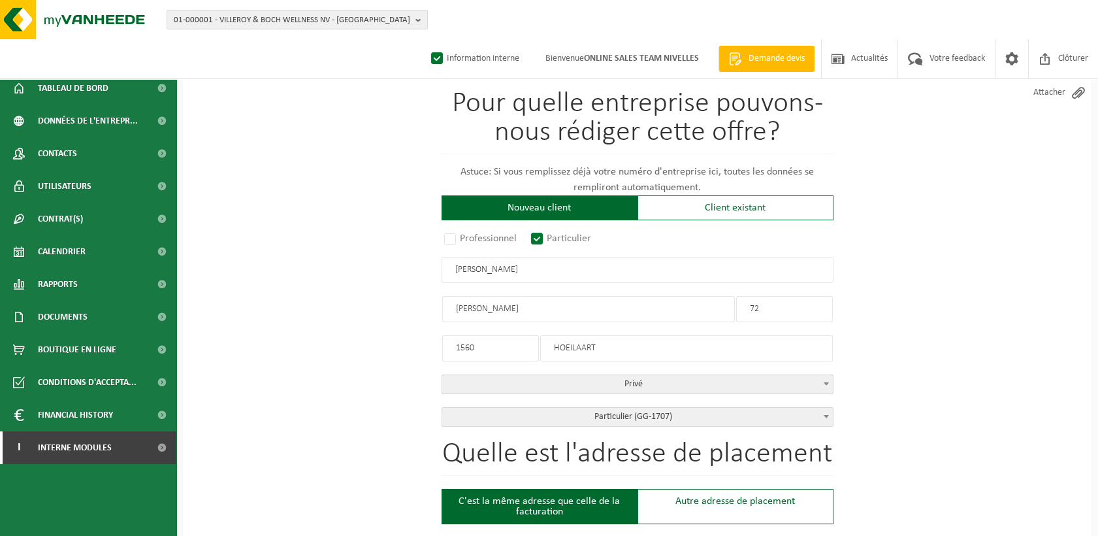
scroll to position [0, 0]
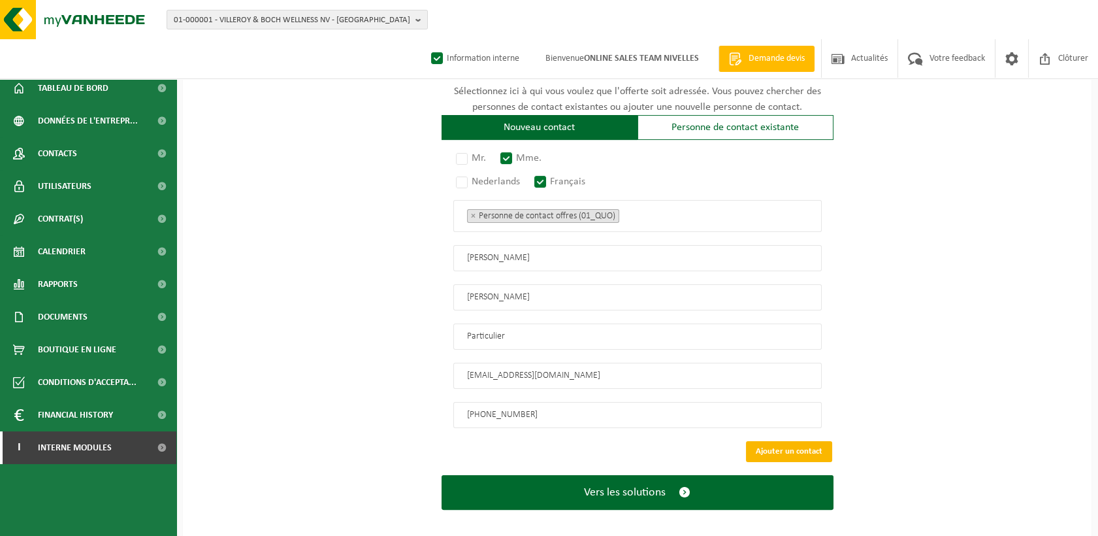
type input "EDMOND VANDERVAERENSTRAAT"
click at [797, 446] on button "Ajouter un contact" at bounding box center [789, 451] width 86 height 21
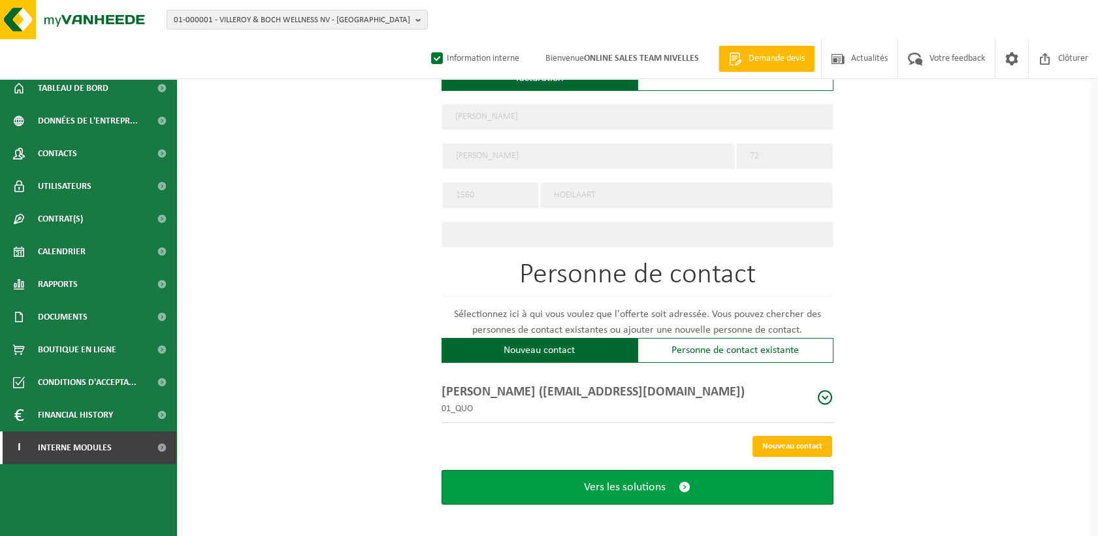
click at [641, 482] on button "Vers les solutions" at bounding box center [638, 487] width 392 height 35
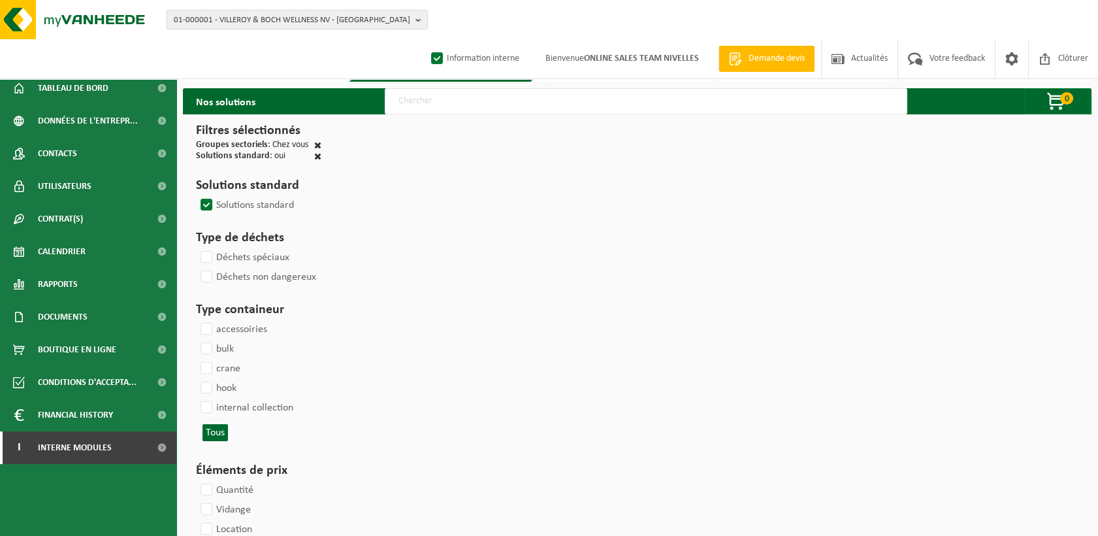
select select
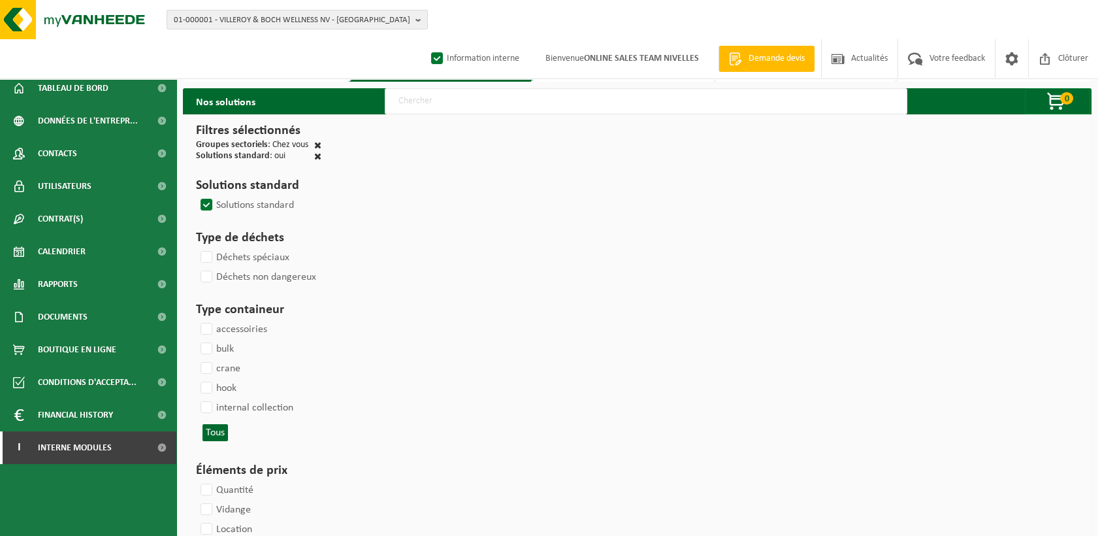
select select
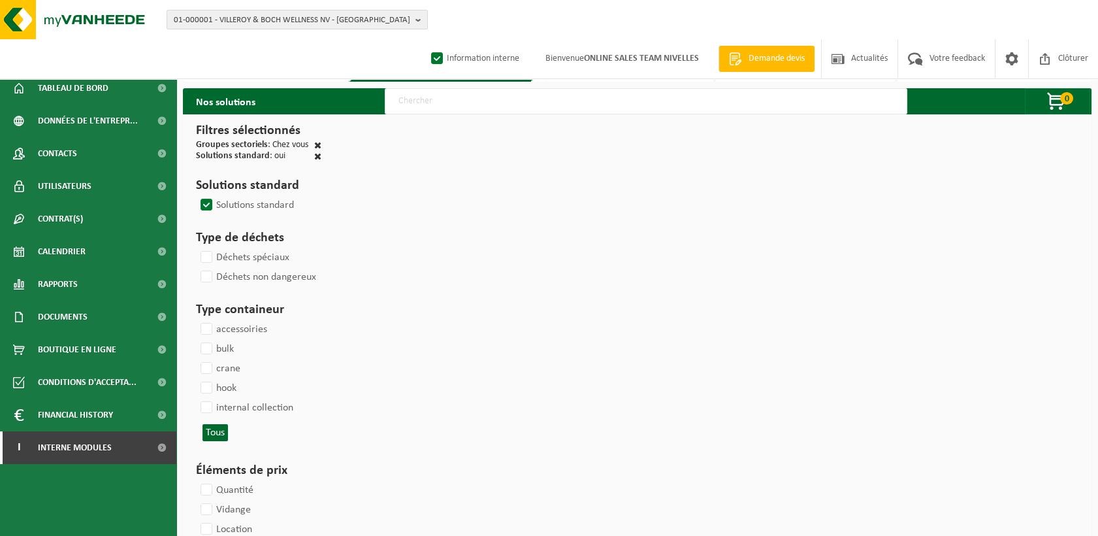
select select
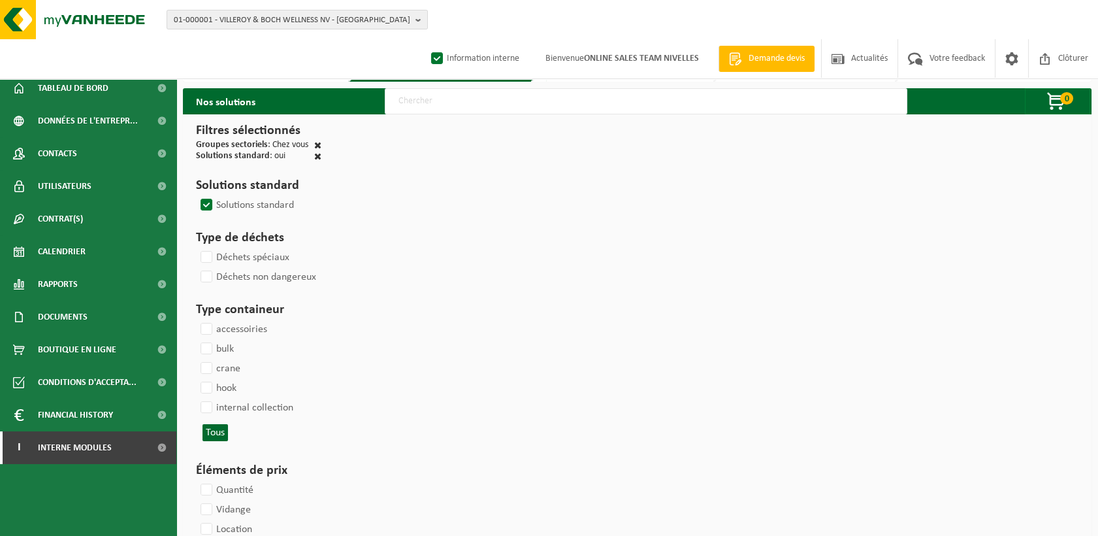
select select
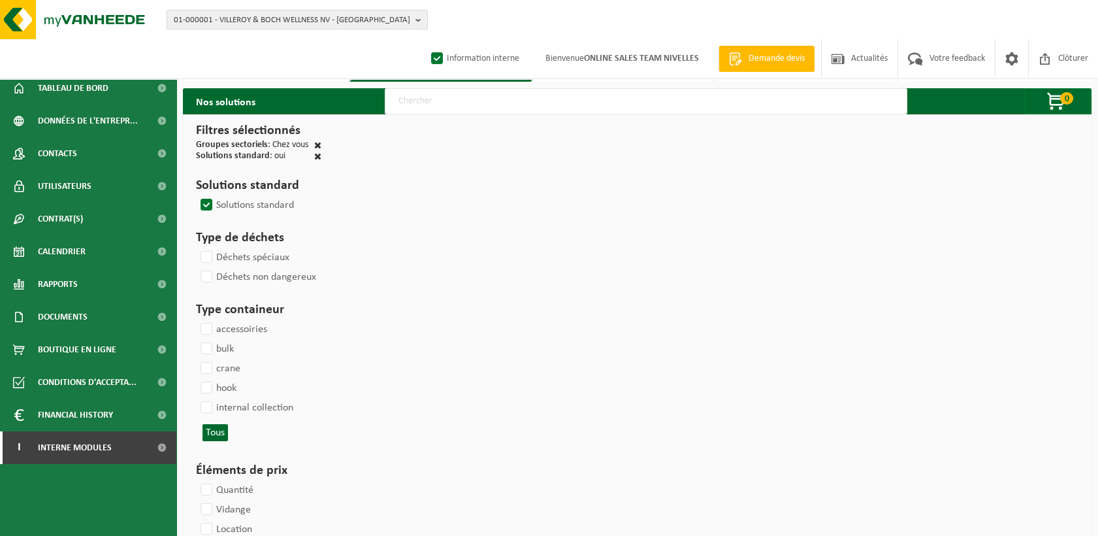
select select
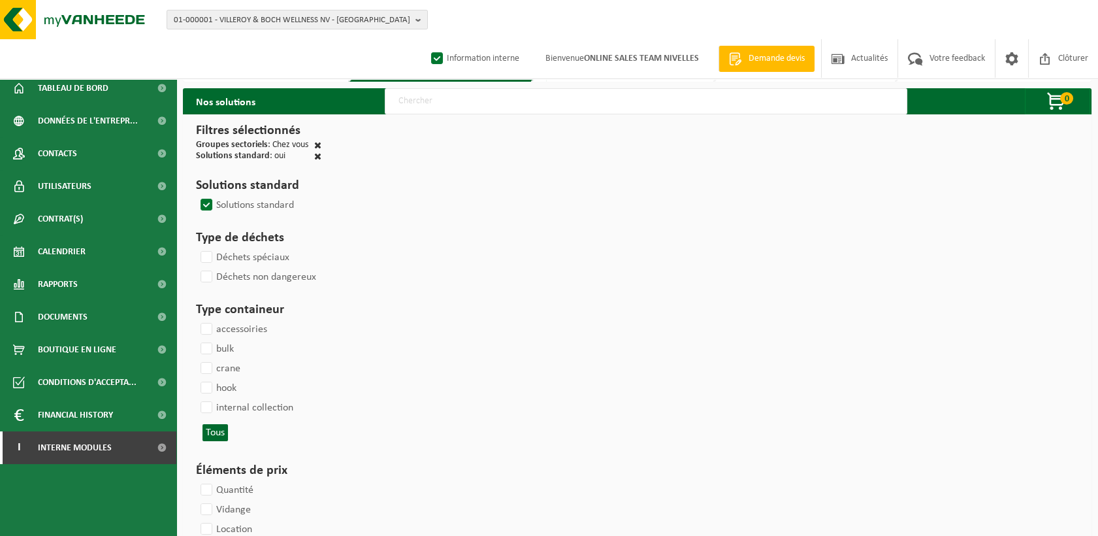
select select
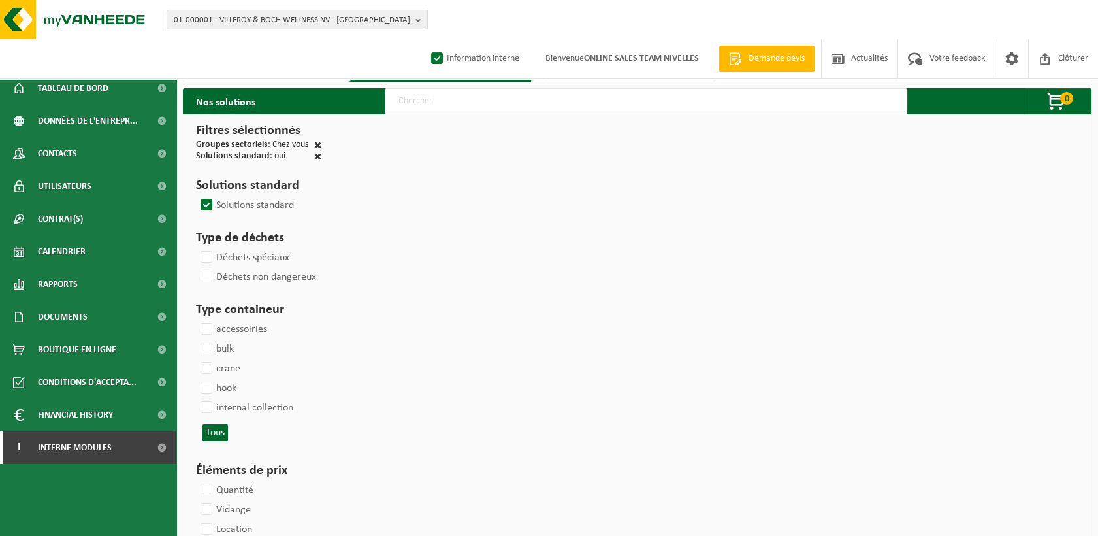
select select
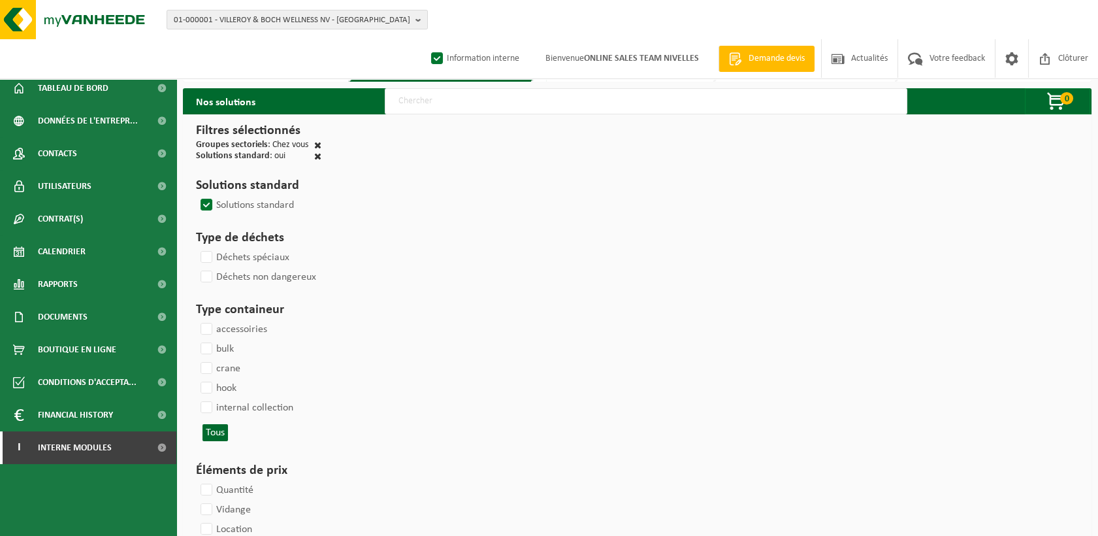
select select
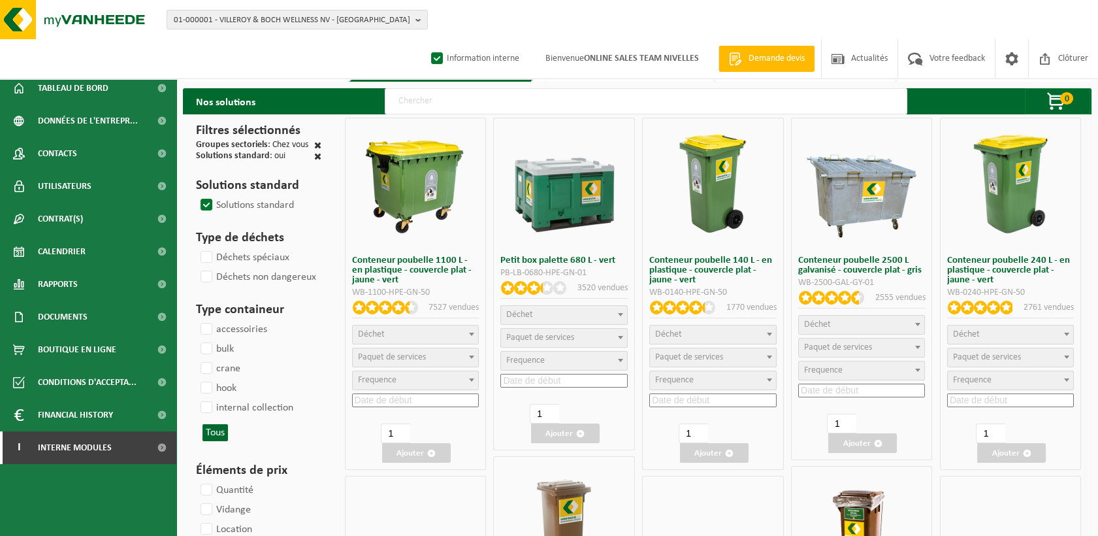
click at [475, 112] on input "text" at bounding box center [646, 101] width 523 height 26
type input "000291"
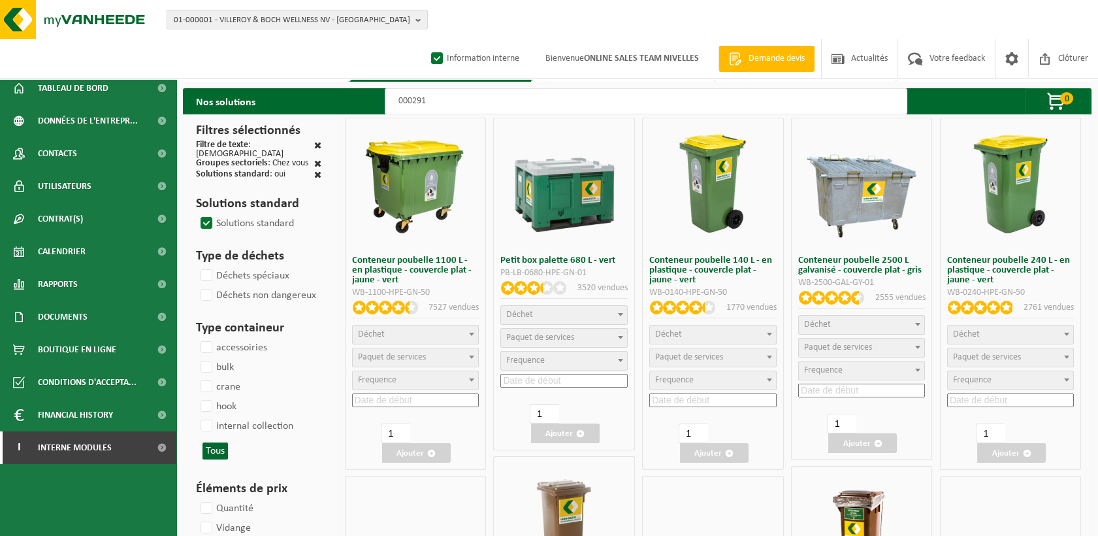
select select
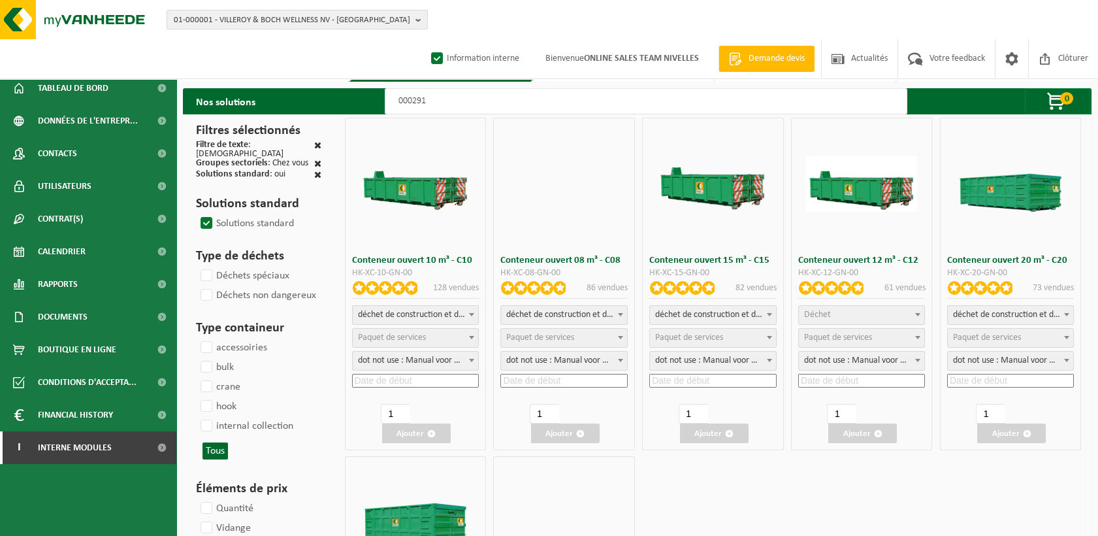
select select
select select "197"
select select
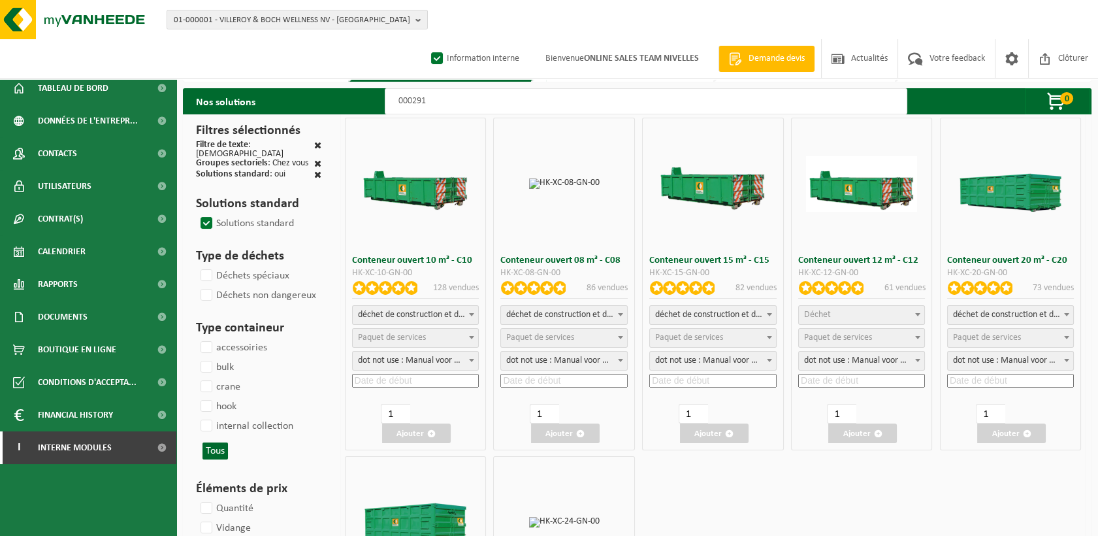
select select
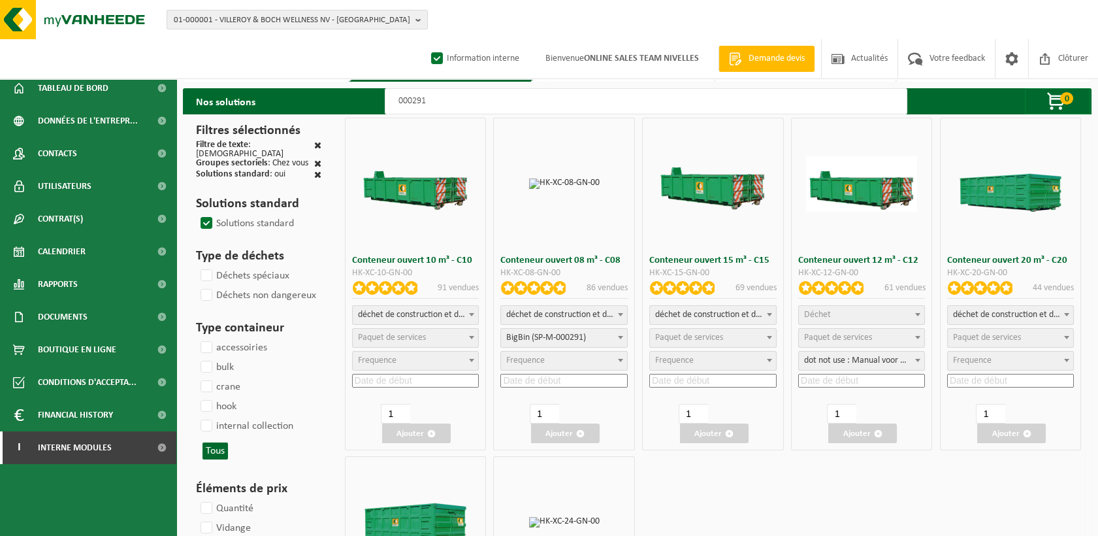
select select "25"
select select "197"
select select "25"
select select "197"
select select "25"
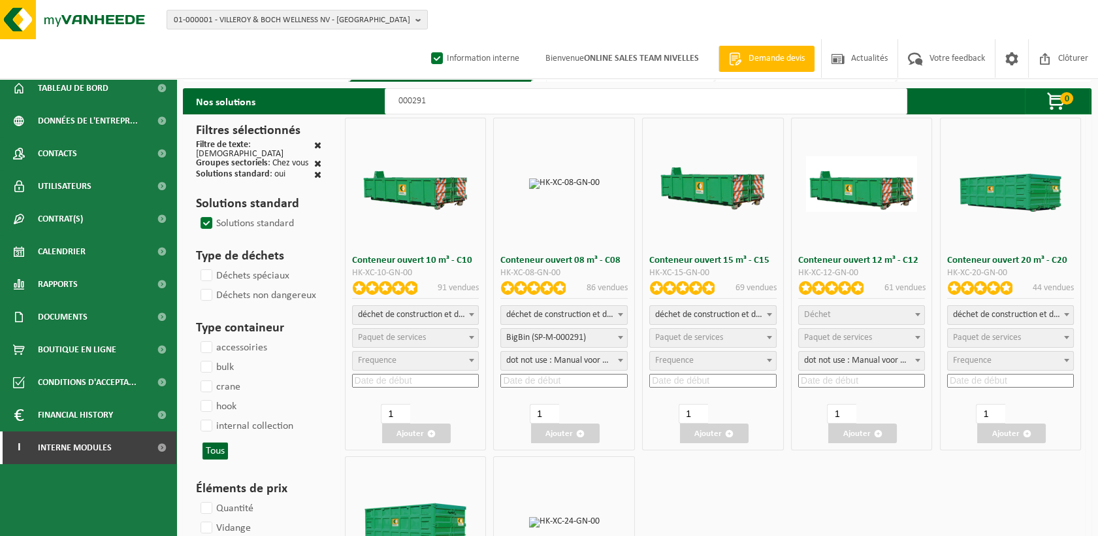
click at [713, 336] on span "Paquet de services" at bounding box center [689, 338] width 68 height 10
select select "197"
select select "25"
click at [712, 380] on input at bounding box center [712, 381] width 127 height 14
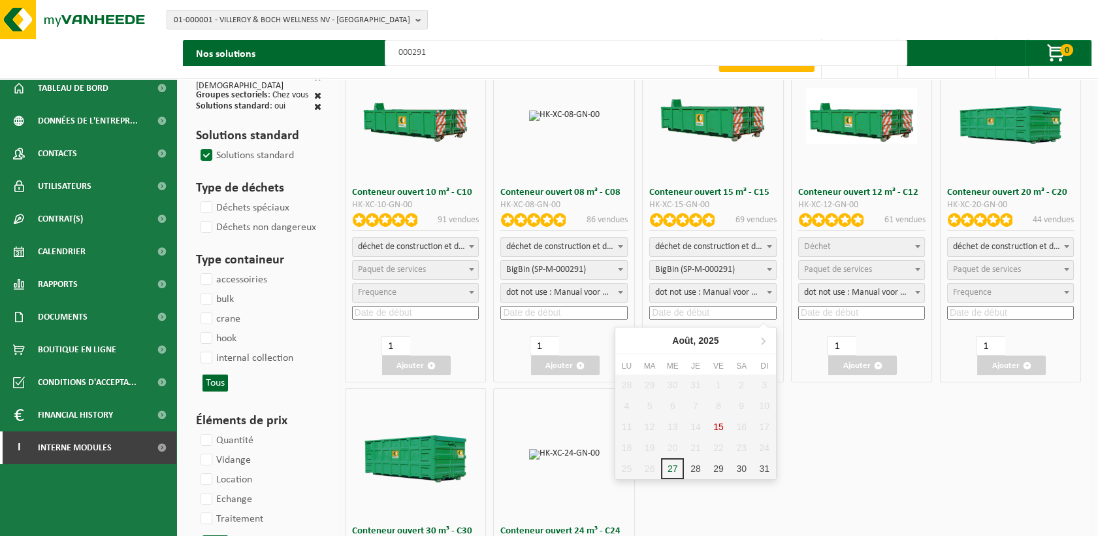
scroll to position [218, 0]
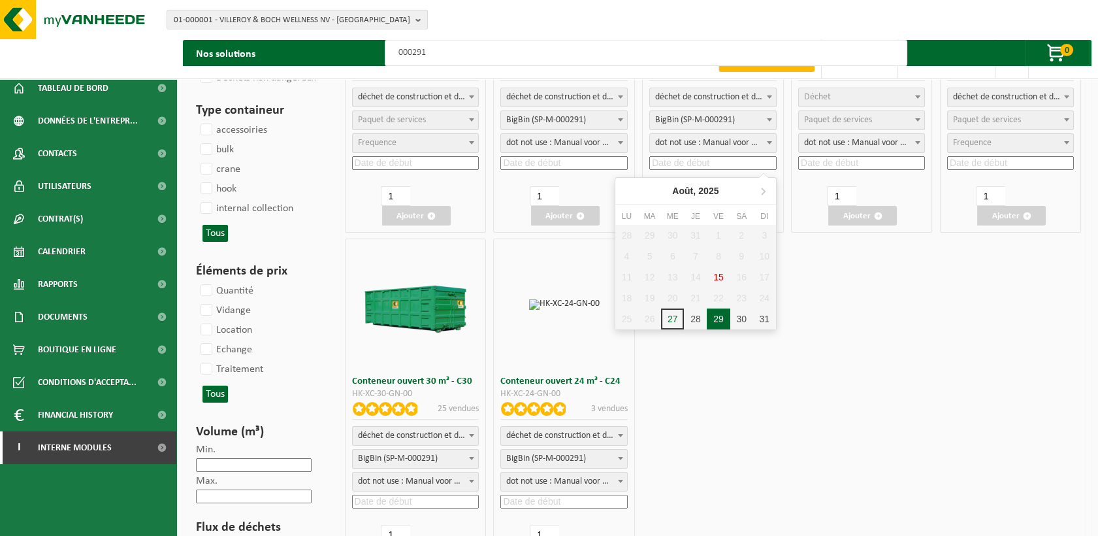
click at [724, 316] on div "29" at bounding box center [718, 318] width 23 height 21
type input "2025-08-29"
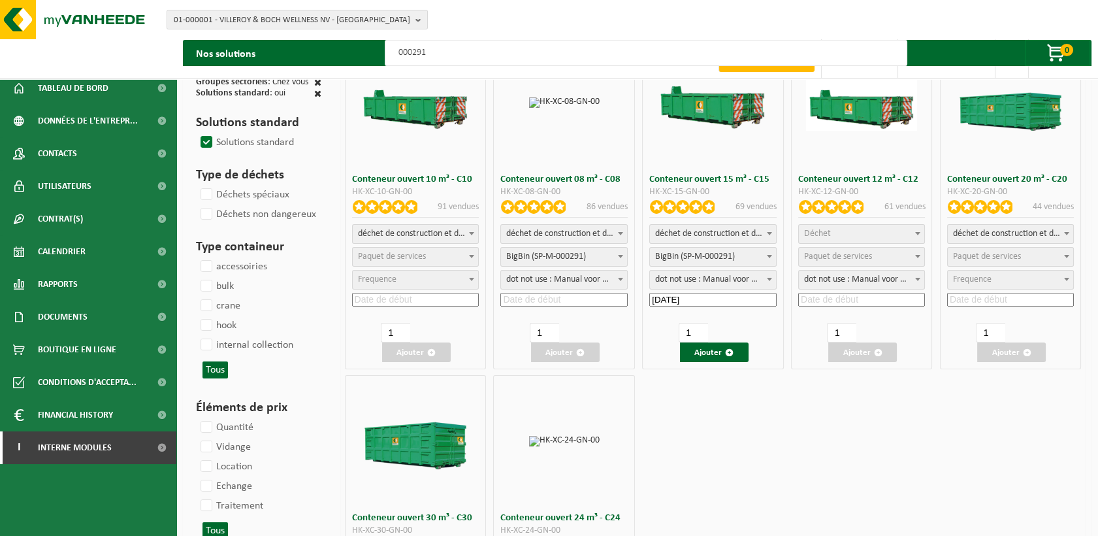
scroll to position [73, 0]
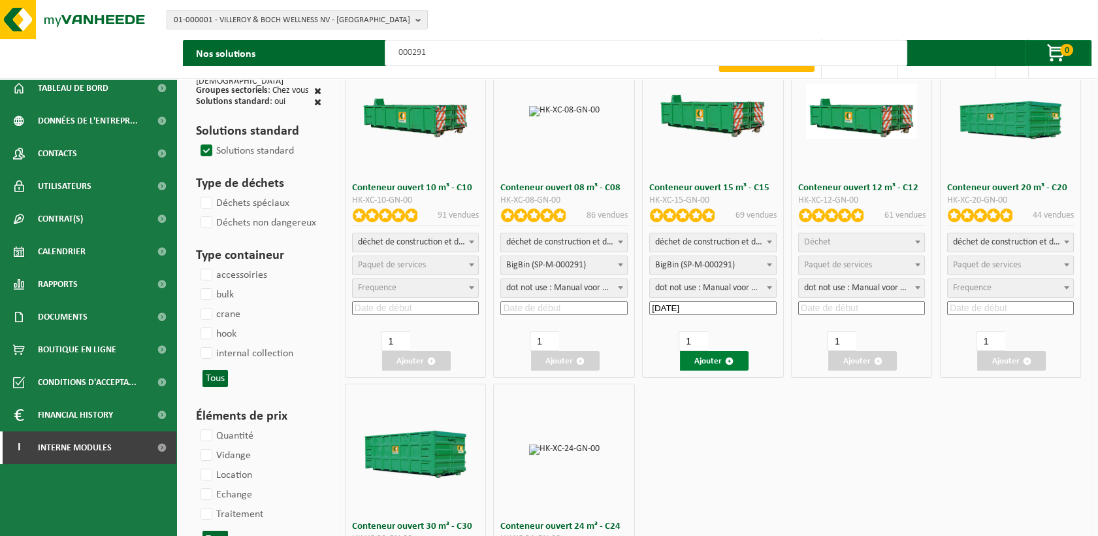
click at [724, 358] on button "Ajouter" at bounding box center [714, 361] width 69 height 20
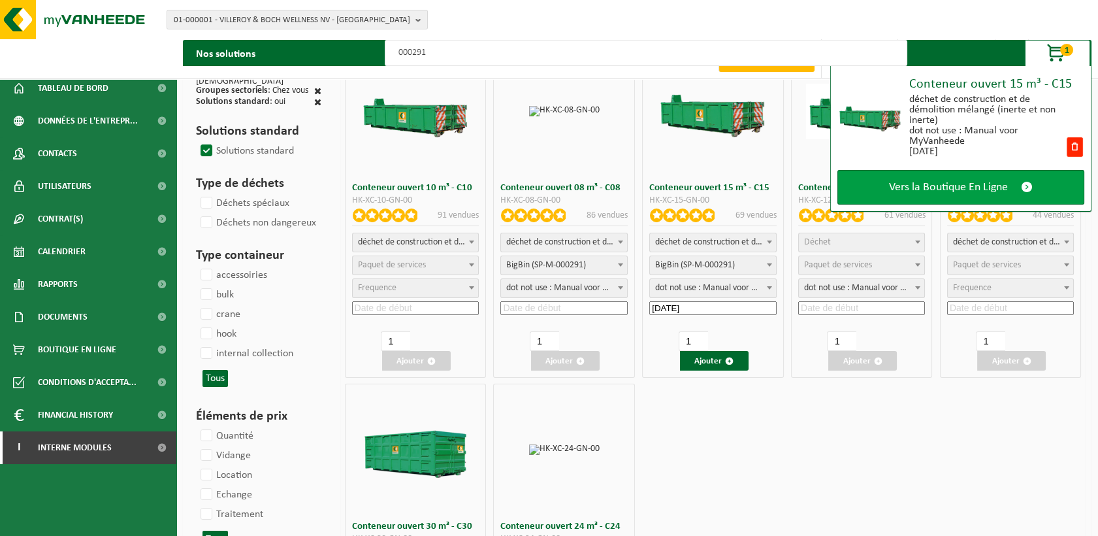
click at [896, 194] on link "Vers la Boutique En Ligne" at bounding box center [961, 187] width 247 height 35
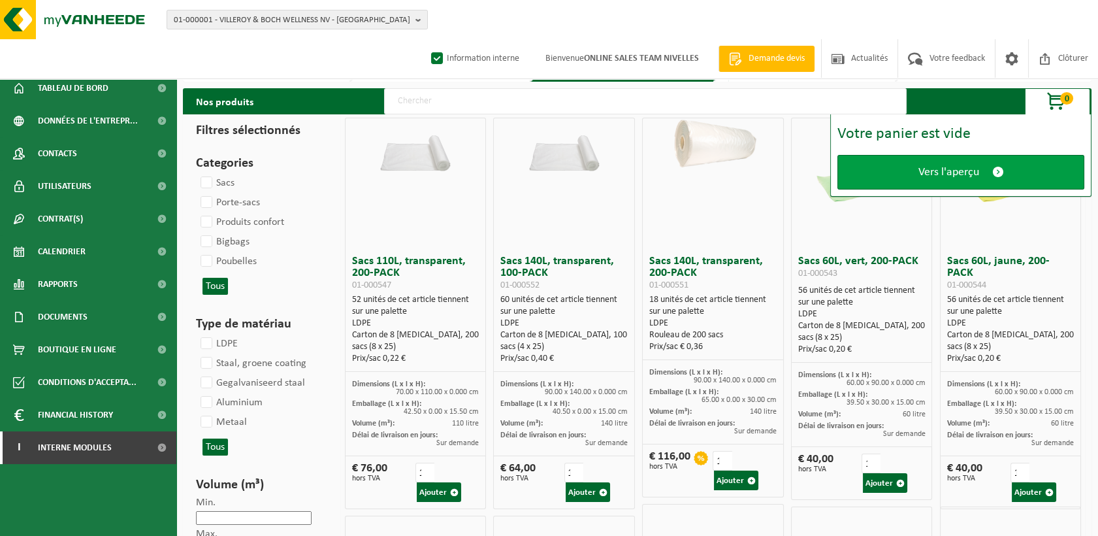
click at [904, 180] on link "Vers l'aperçu" at bounding box center [961, 172] width 247 height 35
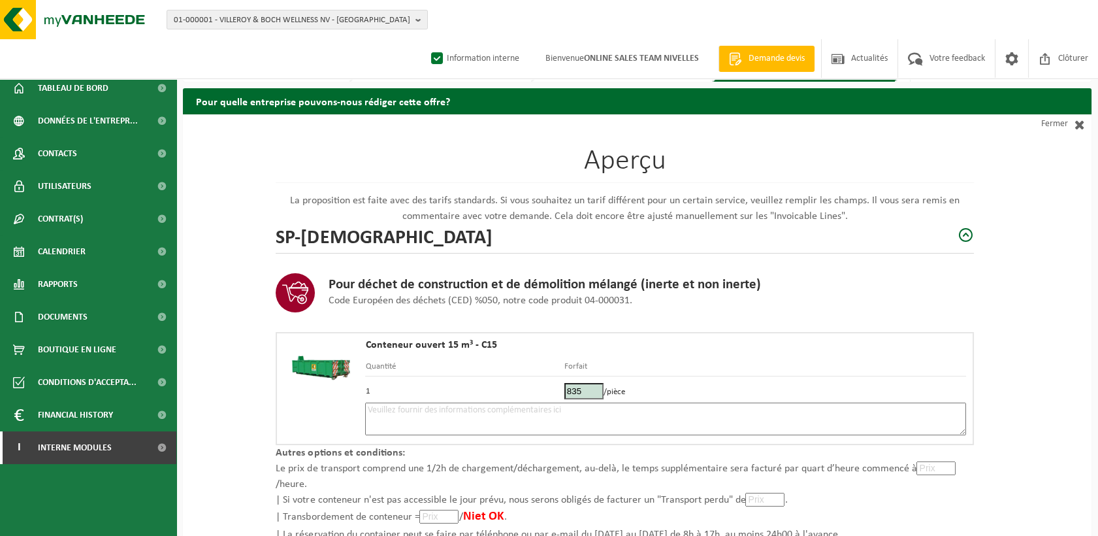
click at [478, 428] on textarea at bounding box center [665, 418] width 601 height 33
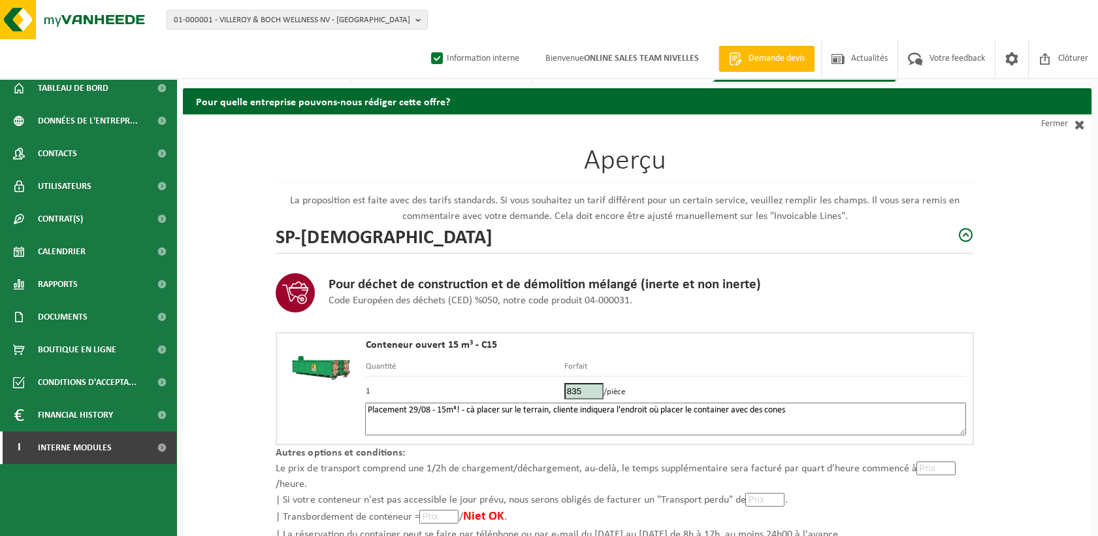
click at [777, 411] on textarea "Placement 29/08 - 15m³! - cà placer sur le terrain, cliente indiquera l'endroit…" at bounding box center [665, 418] width 601 height 33
click at [815, 408] on textarea "Placement 29/08 - 15m³! - cà placer sur le terrain, cliente indiquera l'endroit…" at bounding box center [665, 418] width 601 height 33
click at [474, 413] on textarea "Placement 29/08 - 15m³! - cà placer sur le terrain, cliente indiquera l'endroit…" at bounding box center [665, 418] width 601 height 33
click at [878, 408] on textarea "Placement 29/08 - 15m³! - à placer sur le terrain, cliente indiquera l'endroit …" at bounding box center [665, 418] width 601 height 33
click at [815, 404] on textarea "Placement 29/08 - 15m³! - à placer sur le terrain, cliente indiquera l'endroit …" at bounding box center [665, 418] width 601 height 33
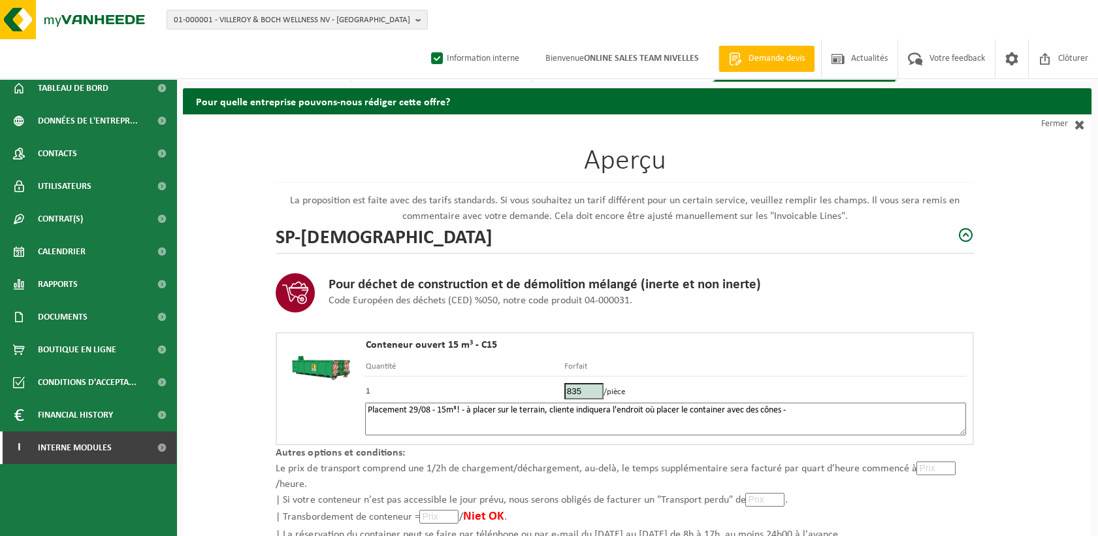
paste textarea "472138114"
click at [794, 409] on textarea "Placement 29/08 - 15m³! - à placer sur le terrain, cliente indiquera l'endroit …" at bounding box center [665, 418] width 601 height 33
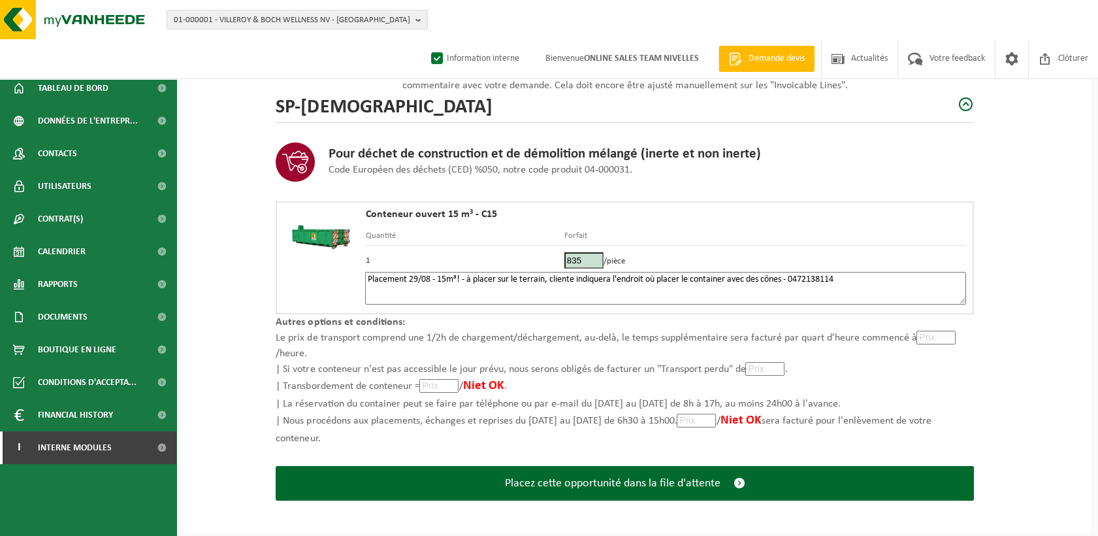
scroll to position [132, 0]
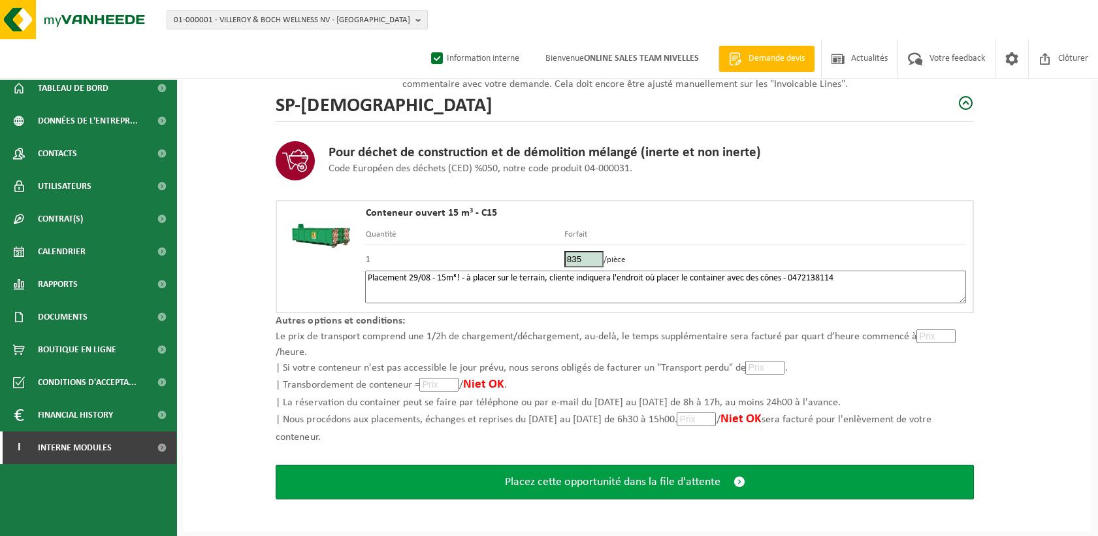
type textarea "Placement 29/08 - 15m³! - à placer sur le terrain, cliente indiquera l'endroit …"
click at [713, 478] on span "Placez cette opportunité dans la file d'attente" at bounding box center [613, 482] width 216 height 14
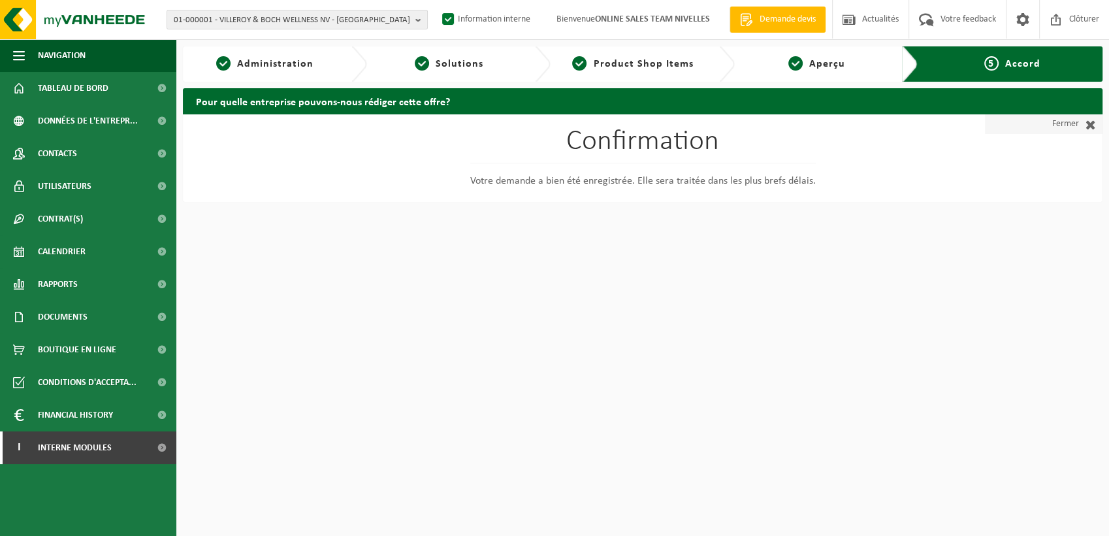
click at [1057, 131] on link "Fermer" at bounding box center [1044, 124] width 118 height 20
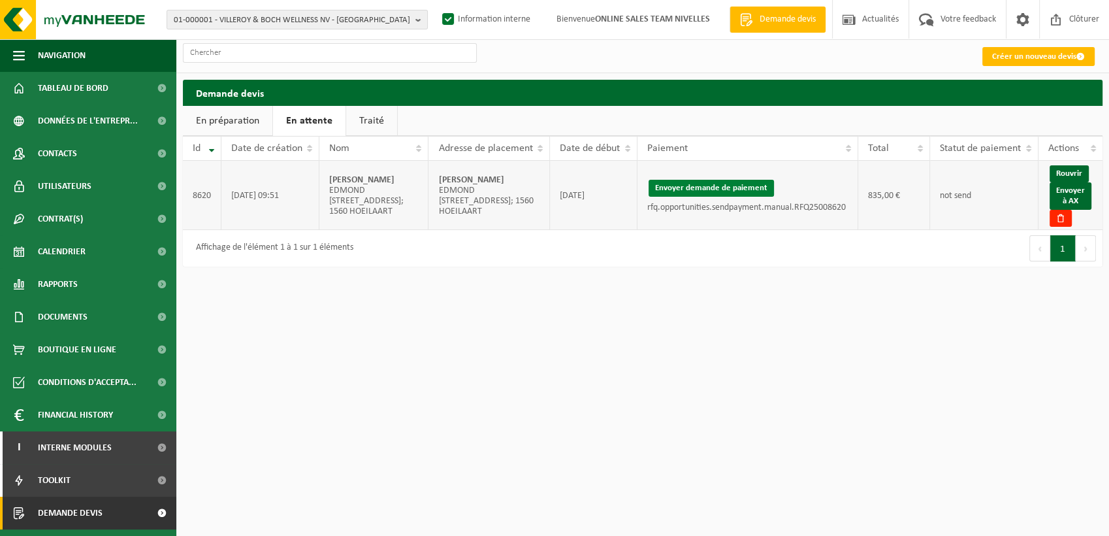
click at [721, 186] on button "Envoyer demande de paiement" at bounding box center [711, 188] width 125 height 17
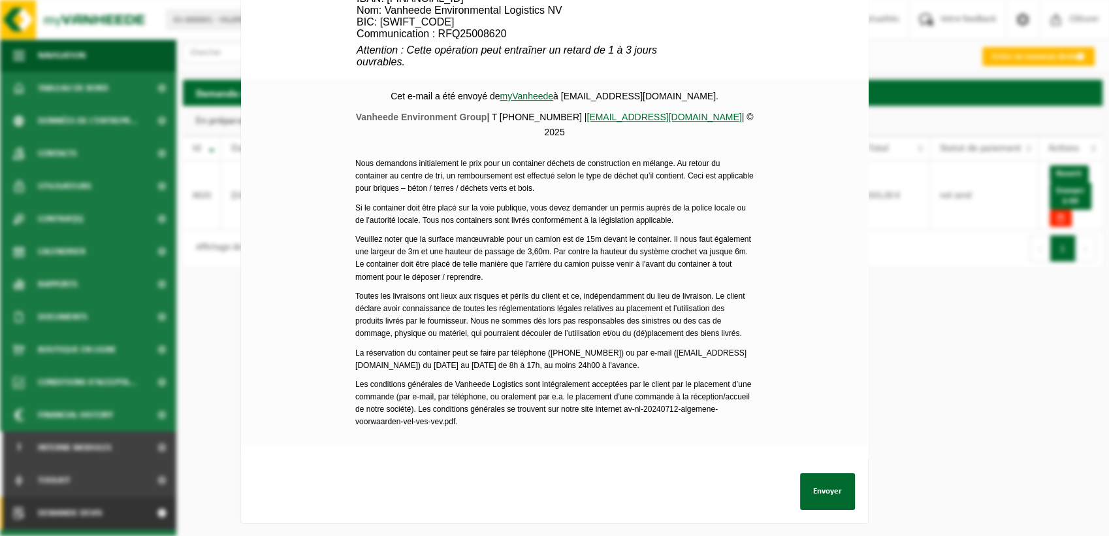
scroll to position [580, 0]
click at [815, 480] on button "Envoyer" at bounding box center [827, 491] width 55 height 37
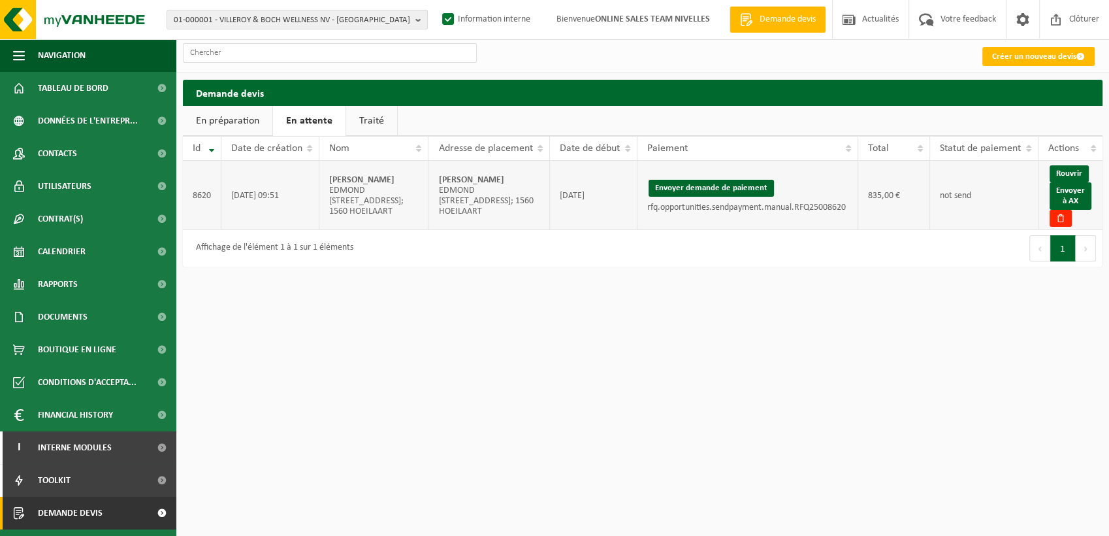
drag, startPoint x: 540, startPoint y: 180, endPoint x: 439, endPoint y: 180, distance: 101.3
click at [439, 180] on td "CZESNALOWICZ MONIQUE EDMOND VANDERVAERENSTRAAT 72; 1560 HOEILAART" at bounding box center [490, 195] width 122 height 69
copy strong "[PERSON_NAME]"
click at [1077, 197] on link "Envoyer à AX" at bounding box center [1071, 195] width 42 height 27
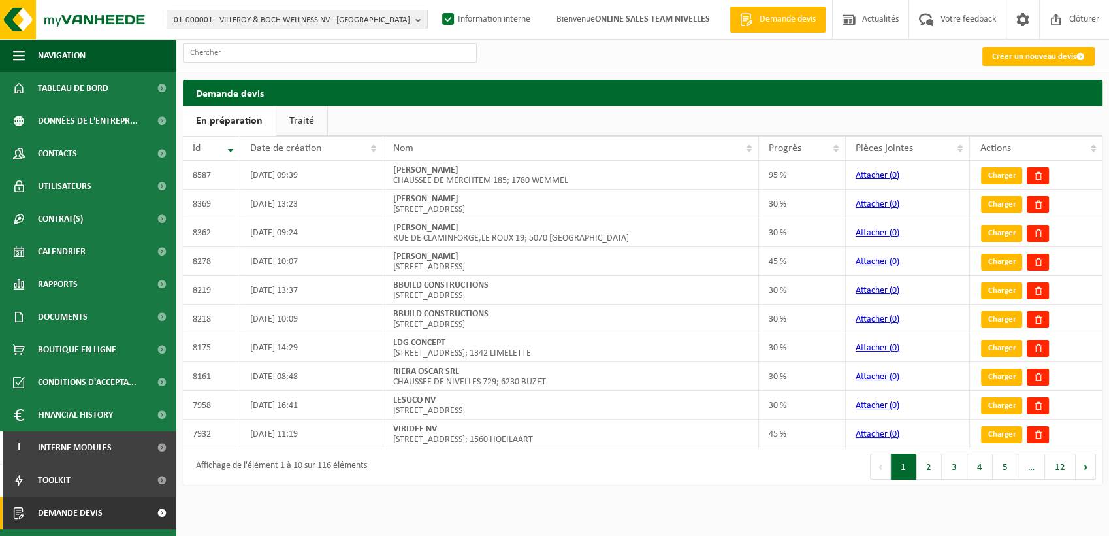
click at [303, 123] on link "Traité" at bounding box center [301, 121] width 51 height 30
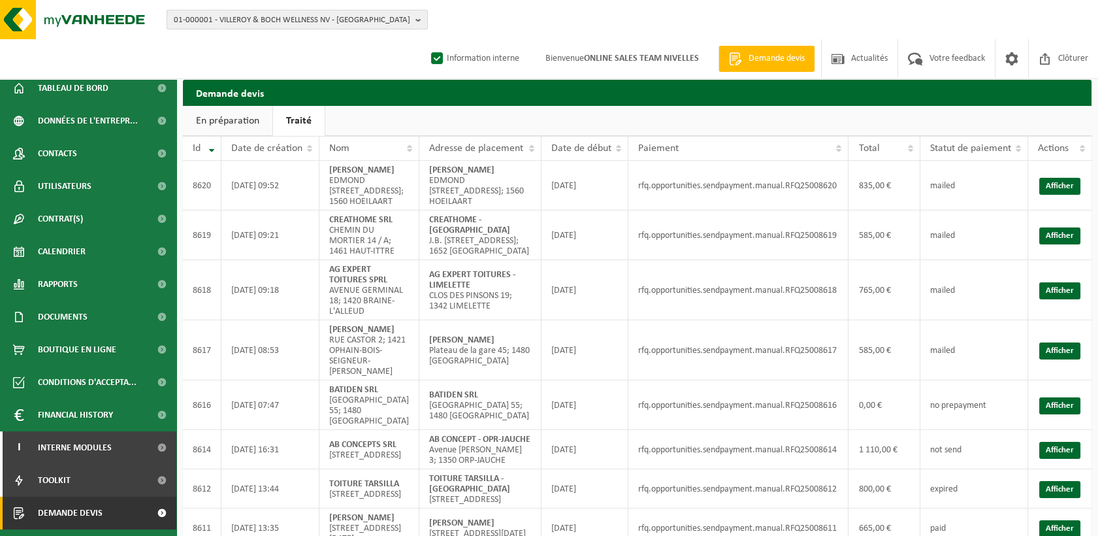
drag, startPoint x: 251, startPoint y: 14, endPoint x: 259, endPoint y: 19, distance: 9.6
click at [251, 14] on span "01-000001 - VILLEROY & BOCH WELLNESS NV - [GEOGRAPHIC_DATA]" at bounding box center [292, 20] width 237 height 20
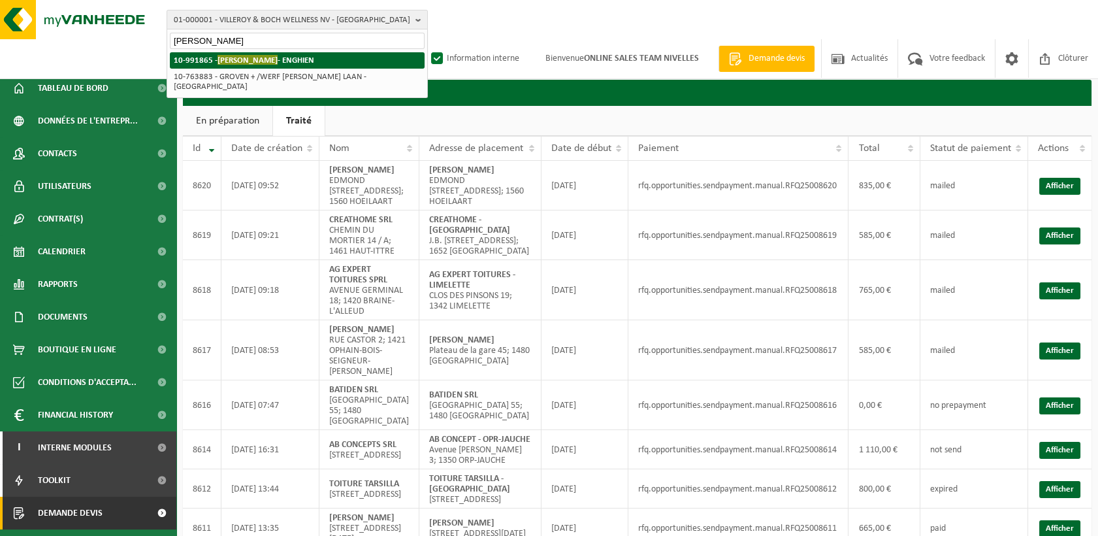
type input "[PERSON_NAME]"
click at [262, 60] on span "GLOVER ALAIN" at bounding box center [248, 60] width 60 height 10
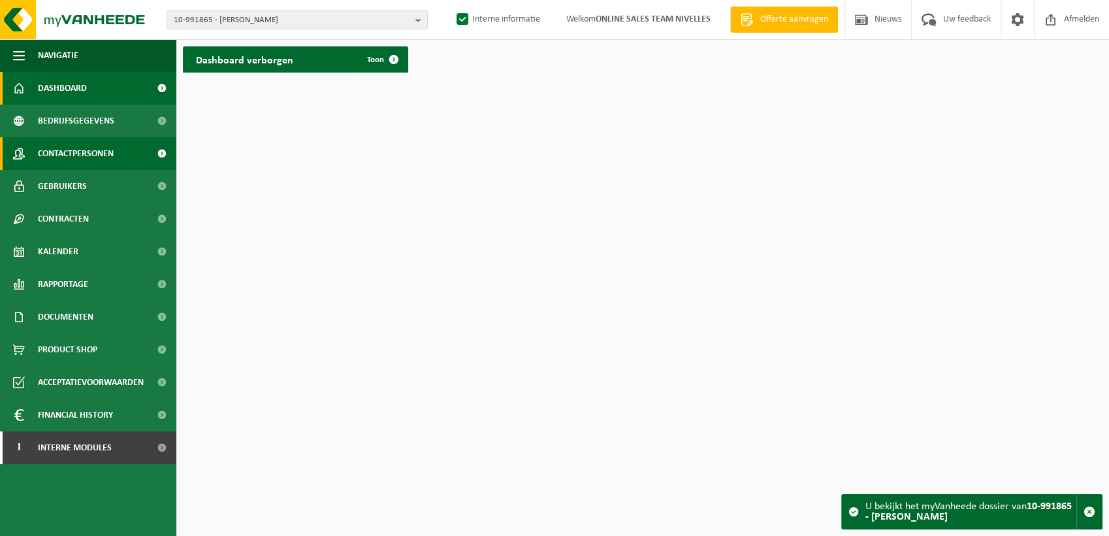
click at [66, 150] on span "Contactpersonen" at bounding box center [76, 153] width 76 height 33
